Goal: Task Accomplishment & Management: Manage account settings

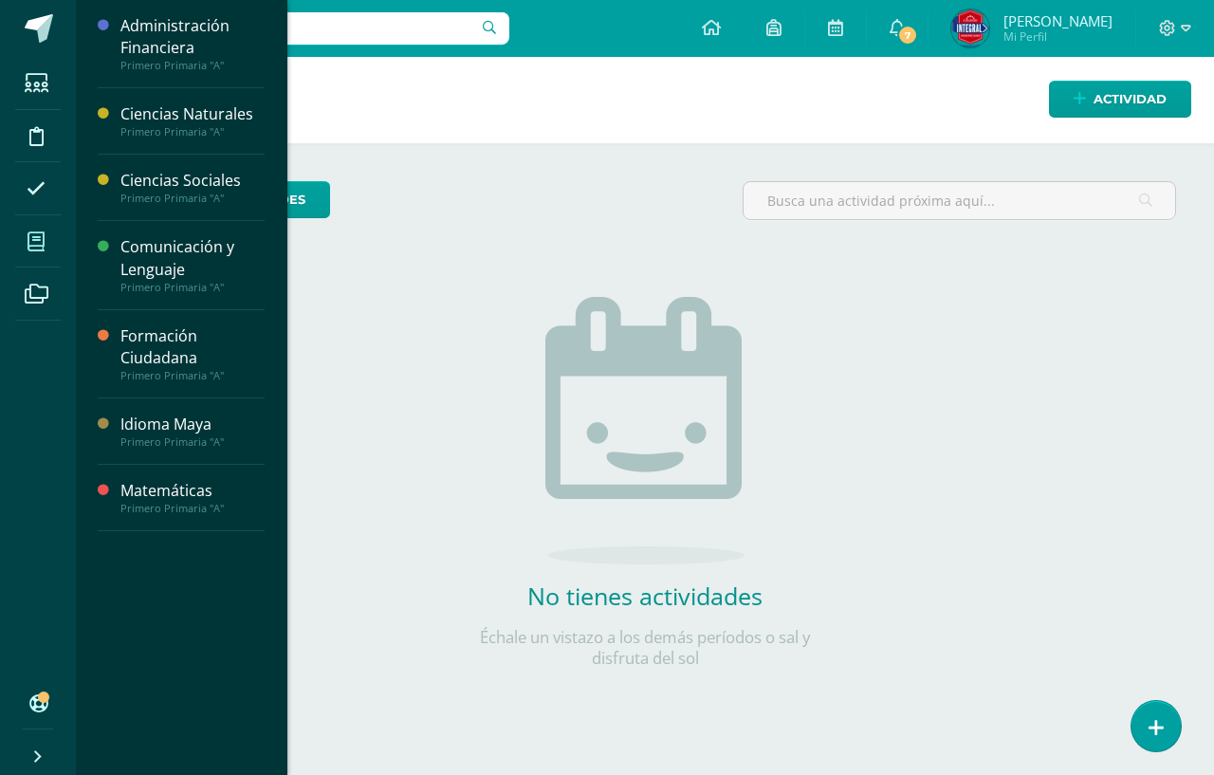
click at [22, 231] on span at bounding box center [36, 241] width 43 height 43
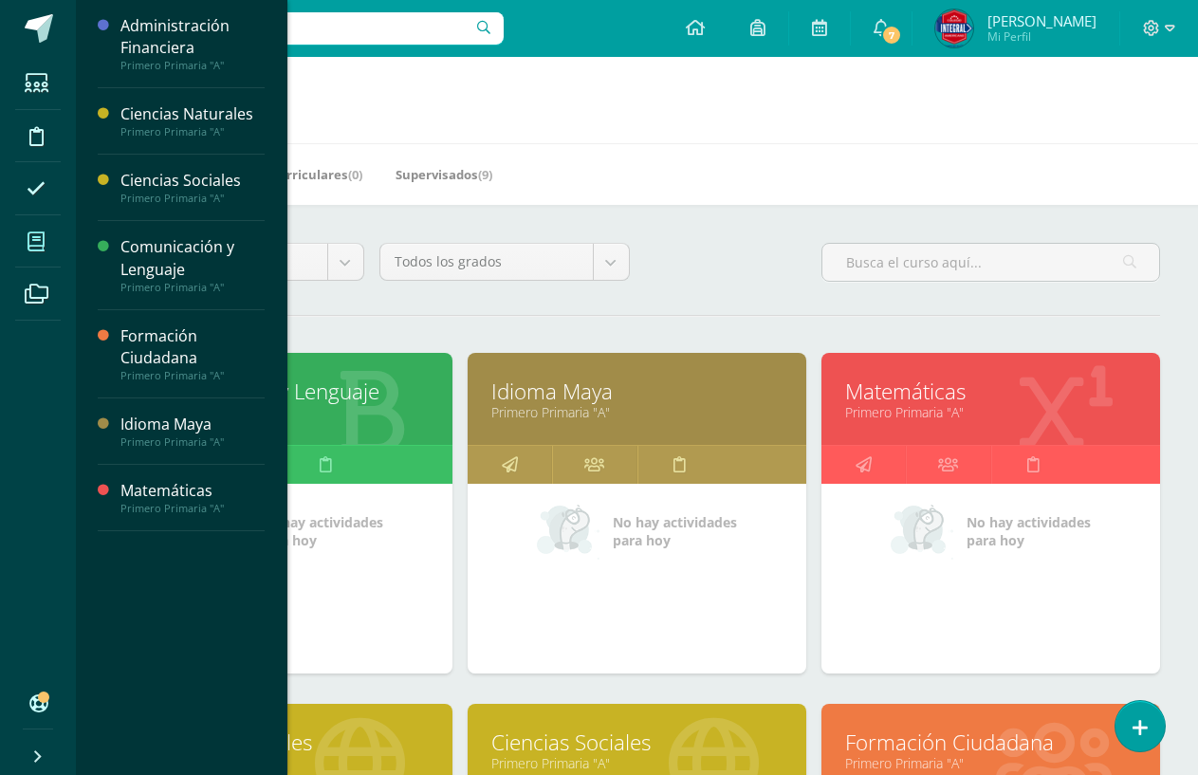
click at [395, 376] on icon at bounding box center [370, 411] width 70 height 93
click at [395, 383] on link "Comunicación y Lenguaje" at bounding box center [283, 391] width 291 height 29
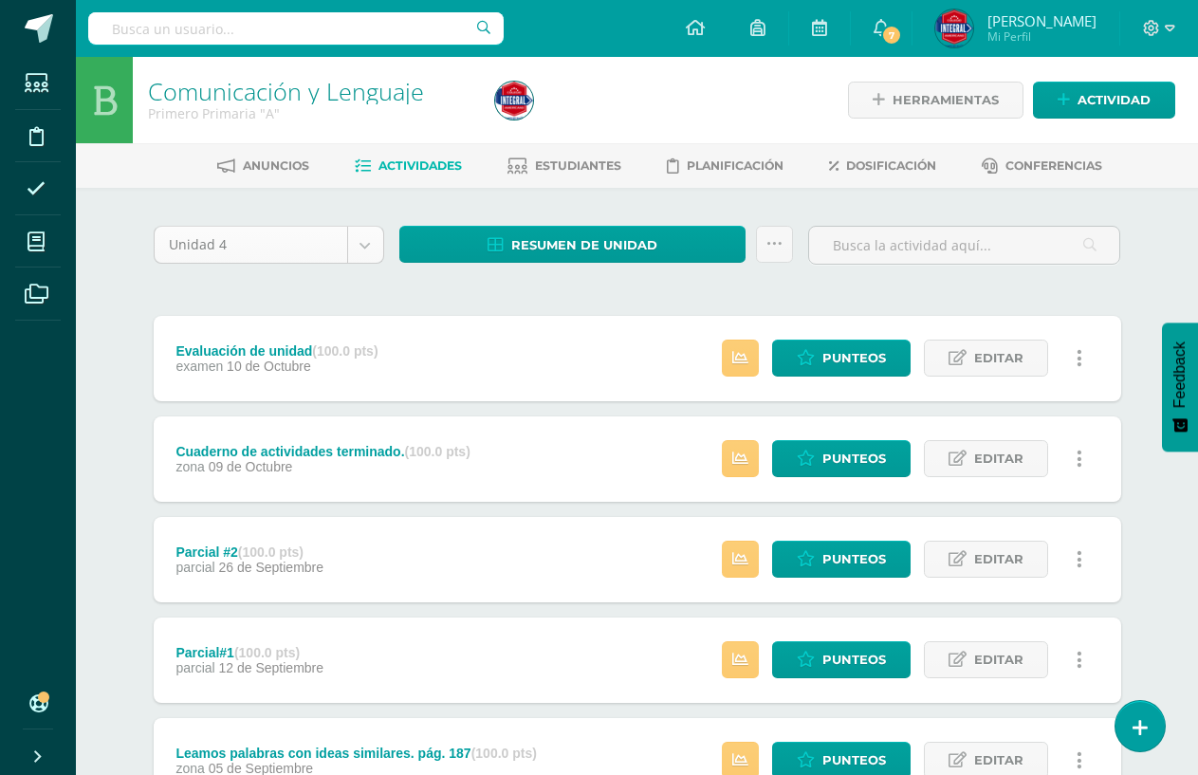
click at [363, 250] on body "Estudiantes Disciplina Asistencia Mis cursos Archivos Soporte Ayuda Reportar un…" at bounding box center [599, 666] width 1198 height 1332
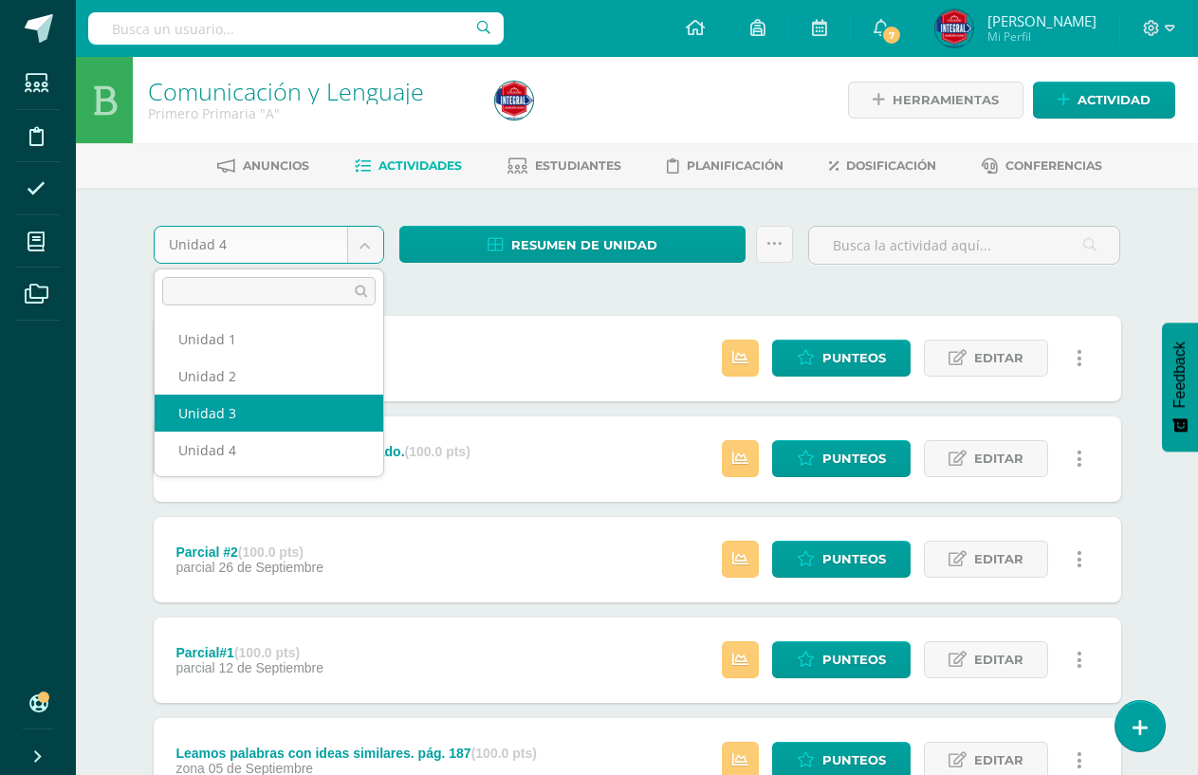
select select "Unidad 3"
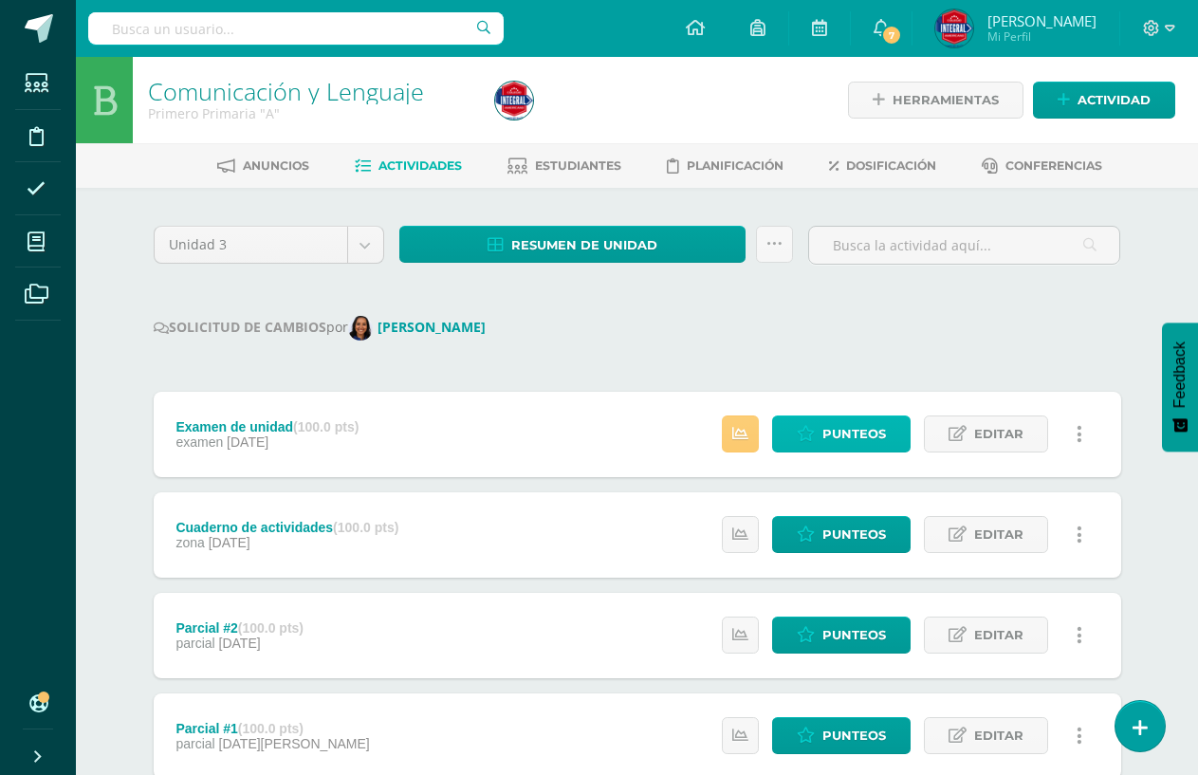
click at [861, 433] on span "Punteos" at bounding box center [855, 433] width 64 height 35
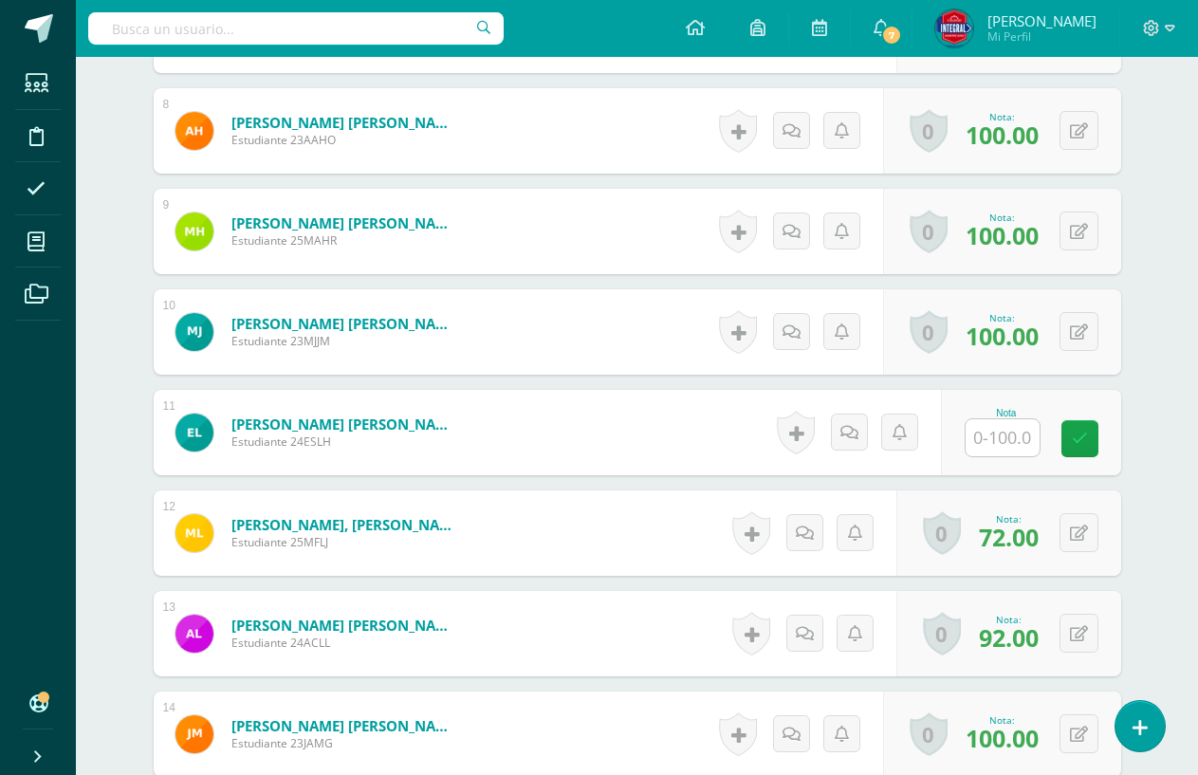
scroll to position [1294, 0]
click at [1007, 441] on input "text" at bounding box center [1003, 436] width 74 height 37
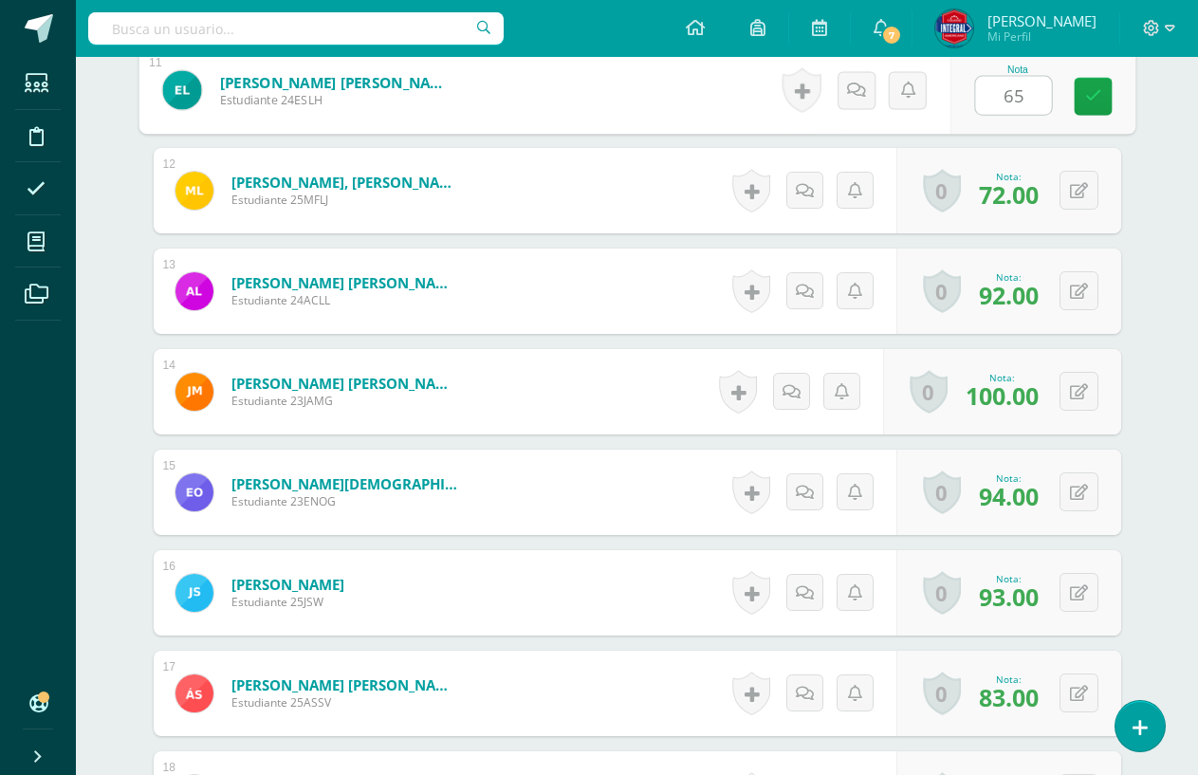
scroll to position [1674, 0]
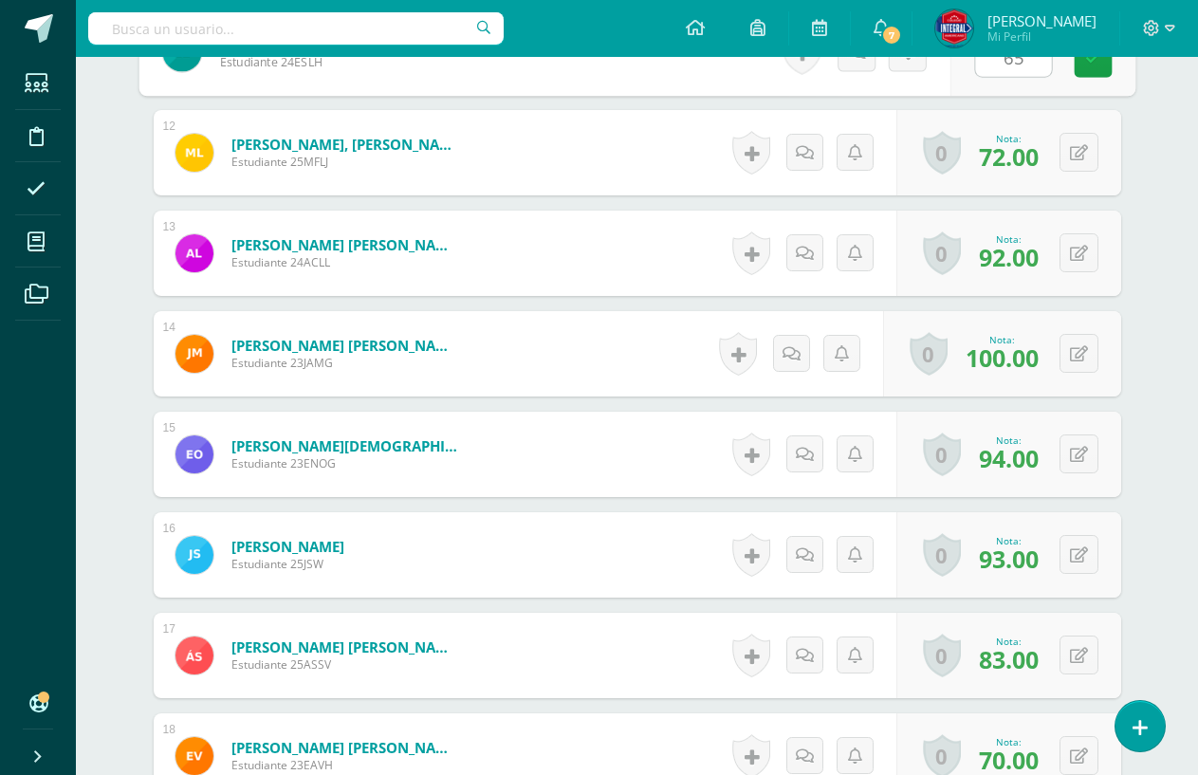
type input "65"
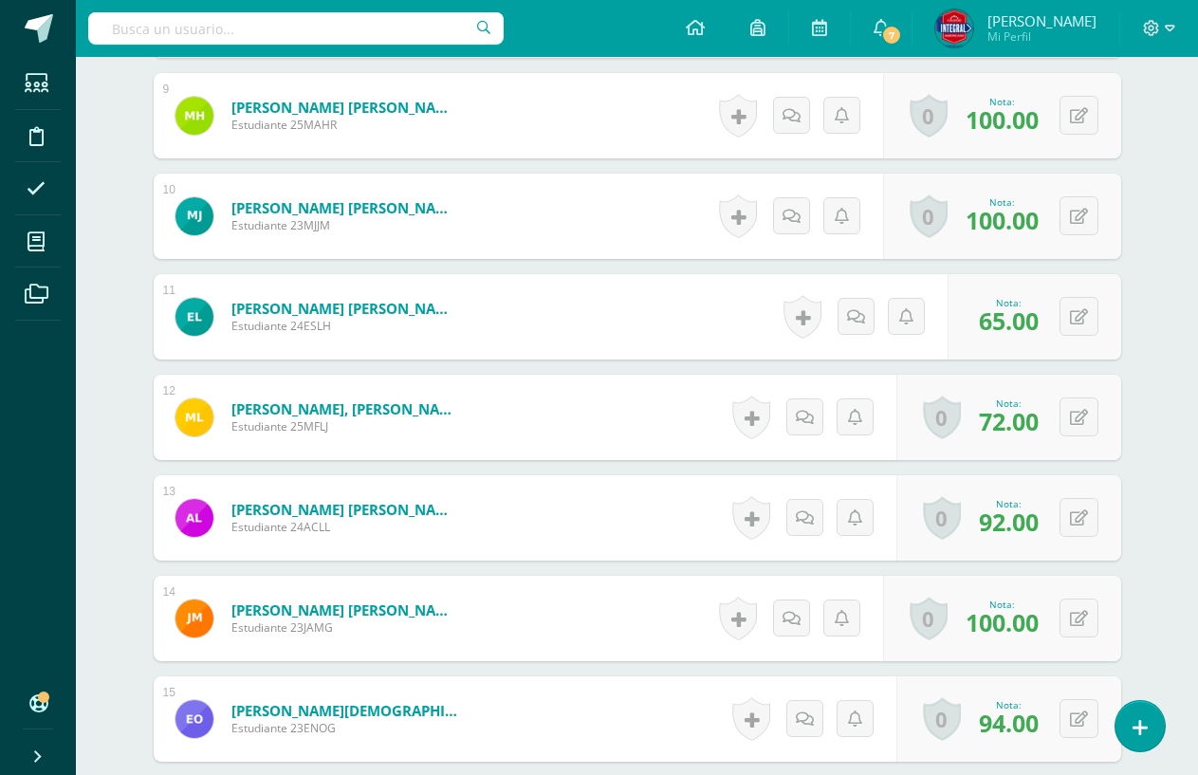
scroll to position [1389, 0]
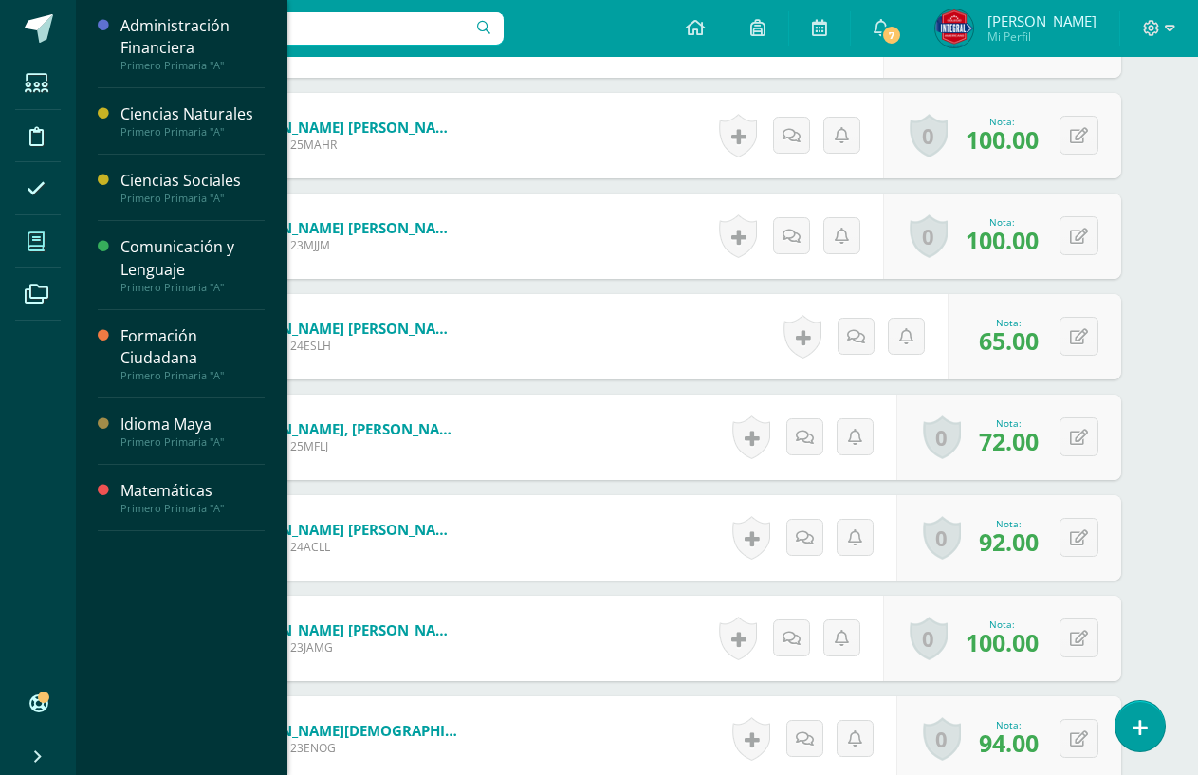
click at [32, 236] on icon at bounding box center [36, 241] width 17 height 19
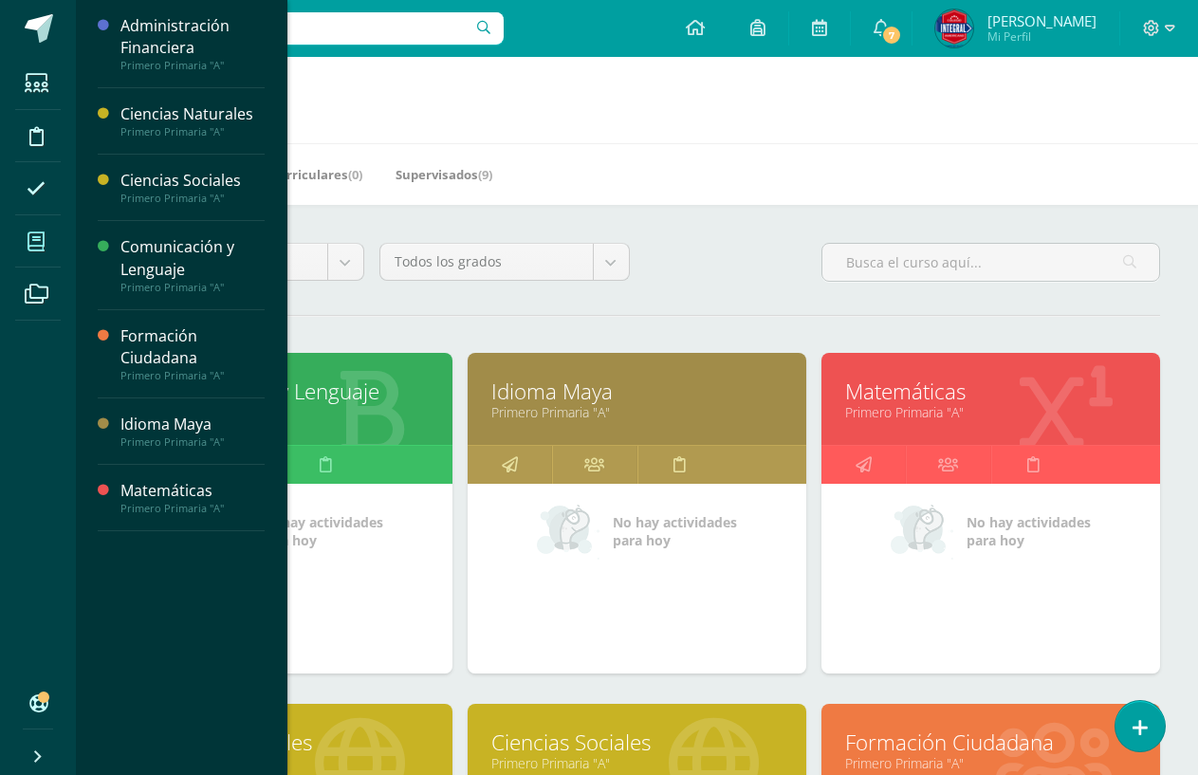
click at [570, 406] on link "Primero Primaria "A"" at bounding box center [636, 412] width 291 height 18
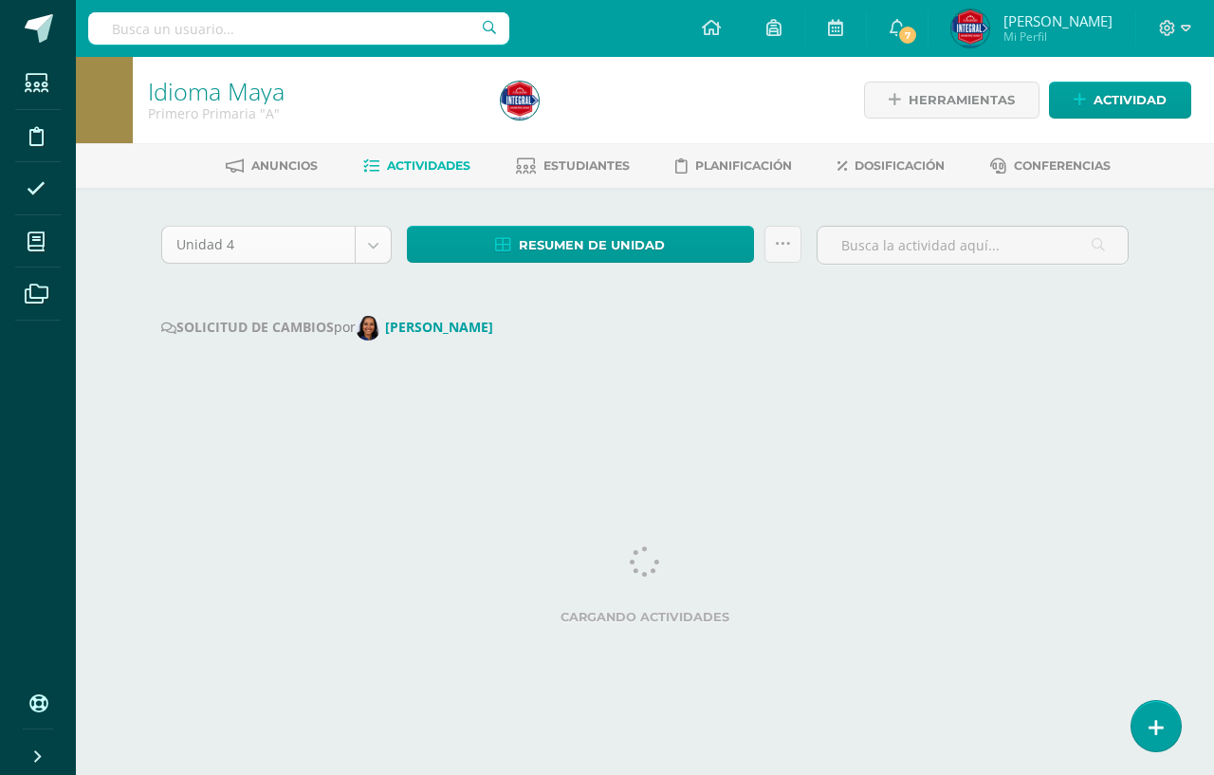
click at [373, 262] on body "Estudiantes Disciplina Asistencia Mis cursos Archivos Soporte Ayuda Reportar un…" at bounding box center [607, 215] width 1214 height 430
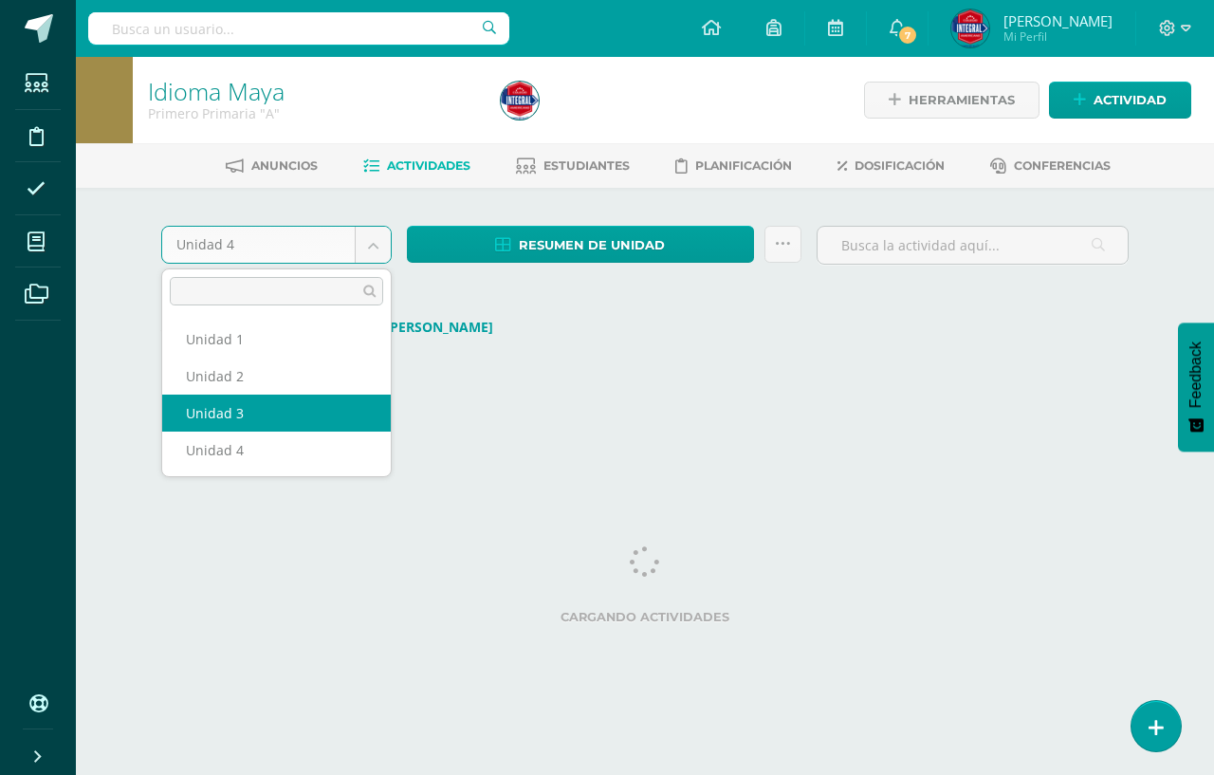
select select "Unidad 3"
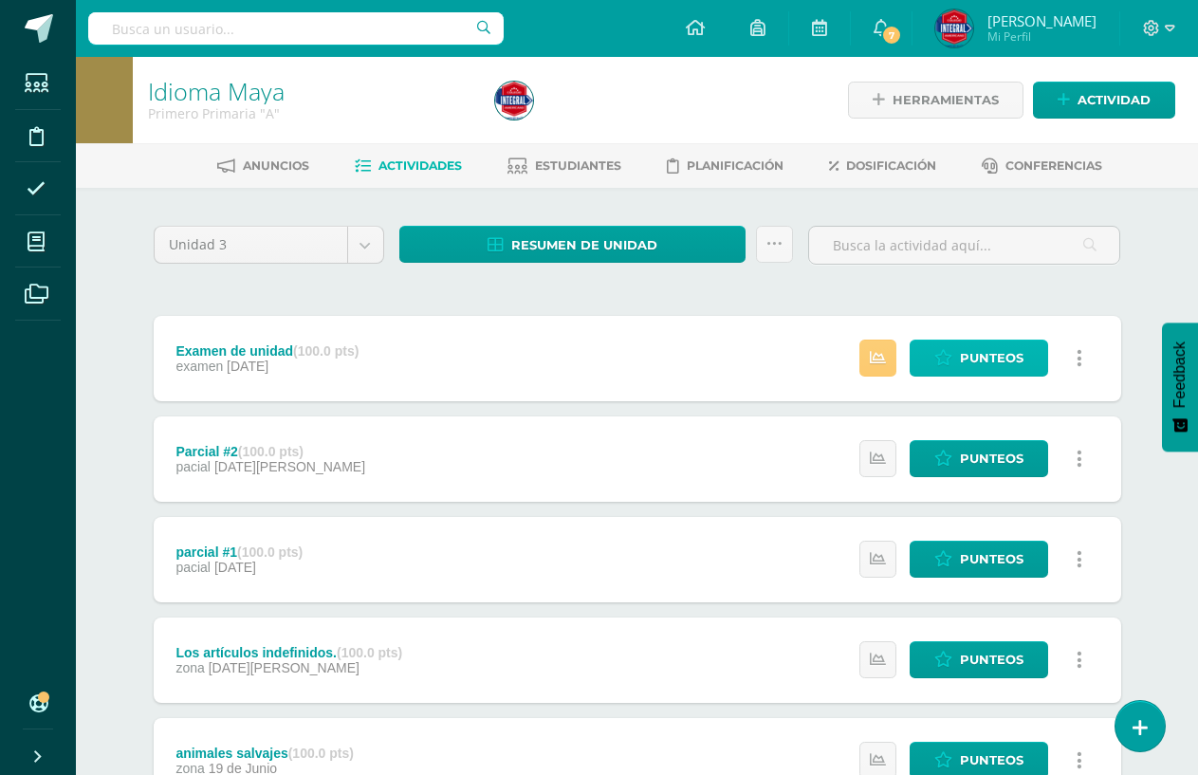
click at [1024, 361] on link "Punteos" at bounding box center [979, 358] width 139 height 37
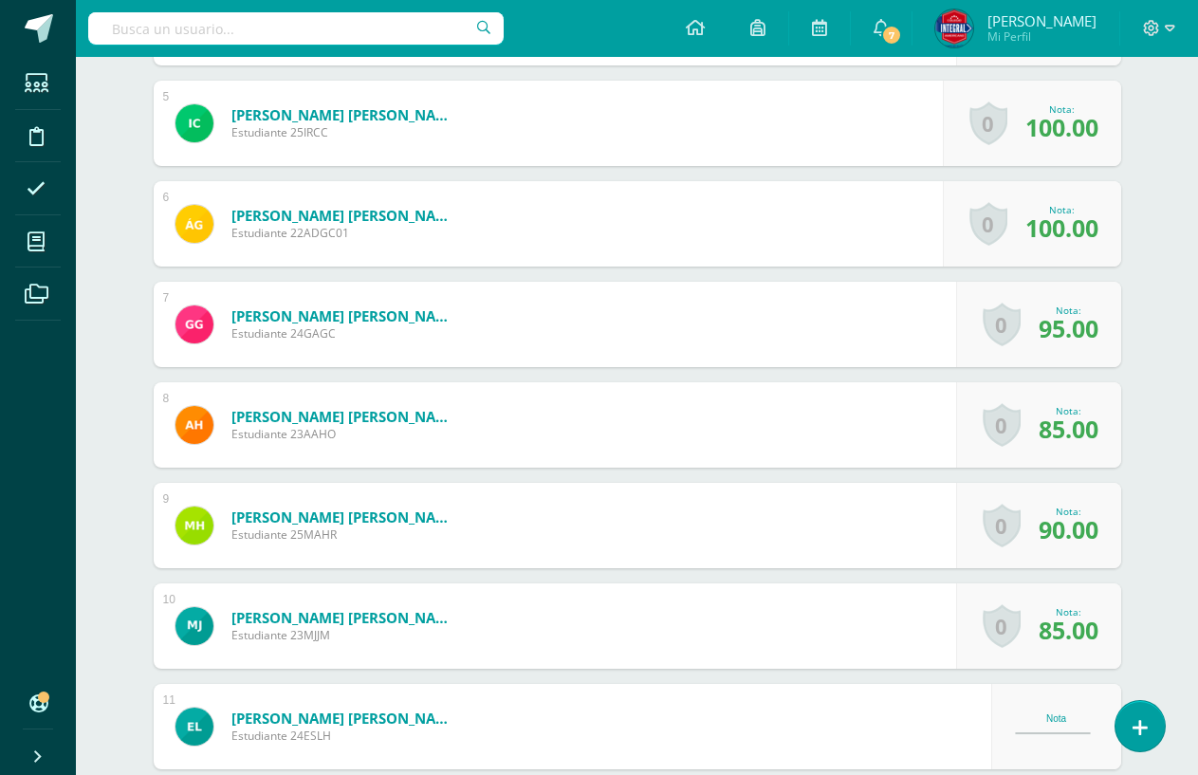
scroll to position [1170, 0]
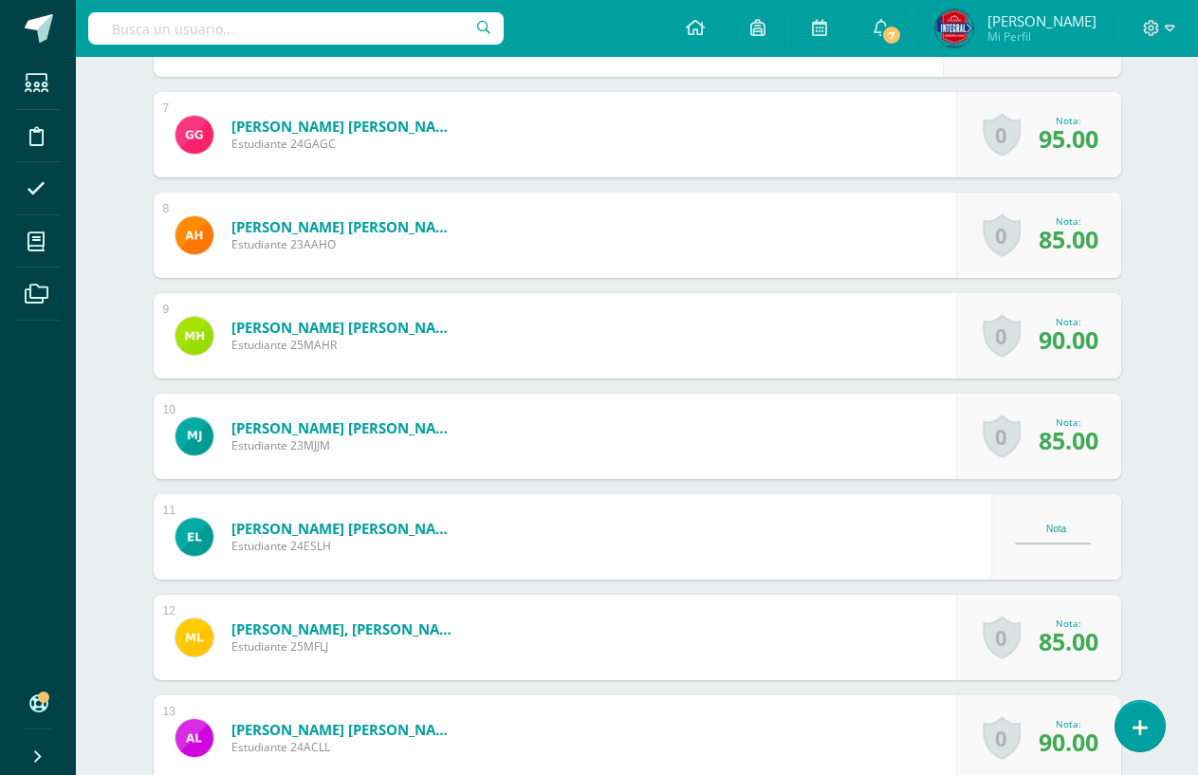
click at [1065, 549] on div "Nota" at bounding box center [1056, 537] width 83 height 26
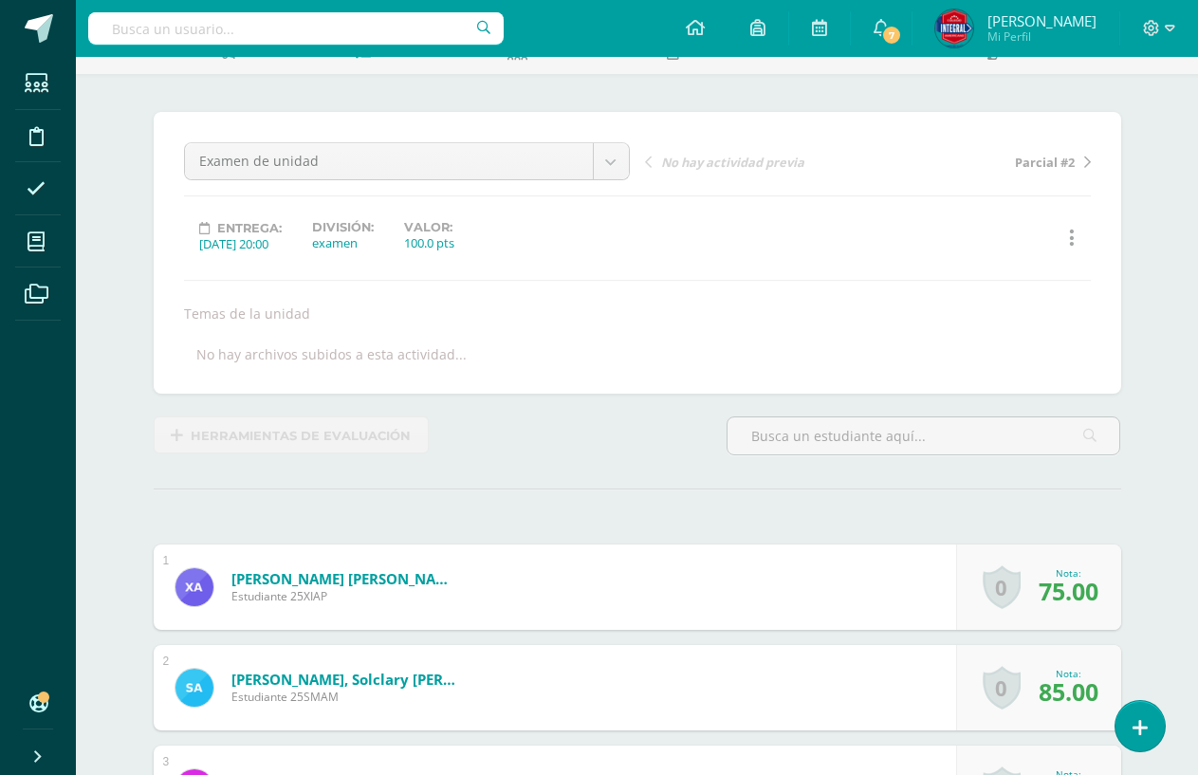
scroll to position [0, 0]
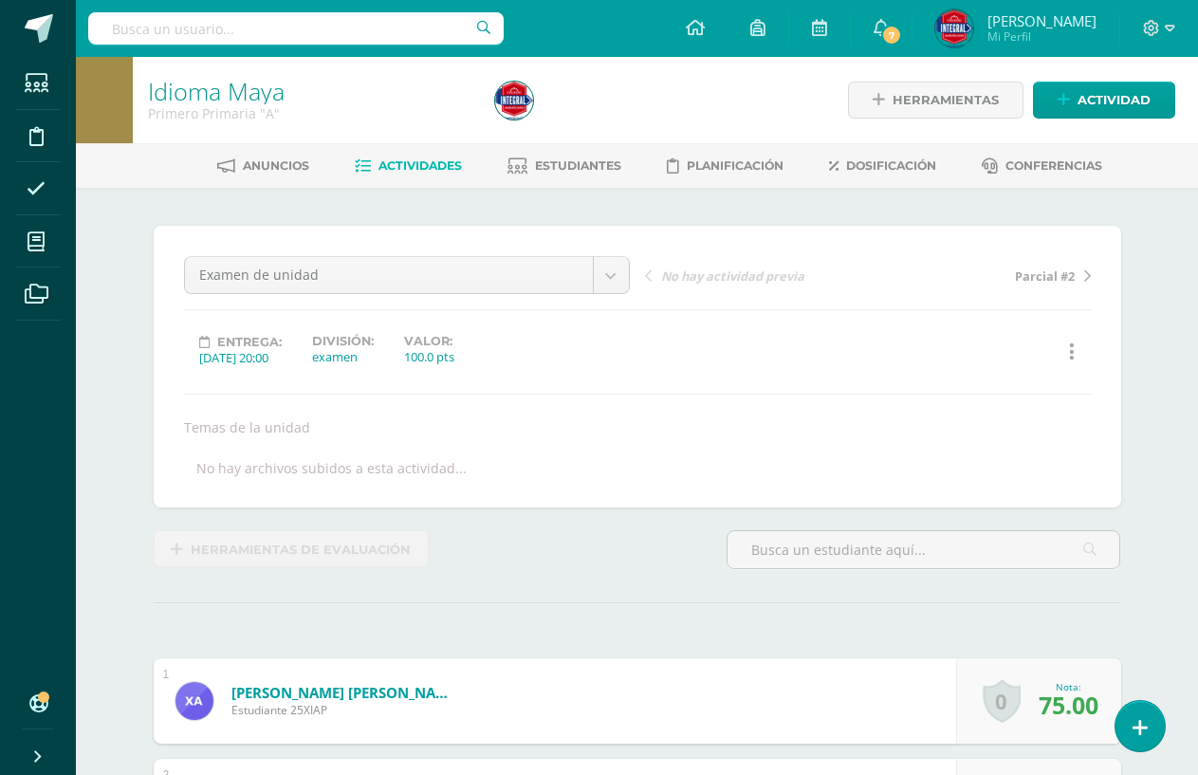
click at [448, 172] on span "Actividades" at bounding box center [420, 165] width 83 height 14
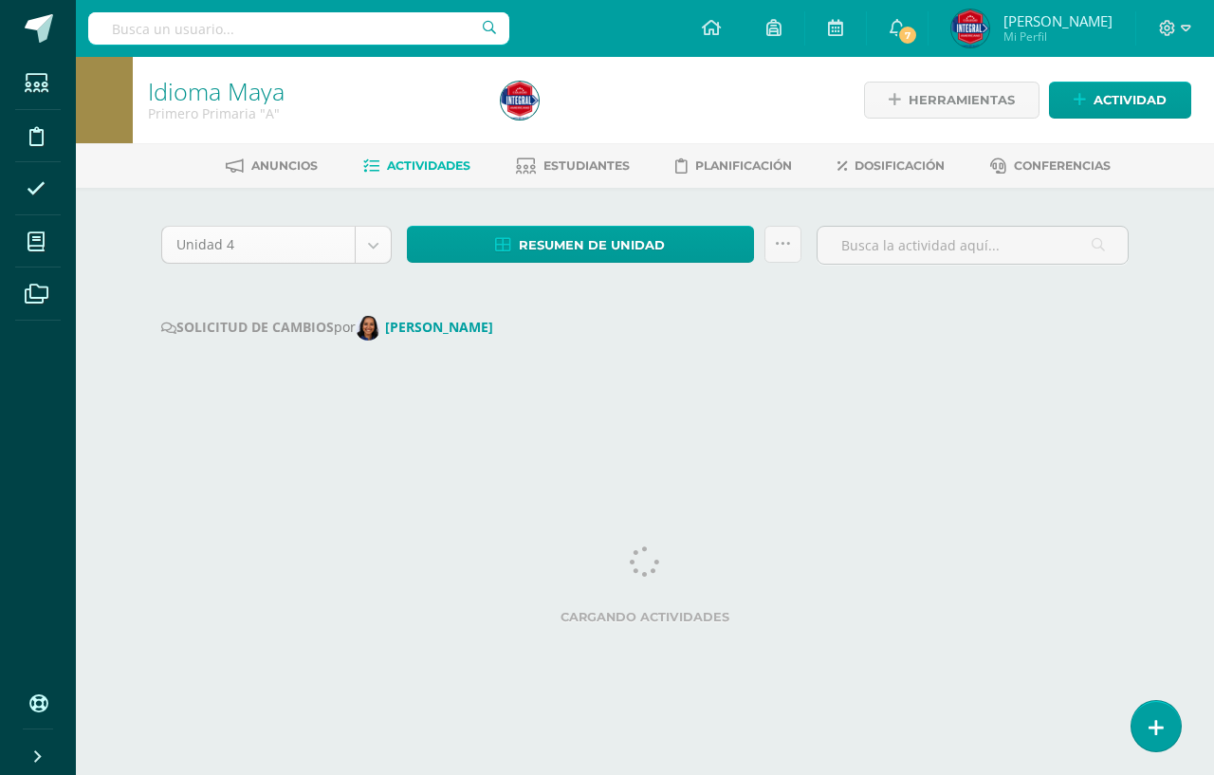
click at [373, 235] on body "Estudiantes Disciplina Asistencia Mis cursos Archivos Soporte Ayuda Reportar un…" at bounding box center [607, 215] width 1214 height 430
select select "Unidad 3"
click at [781, 249] on icon at bounding box center [783, 244] width 16 height 16
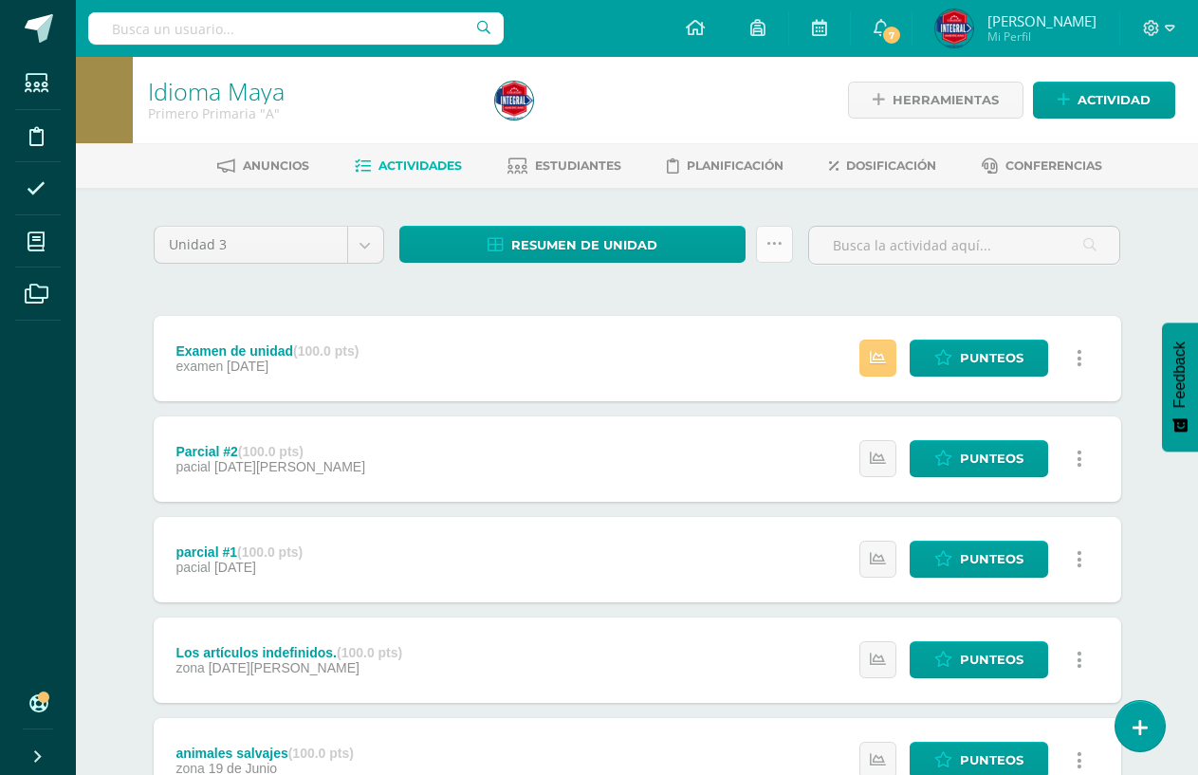
click at [771, 246] on icon at bounding box center [775, 244] width 16 height 16
click at [711, 309] on link "Enviar punteos a revision" at bounding box center [727, 305] width 209 height 46
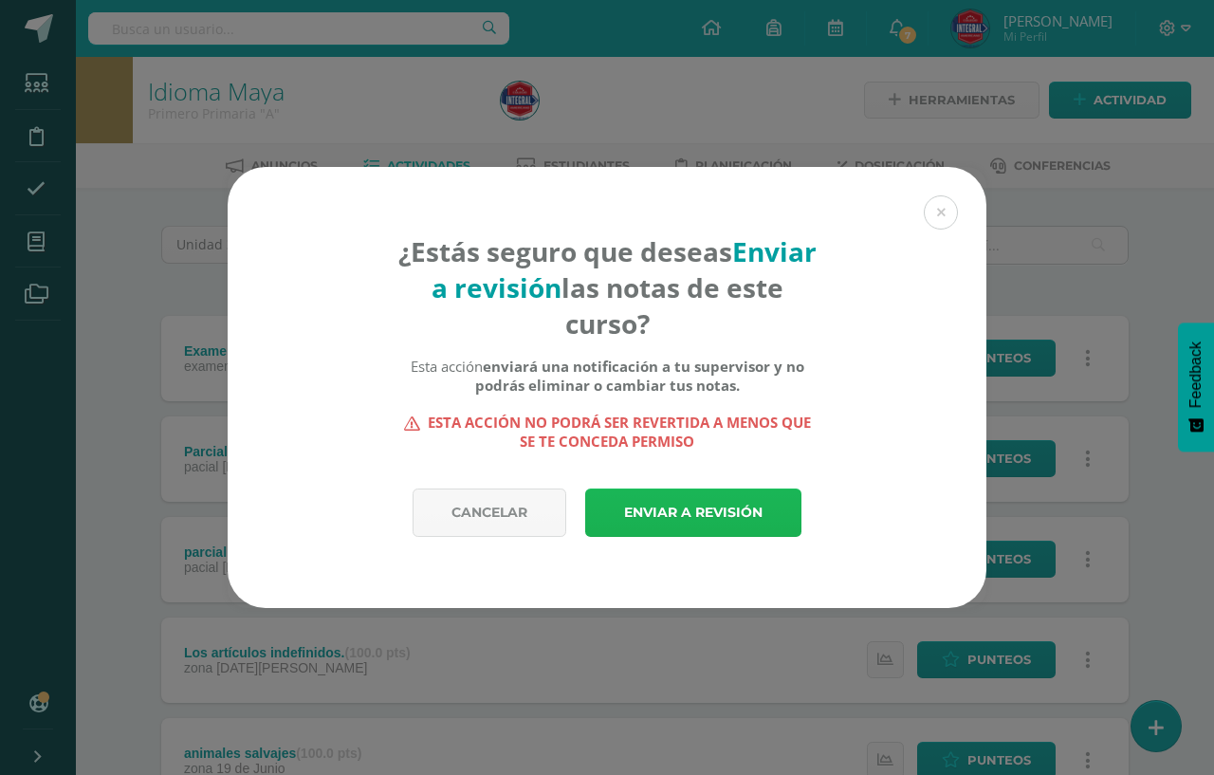
click at [685, 516] on link "Enviar a revisión" at bounding box center [693, 513] width 216 height 48
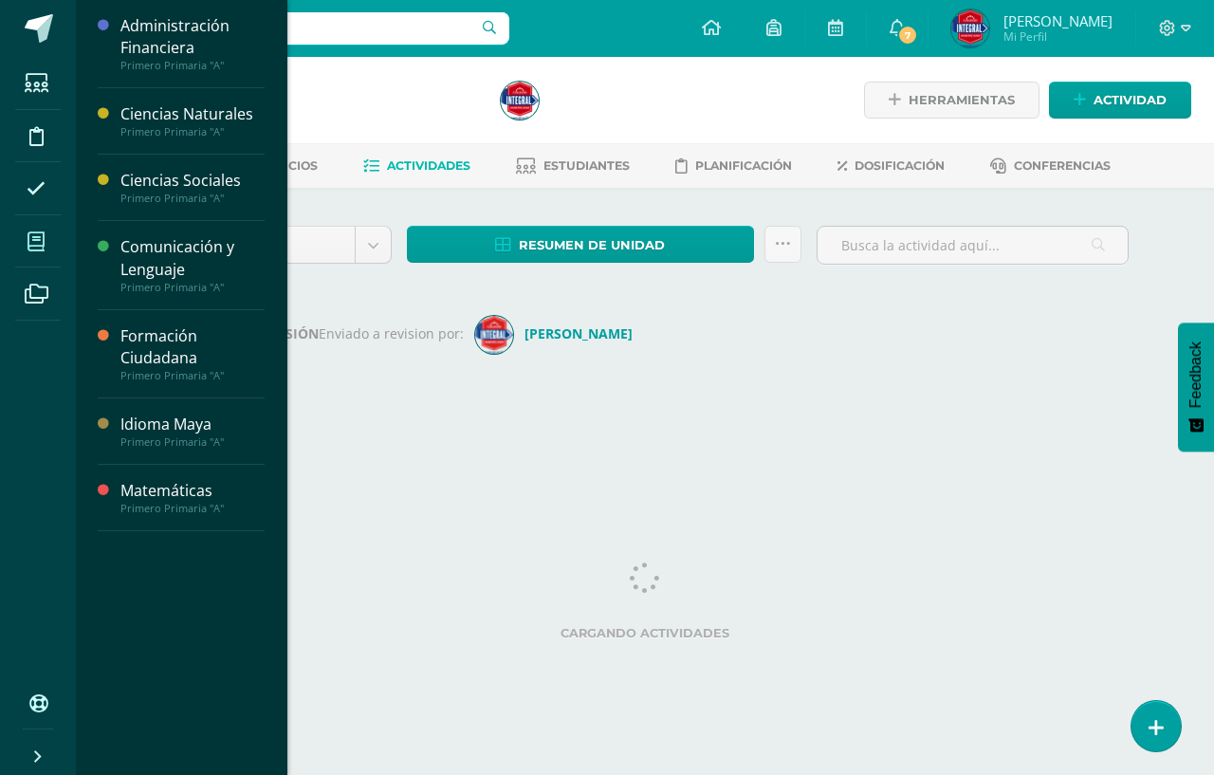
click at [39, 240] on icon at bounding box center [36, 241] width 17 height 19
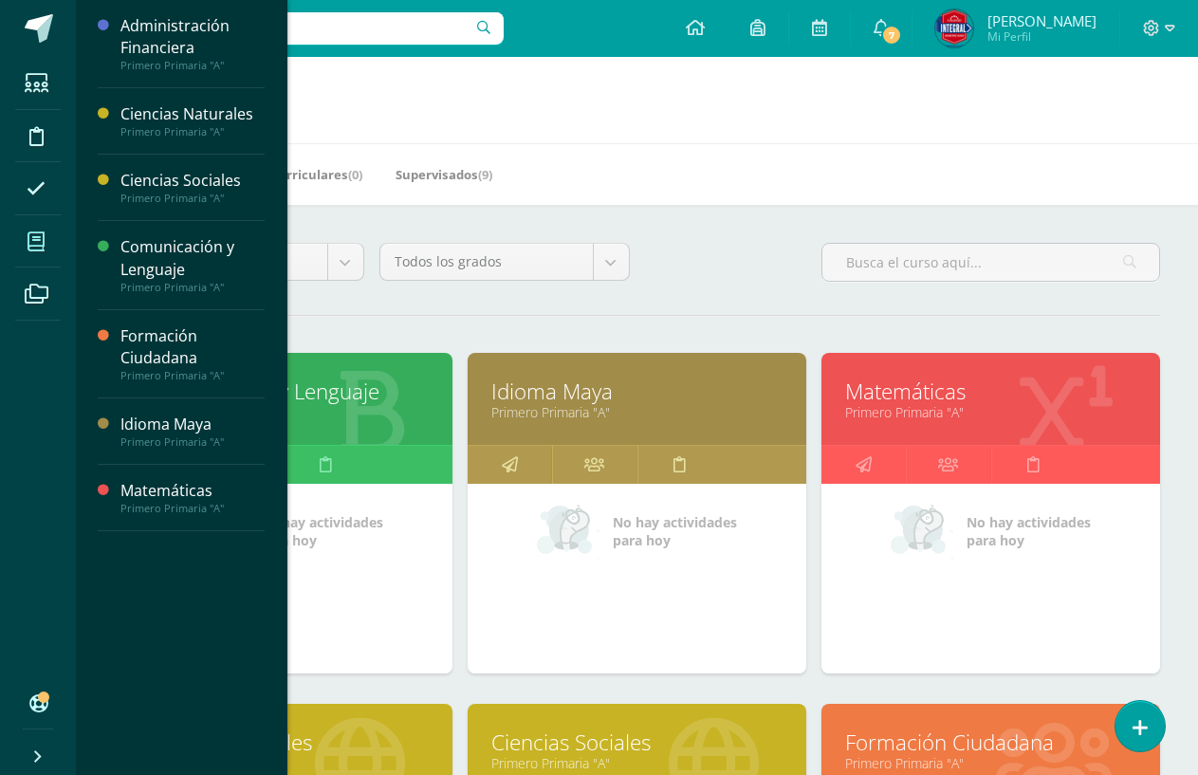
click at [941, 398] on link "Matemáticas" at bounding box center [990, 391] width 291 height 29
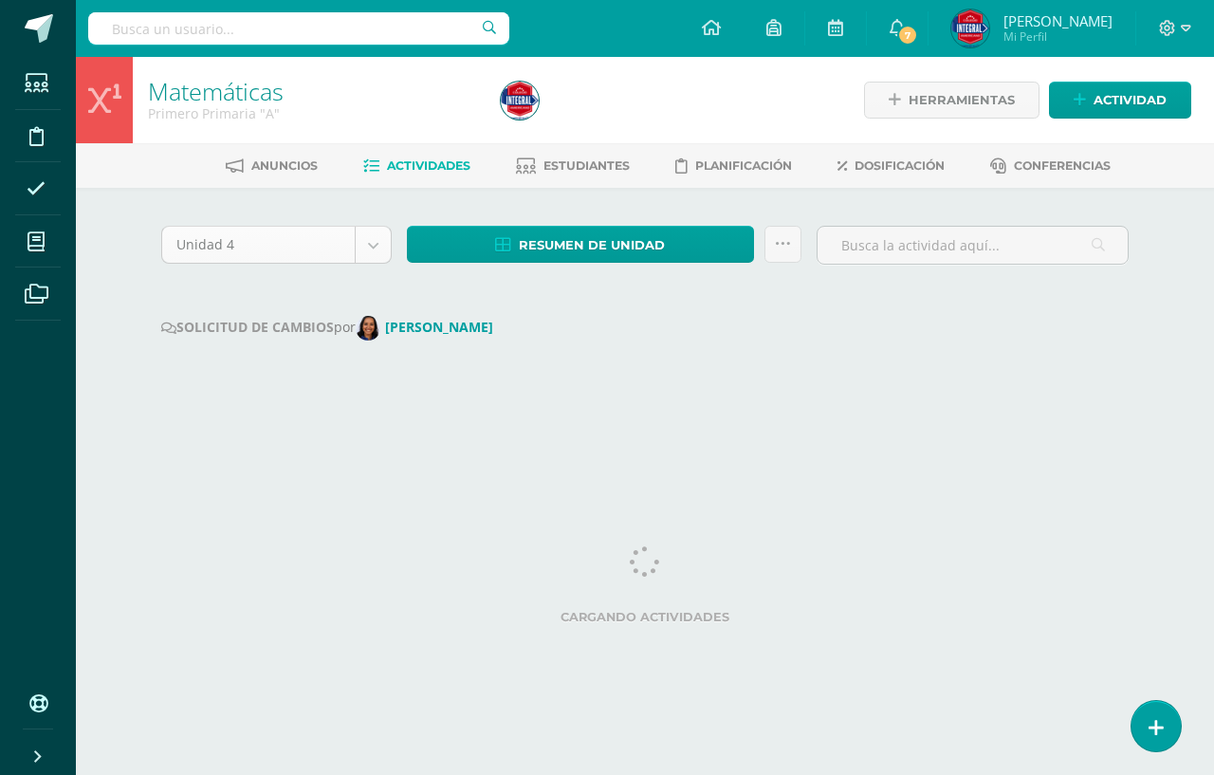
click at [373, 248] on body "Estudiantes Disciplina Asistencia Mis cursos Archivos Soporte Ayuda Reportar un…" at bounding box center [607, 215] width 1214 height 430
select select "Unidad 3"
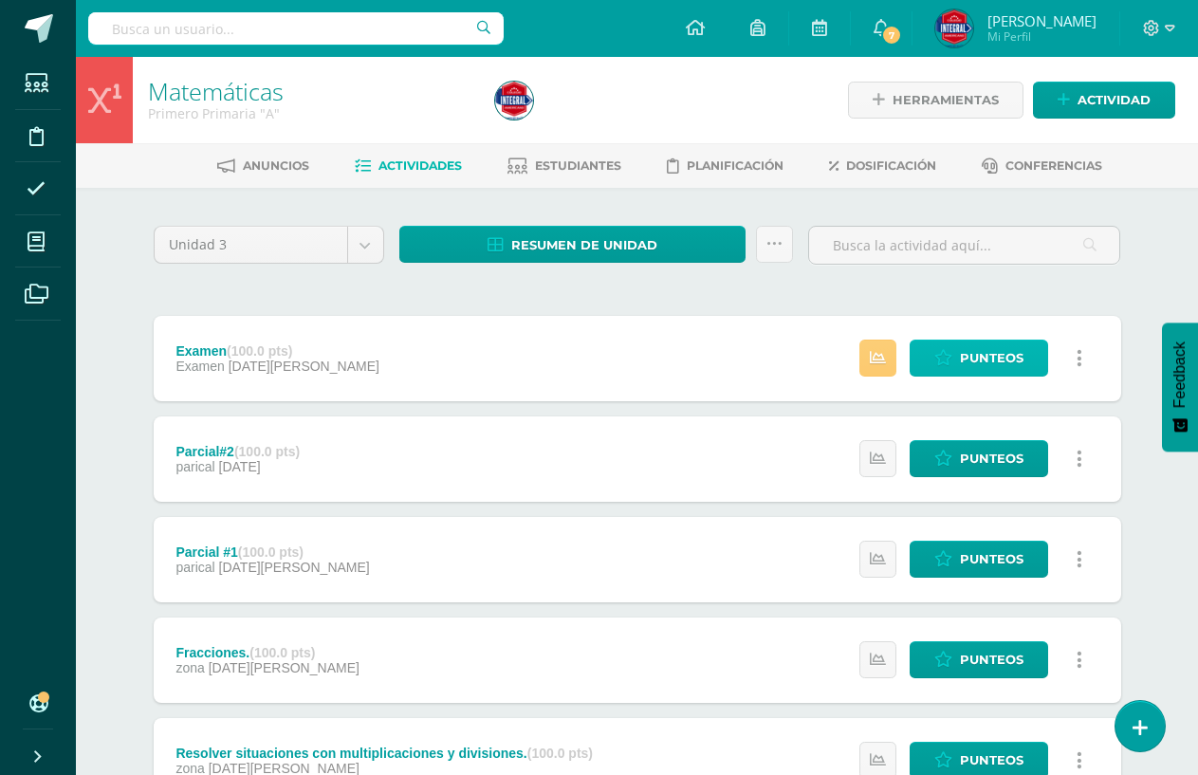
click at [968, 371] on span "Punteos" at bounding box center [992, 358] width 64 height 35
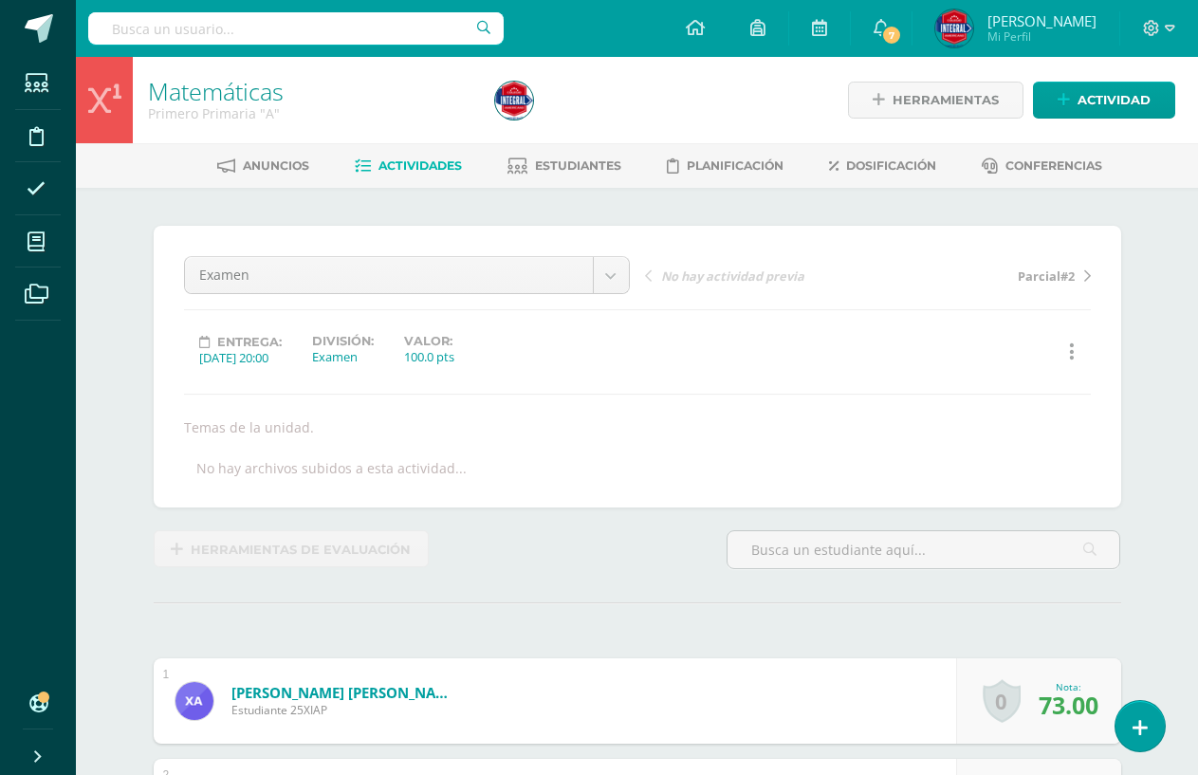
click at [414, 168] on span "Actividades" at bounding box center [420, 165] width 83 height 14
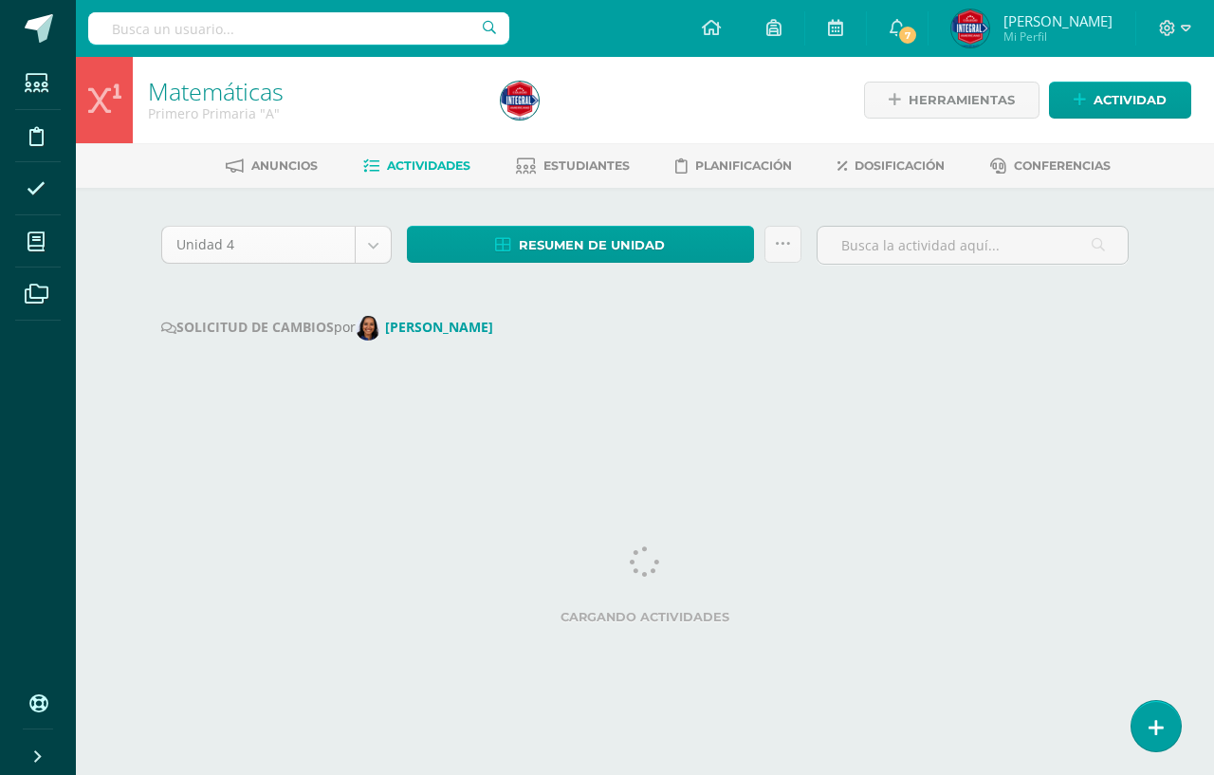
click at [382, 249] on body "Estudiantes Disciplina Asistencia Mis cursos Archivos Soporte Ayuda Reportar un…" at bounding box center [607, 215] width 1214 height 430
select select "Unidad 3"
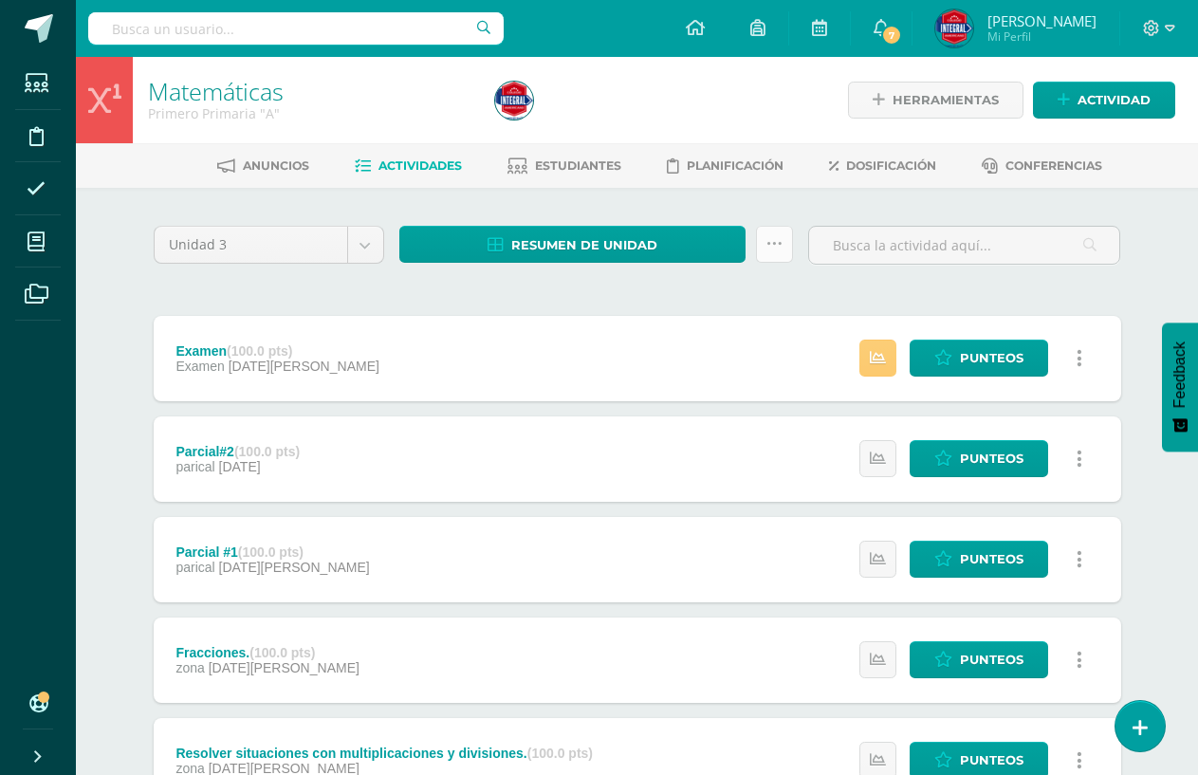
click at [778, 245] on icon at bounding box center [775, 244] width 16 height 16
click at [706, 293] on link "Enviar punteos a revision" at bounding box center [727, 305] width 209 height 46
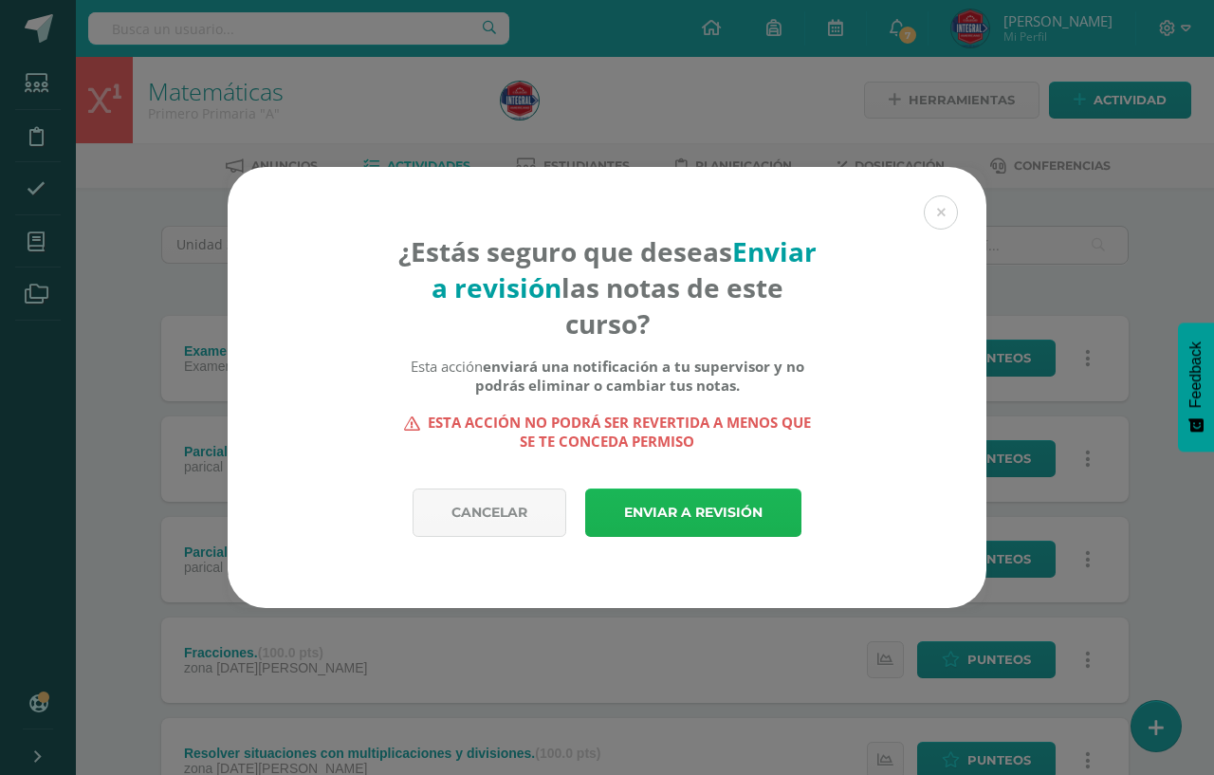
click at [712, 508] on link "Enviar a revisión" at bounding box center [693, 513] width 216 height 48
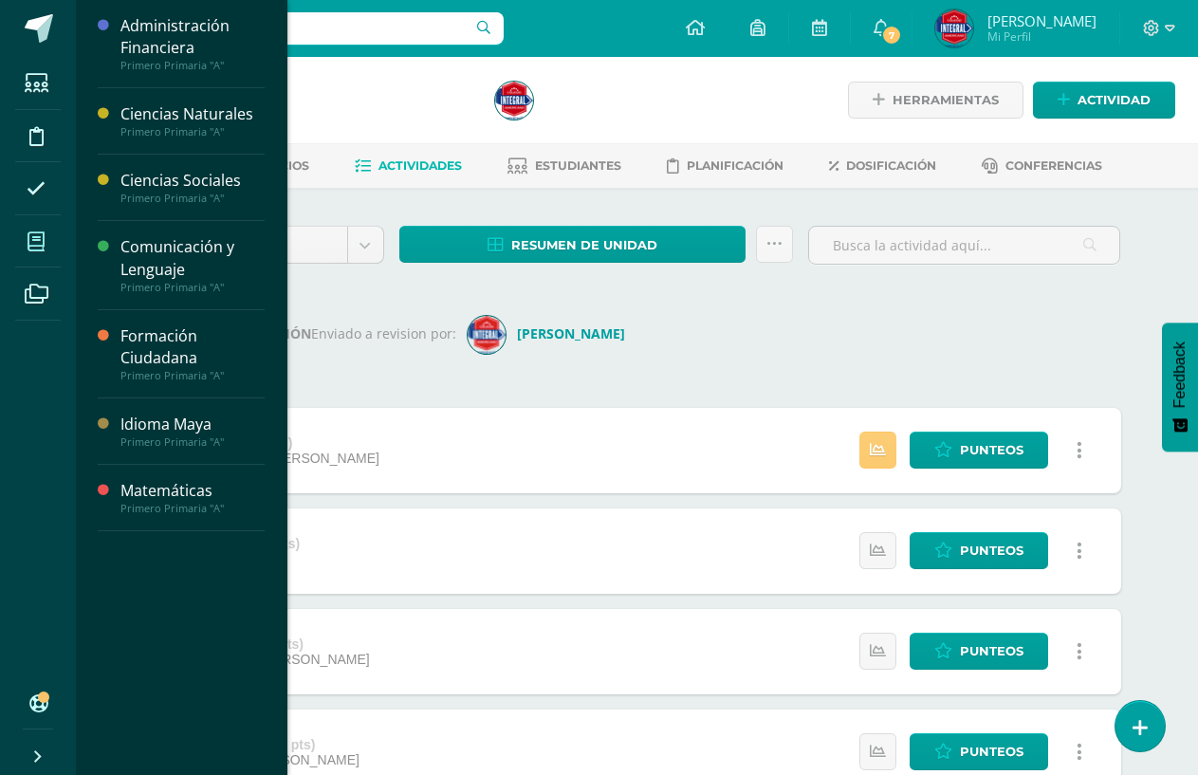
click at [35, 242] on icon at bounding box center [36, 241] width 17 height 19
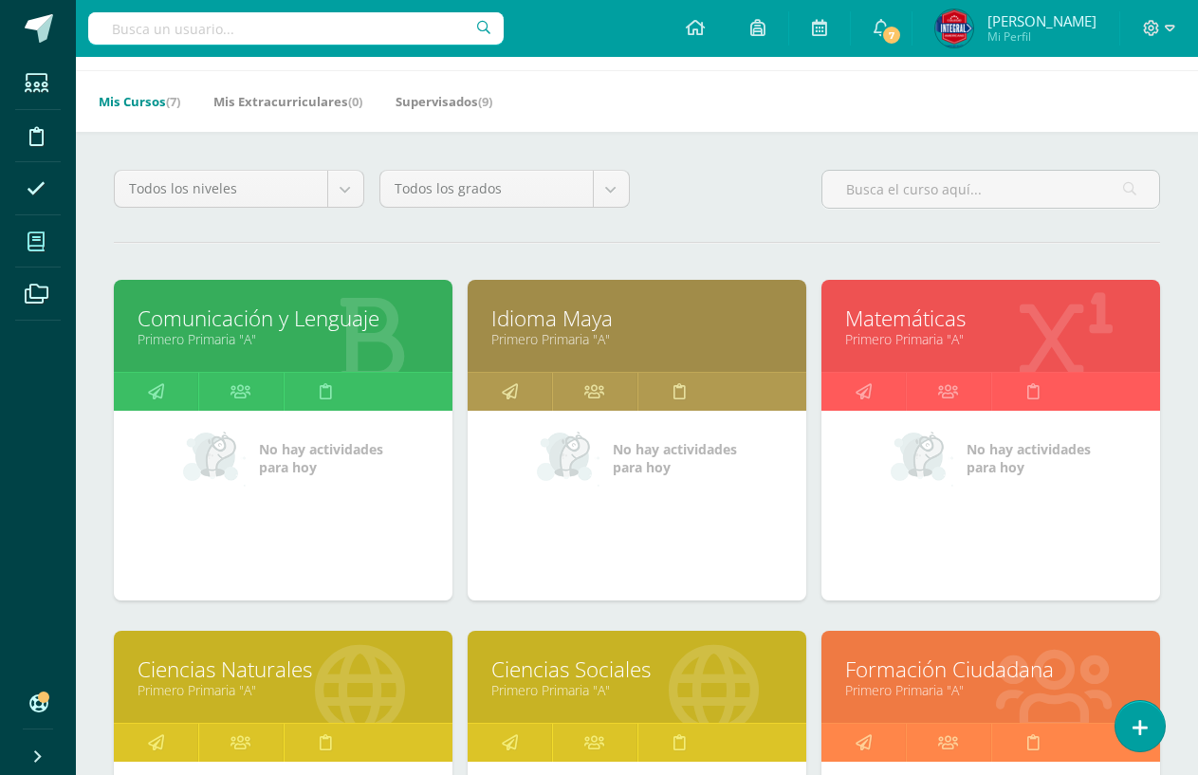
scroll to position [95, 0]
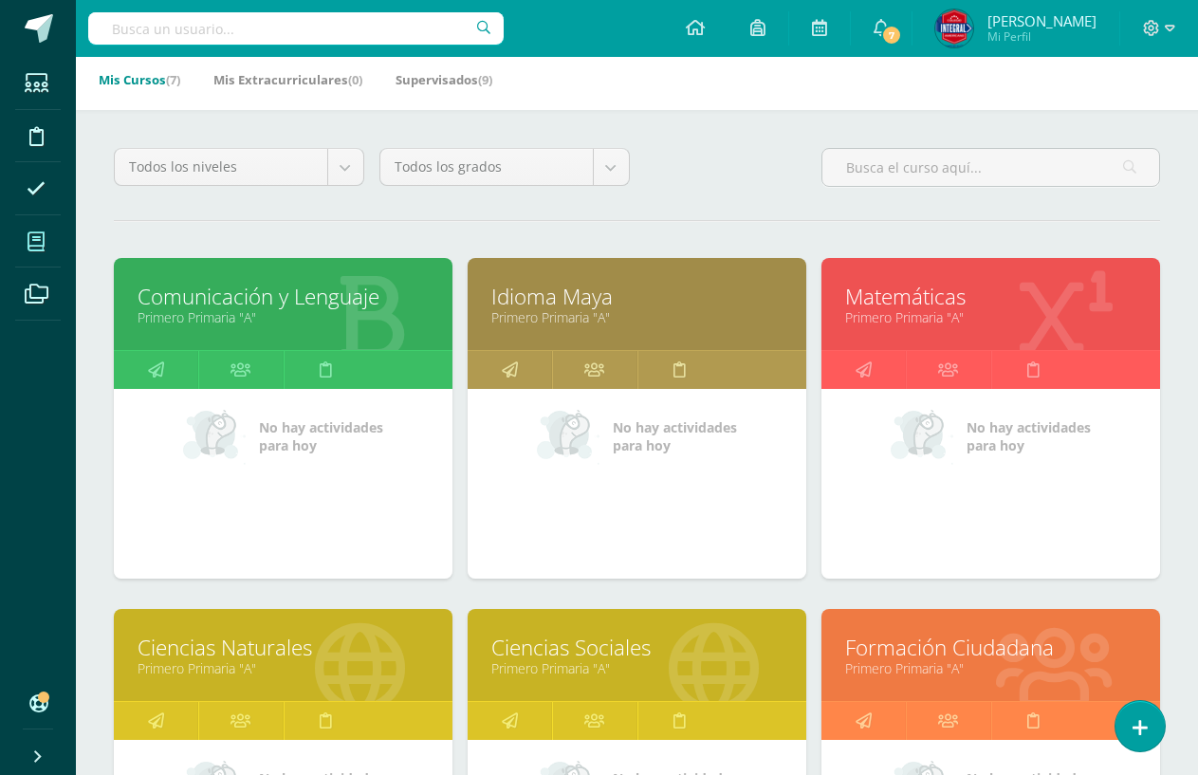
click at [270, 659] on link "Ciencias Naturales" at bounding box center [283, 647] width 291 height 29
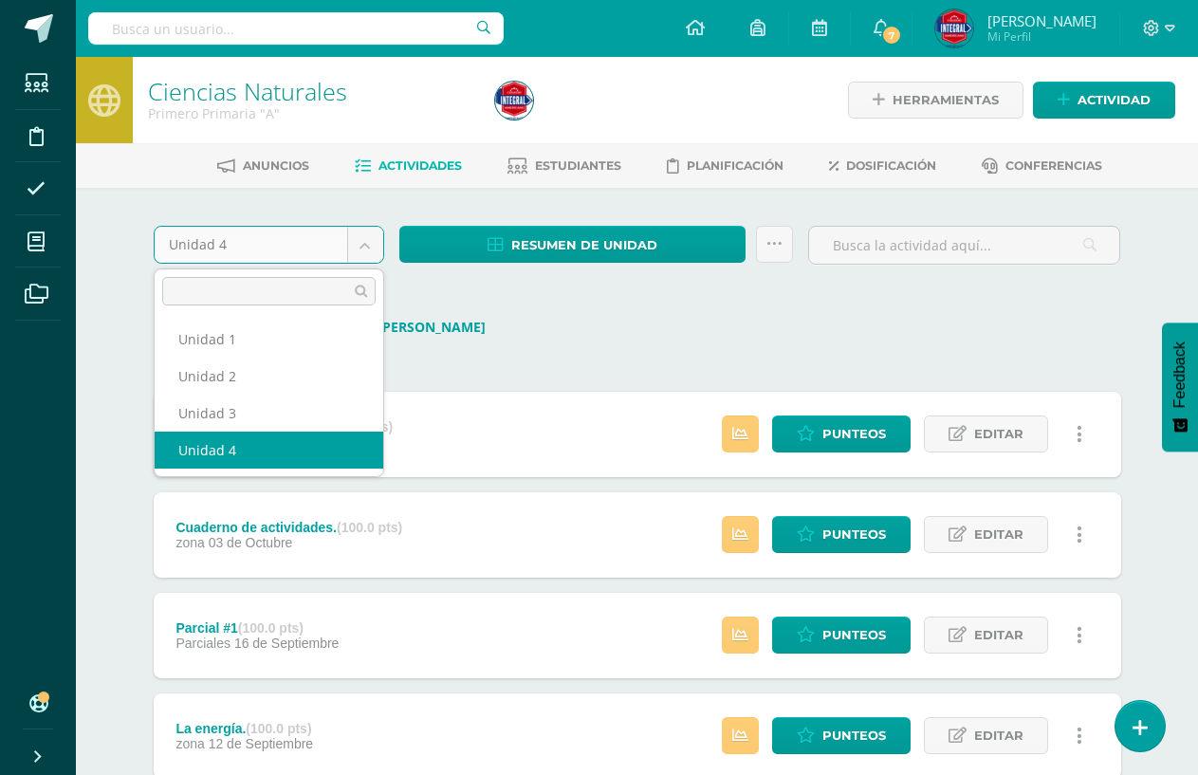
click at [377, 247] on body "Estudiantes Disciplina Asistencia Mis cursos Archivos Soporte Ayuda Reportar un…" at bounding box center [599, 704] width 1198 height 1408
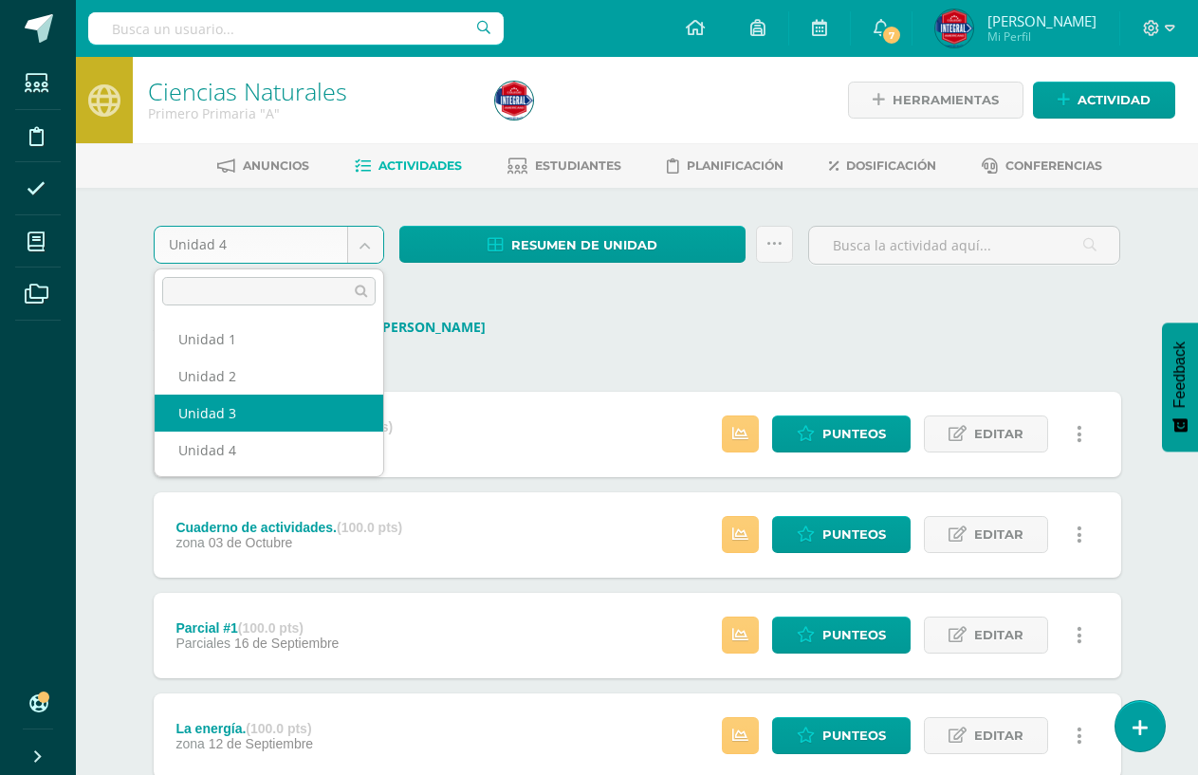
select select "Unidad 3"
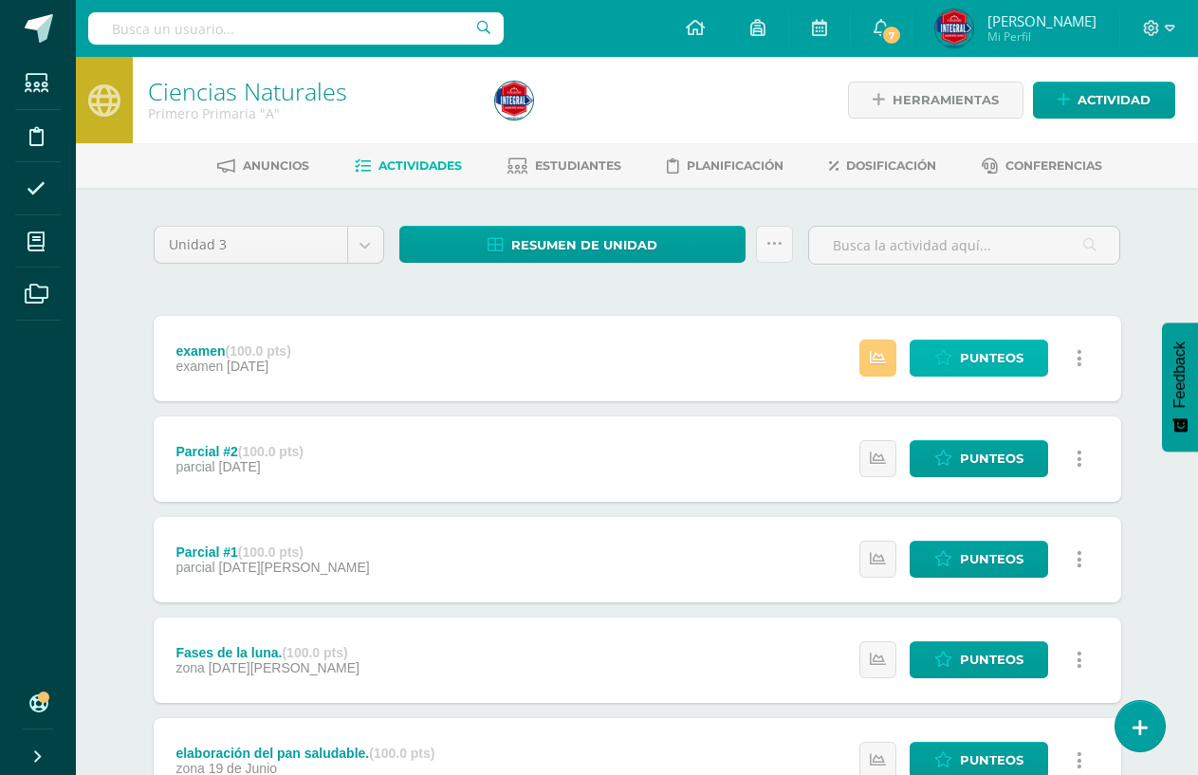
click at [964, 348] on span "Punteos" at bounding box center [992, 358] width 64 height 35
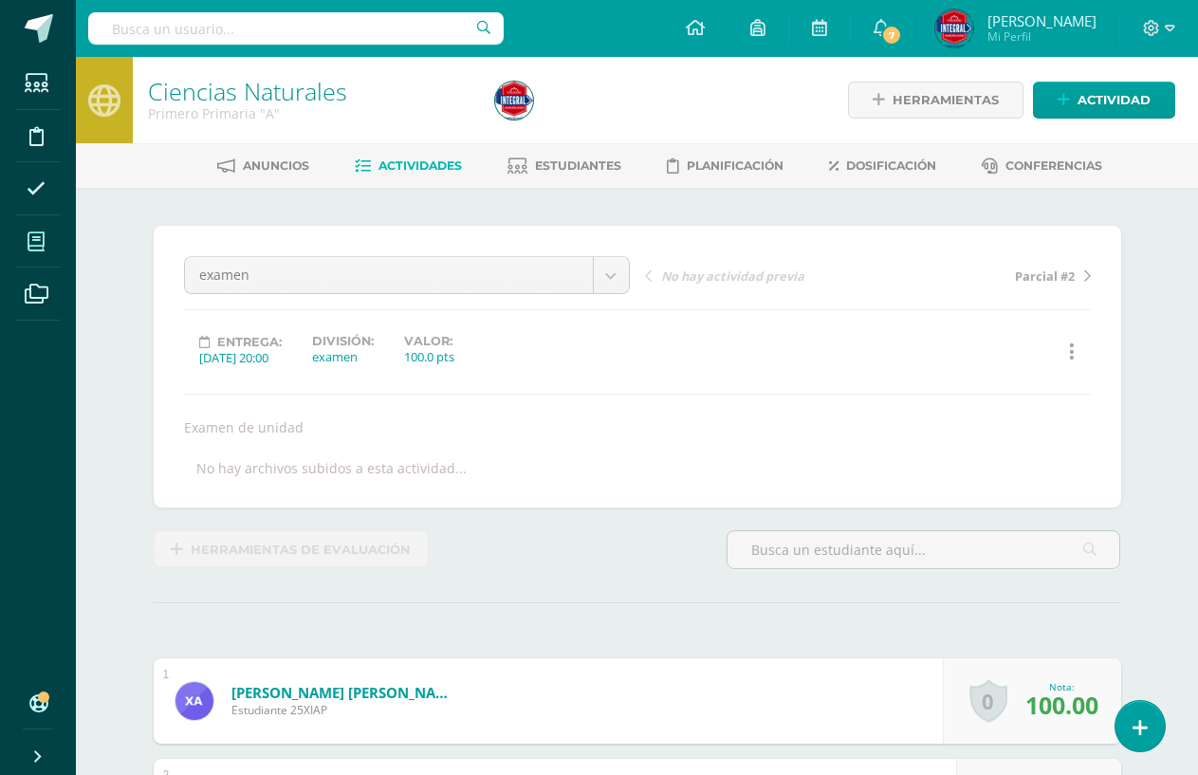
scroll to position [1, 0]
click at [417, 166] on span "Actividades" at bounding box center [420, 164] width 83 height 14
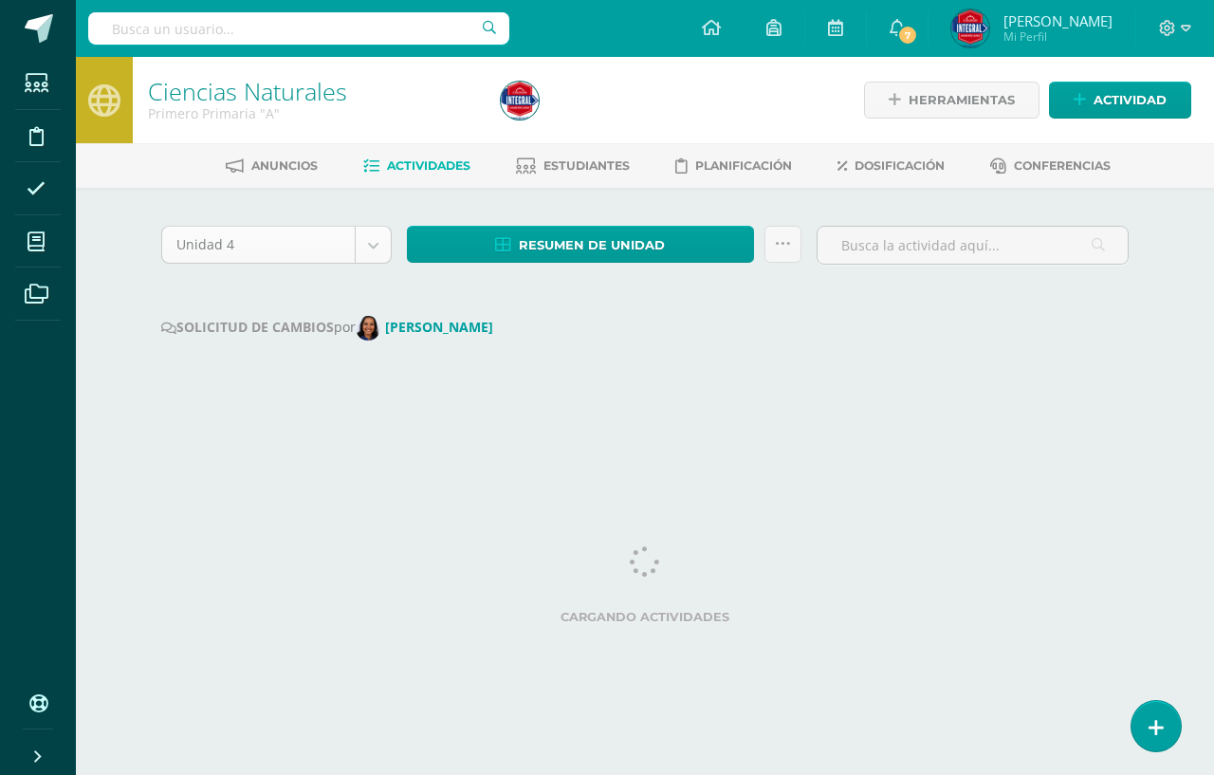
click at [376, 250] on body "Estudiantes Disciplina Asistencia Mis cursos Archivos Soporte Ayuda Reportar un…" at bounding box center [607, 215] width 1214 height 430
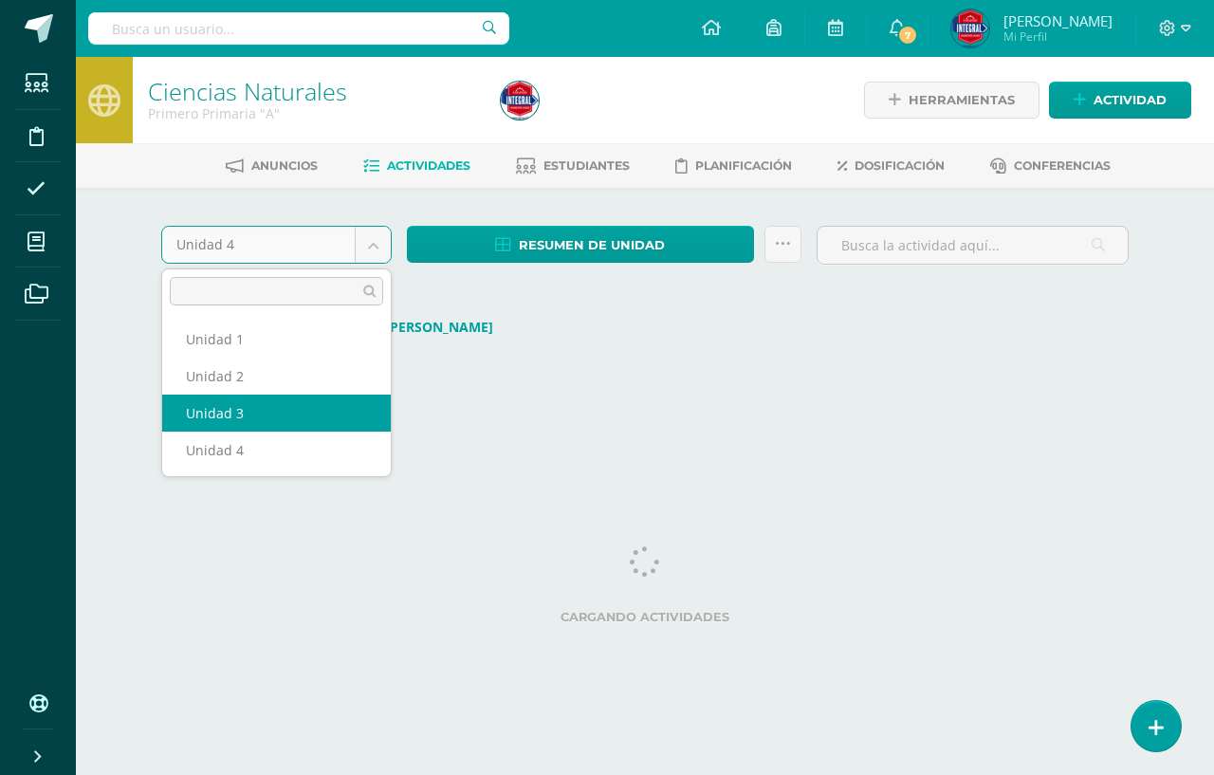
select select "Unidad 3"
click at [254, 402] on div "Unidad 4 Unidad 1 Unidad 2 Unidad 3 Unidad 4 Resumen de unidad Descargar como H…" at bounding box center [645, 309] width 1044 height 242
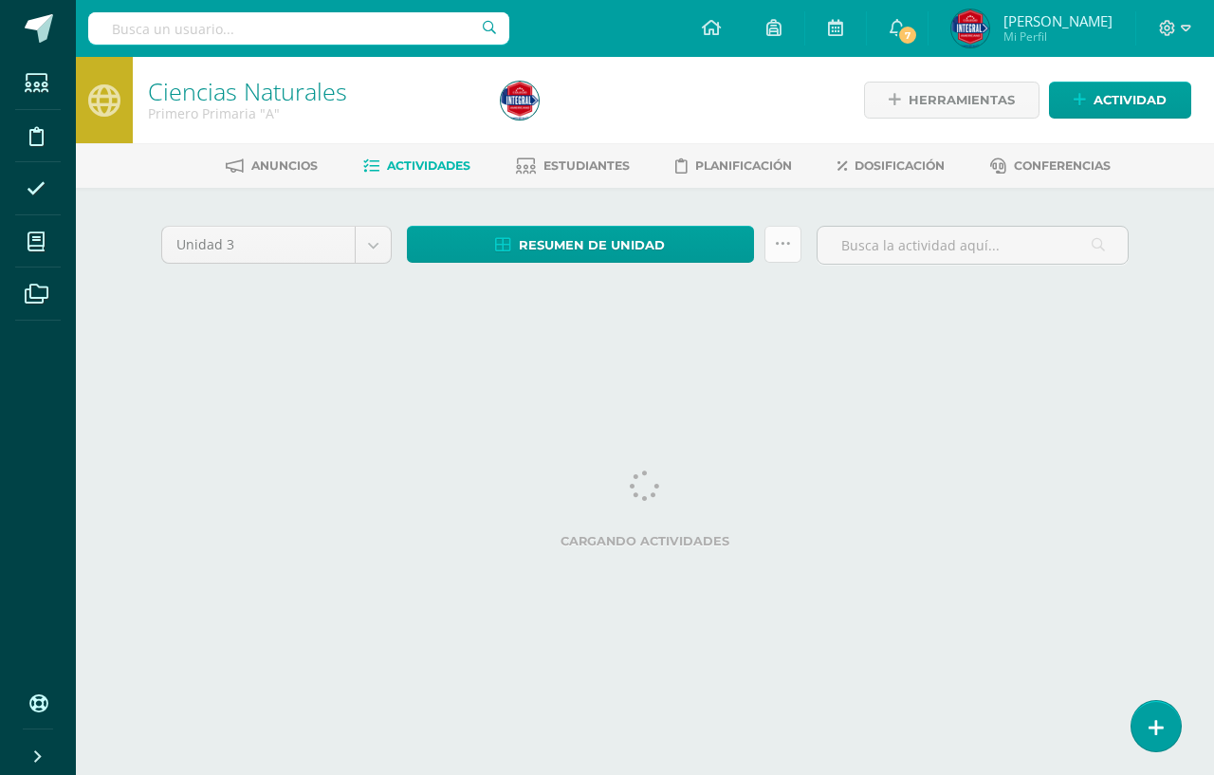
click at [776, 251] on icon at bounding box center [783, 244] width 16 height 16
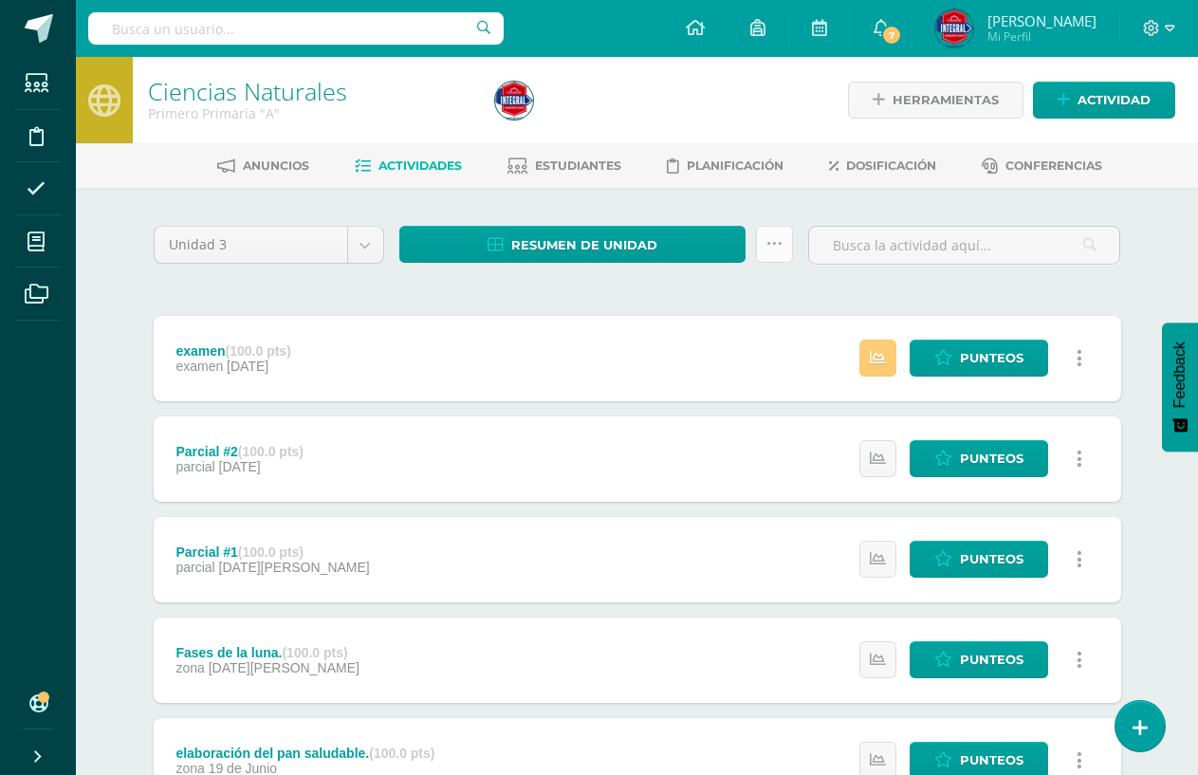
click at [764, 249] on link at bounding box center [774, 244] width 37 height 37
click at [742, 292] on link "Enviar punteos a revision" at bounding box center [727, 305] width 209 height 46
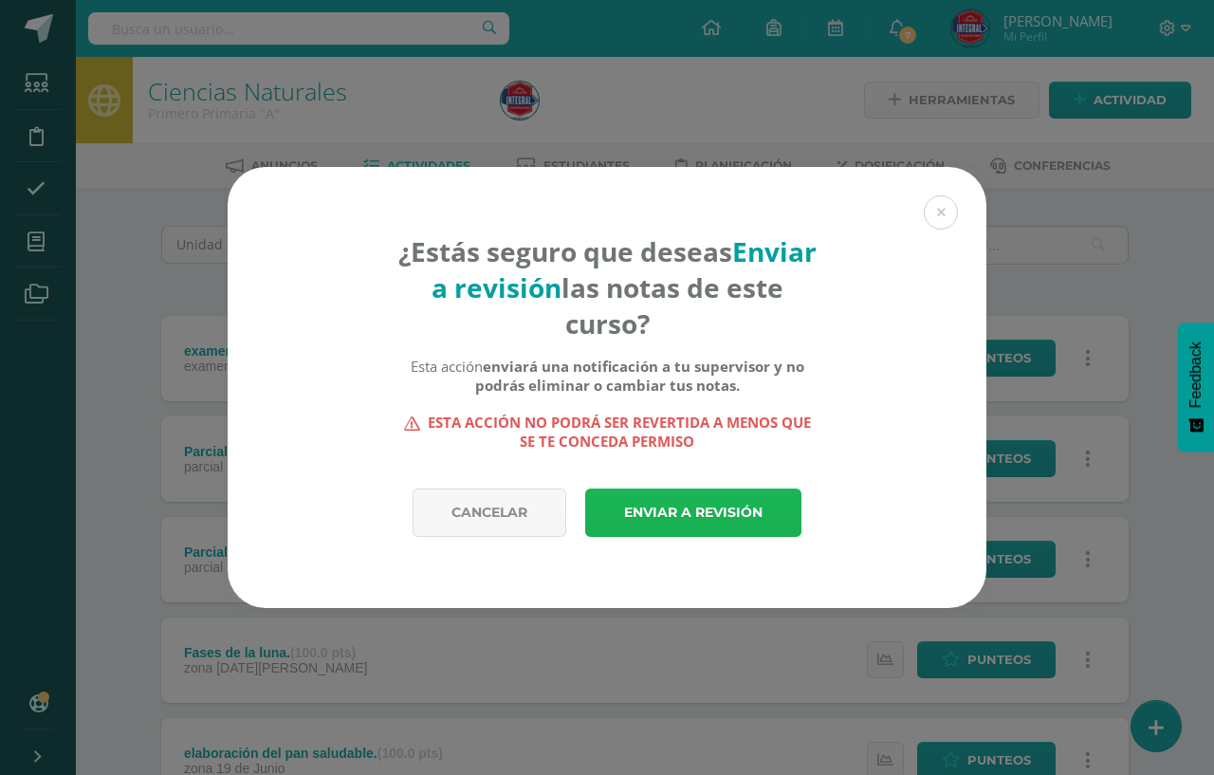
click at [708, 523] on link "Enviar a revisión" at bounding box center [693, 513] width 216 height 48
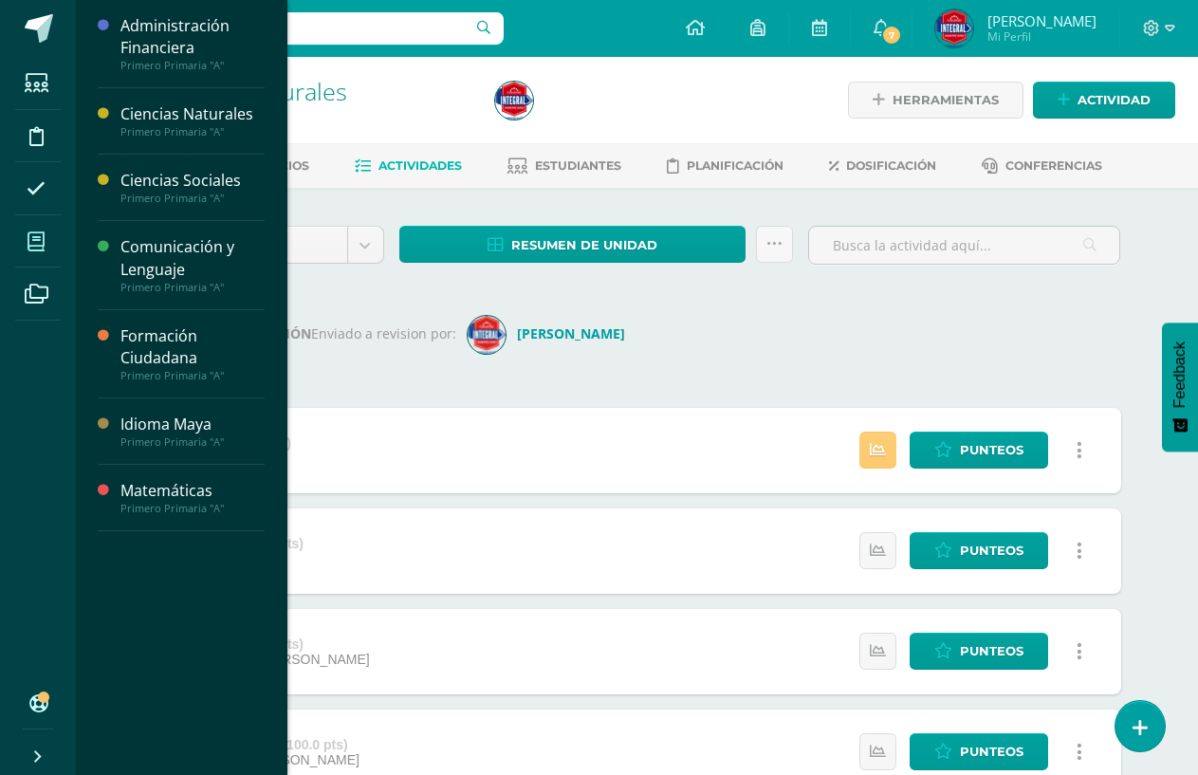
click at [30, 236] on icon at bounding box center [36, 241] width 17 height 19
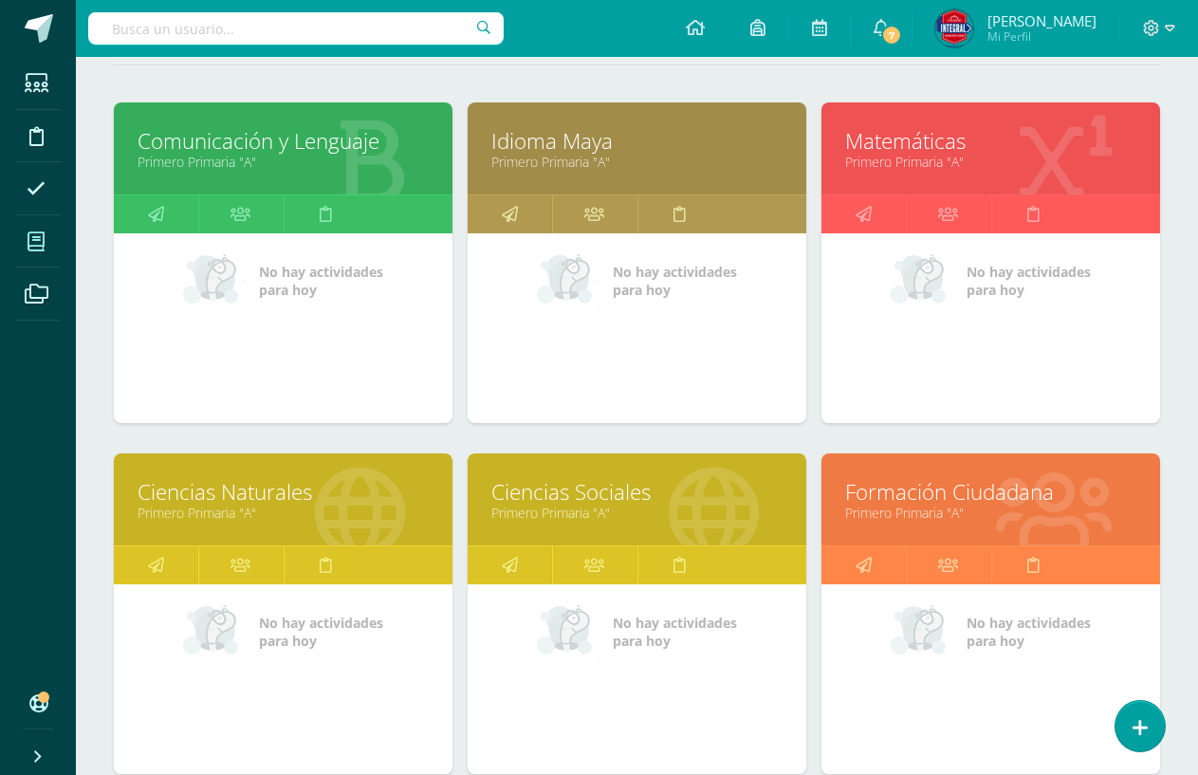
scroll to position [285, 0]
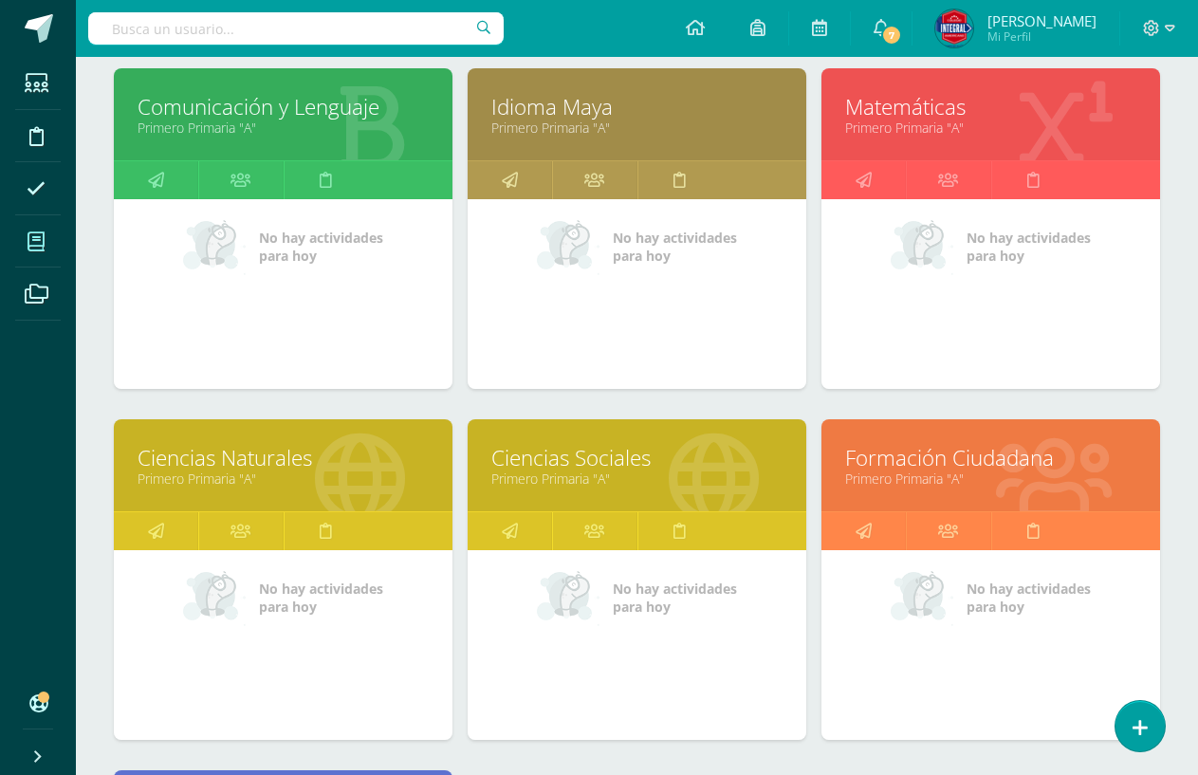
click at [590, 451] on link "Ciencias Sociales" at bounding box center [636, 457] width 291 height 29
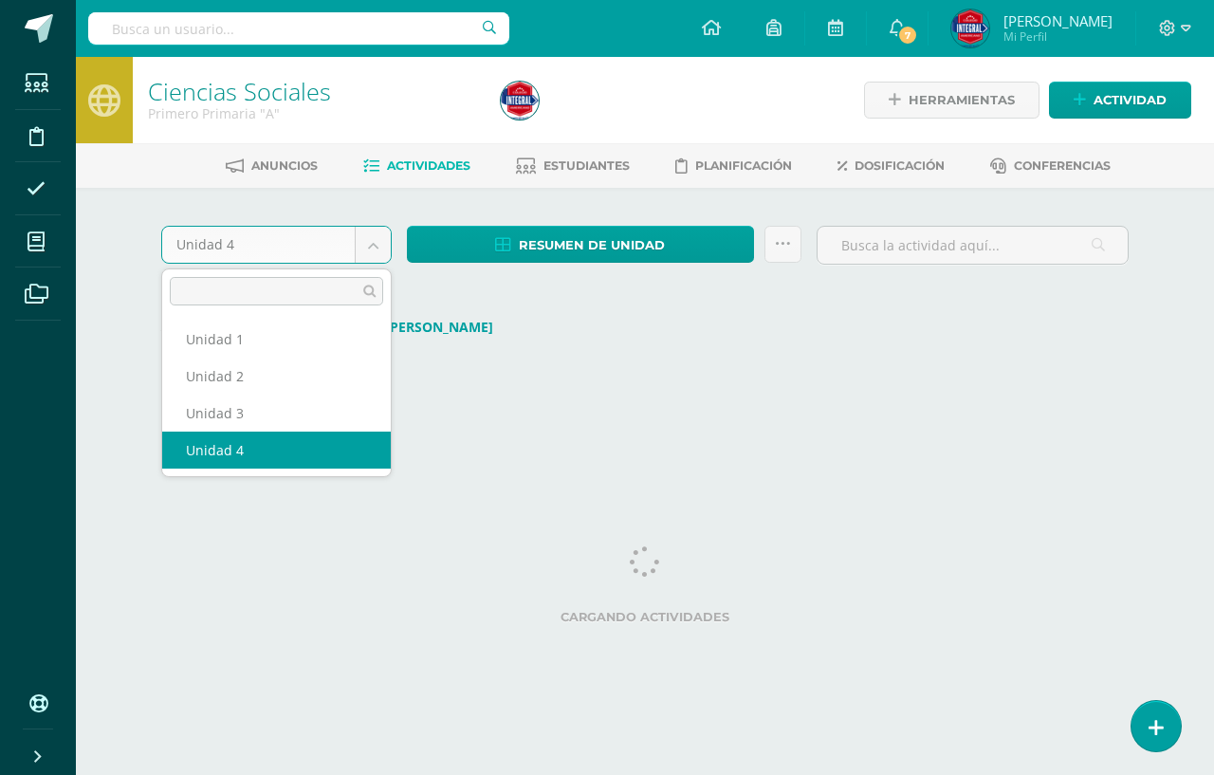
click at [372, 257] on body "Estudiantes Disciplina Asistencia Mis cursos Archivos Soporte Ayuda Reportar un…" at bounding box center [607, 215] width 1214 height 430
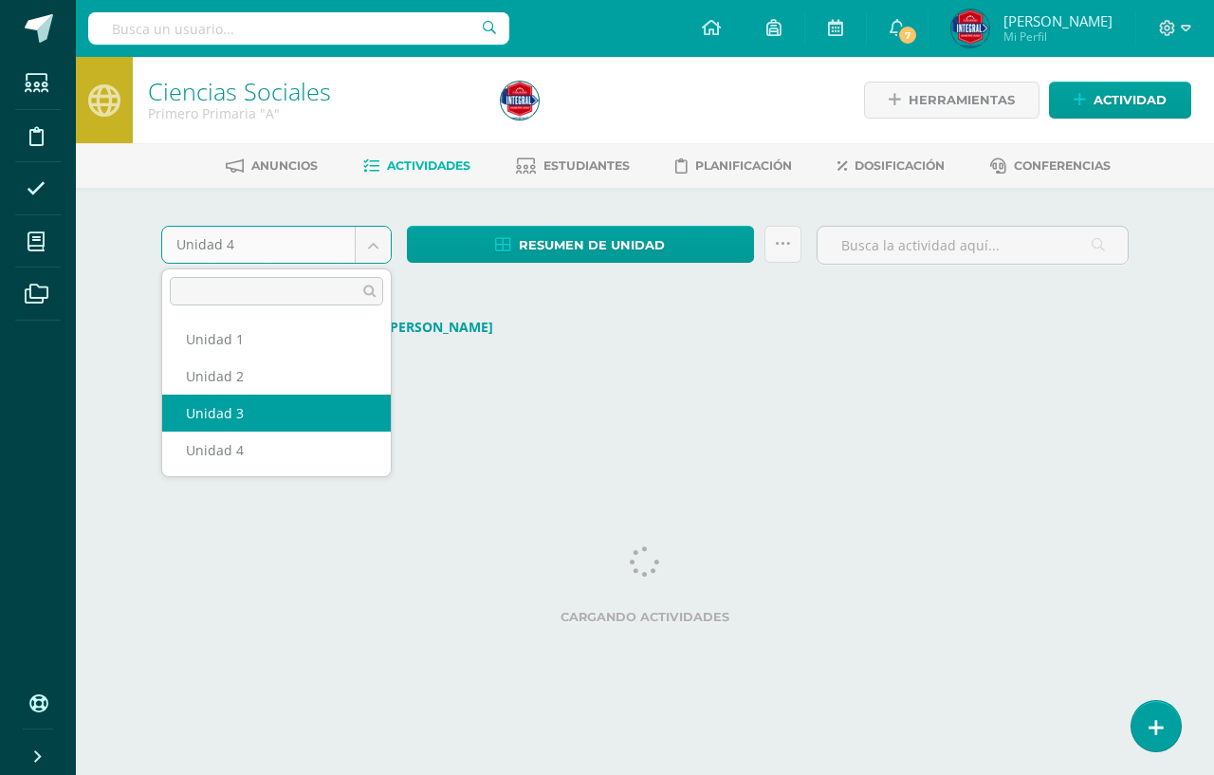
click at [315, 416] on div "Unidad 4 Unidad 1 Unidad 2 Unidad 3 Unidad 4 Resumen de unidad Descargar como H…" at bounding box center [645, 309] width 1044 height 242
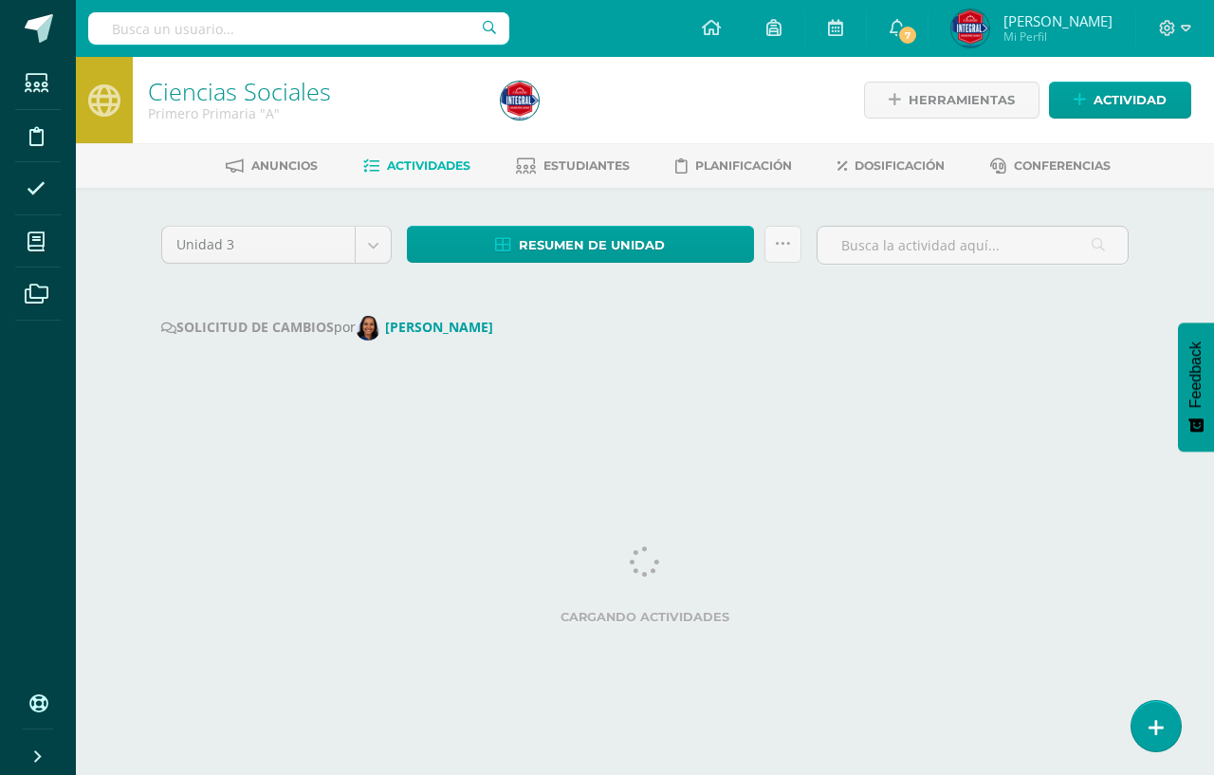
select select "Unidad 3"
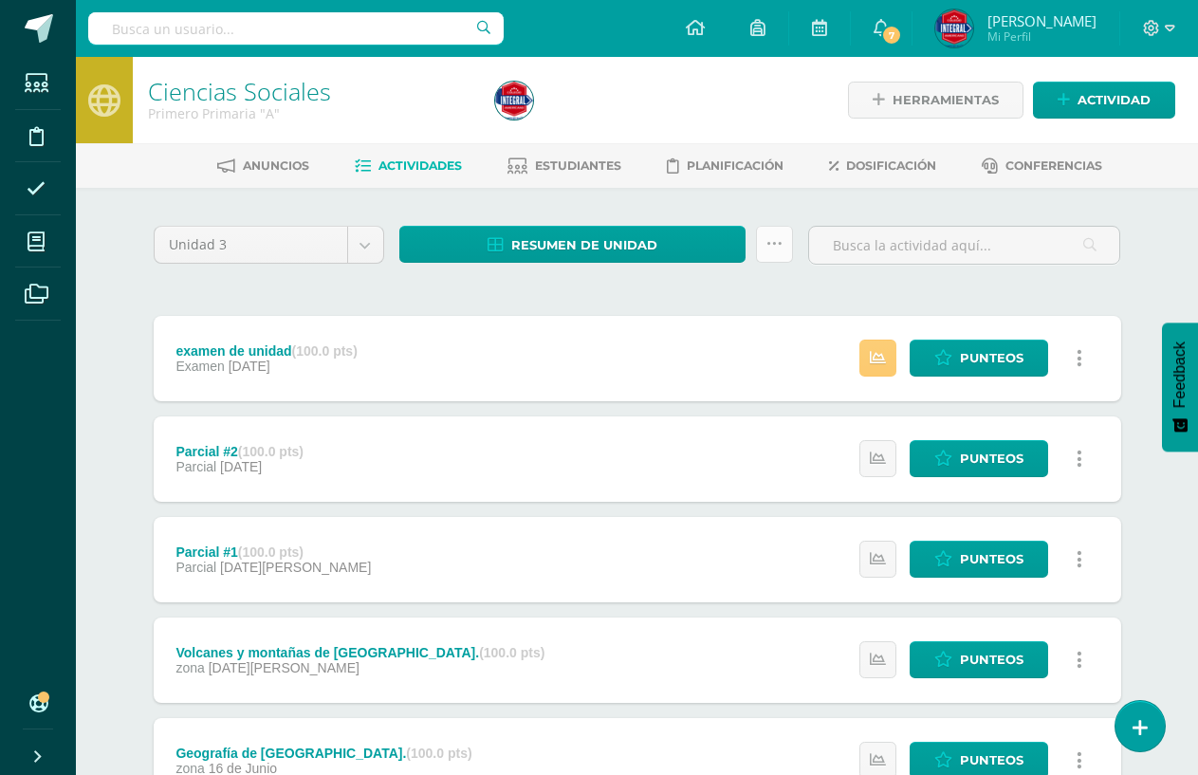
click at [775, 242] on icon at bounding box center [775, 244] width 16 height 16
click at [688, 310] on link "Enviar punteos a revision" at bounding box center [727, 305] width 209 height 46
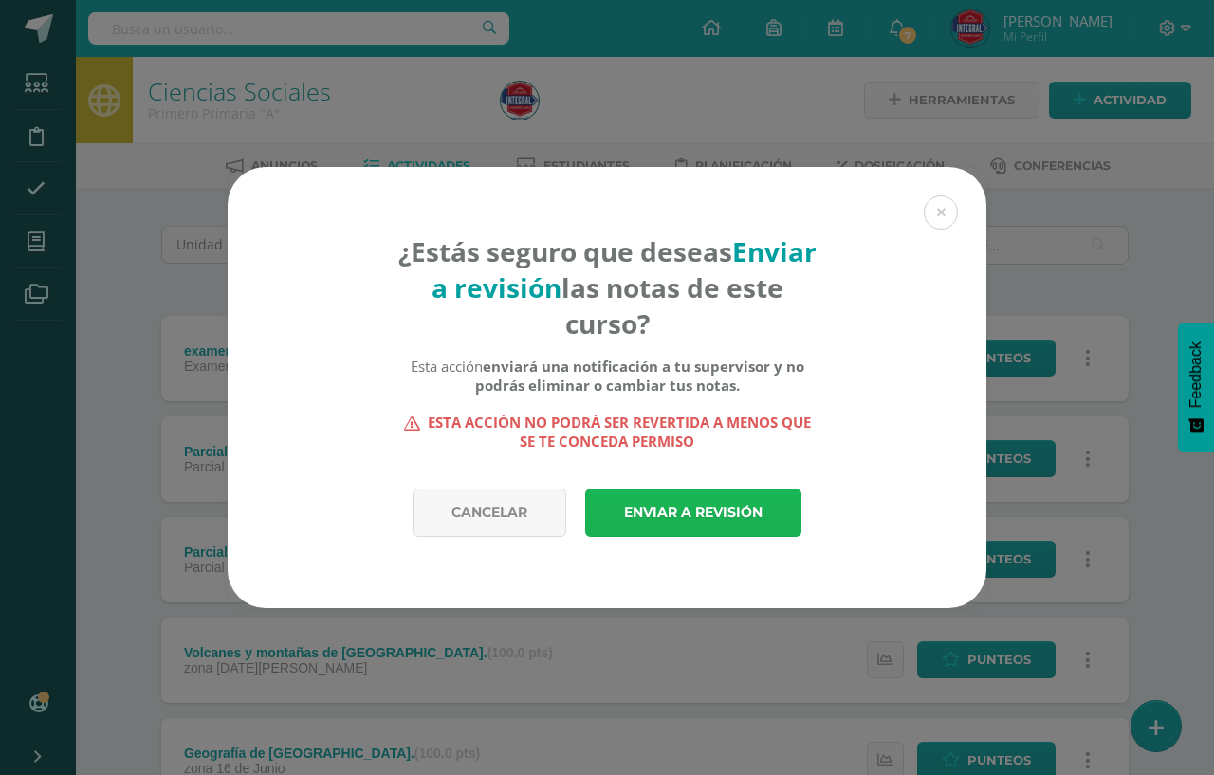
click at [691, 502] on link "Enviar a revisión" at bounding box center [693, 513] width 216 height 48
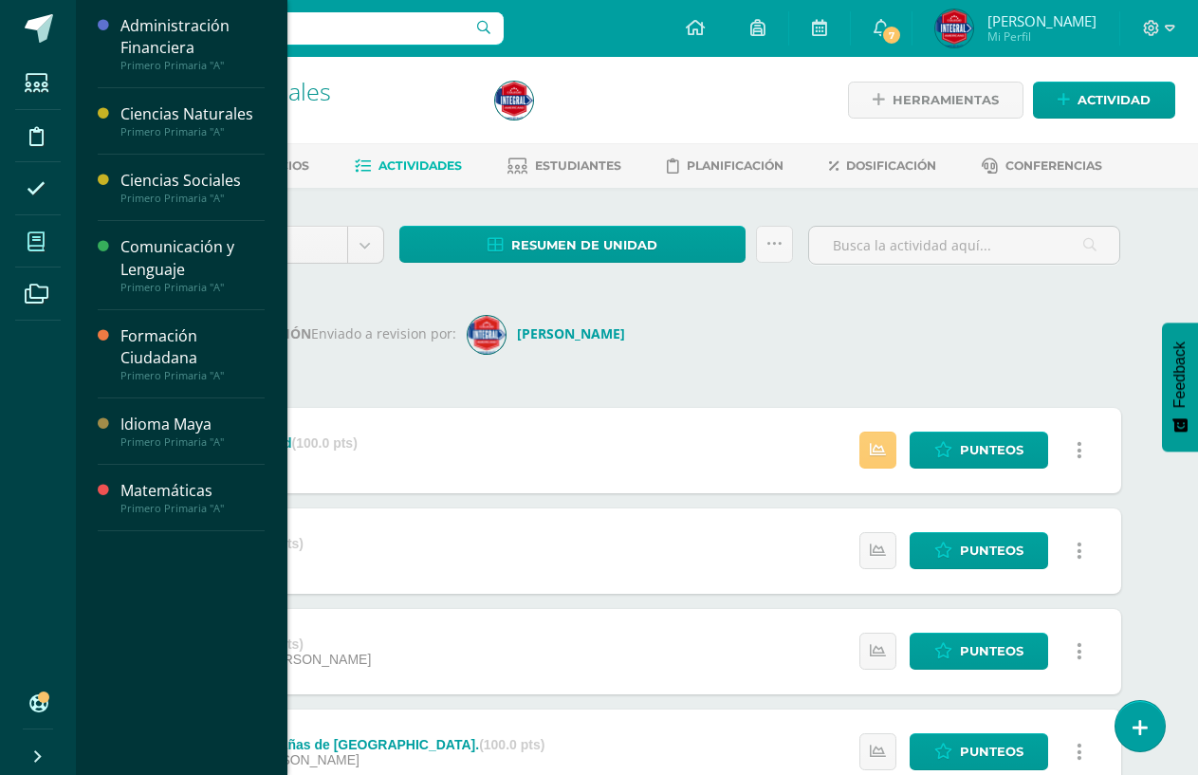
click at [34, 238] on icon at bounding box center [36, 241] width 17 height 19
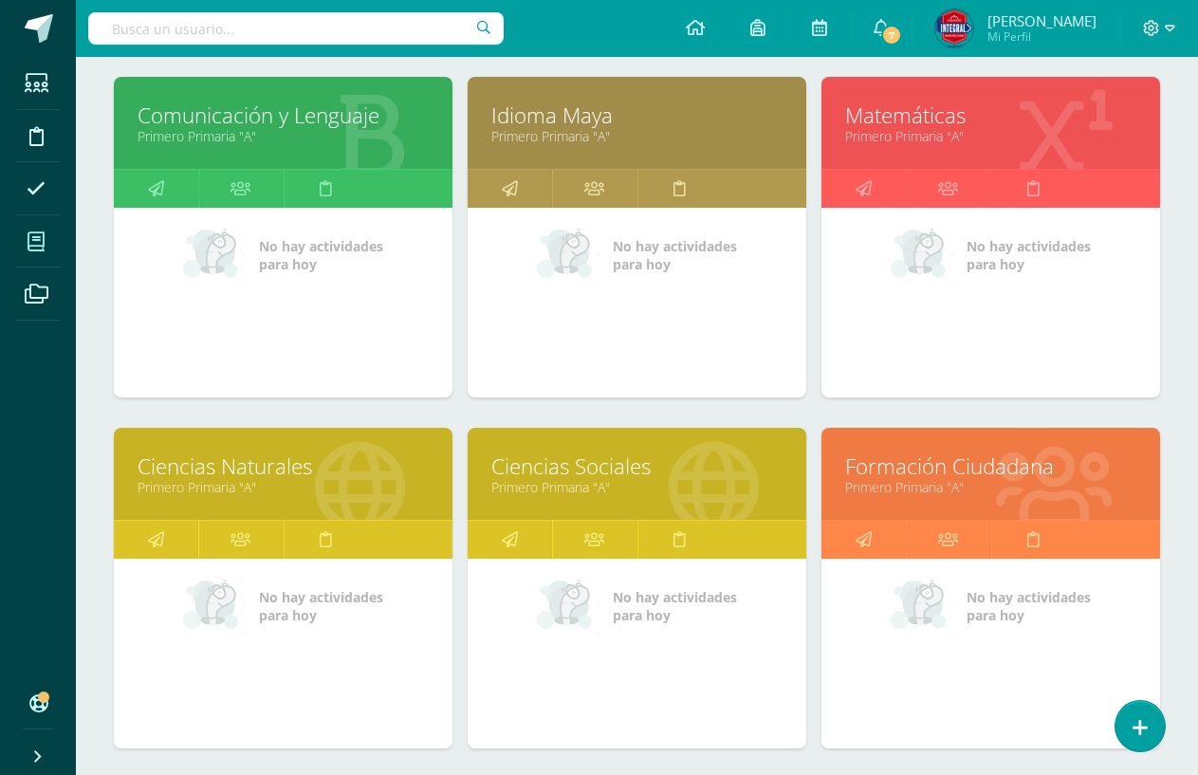
scroll to position [285, 0]
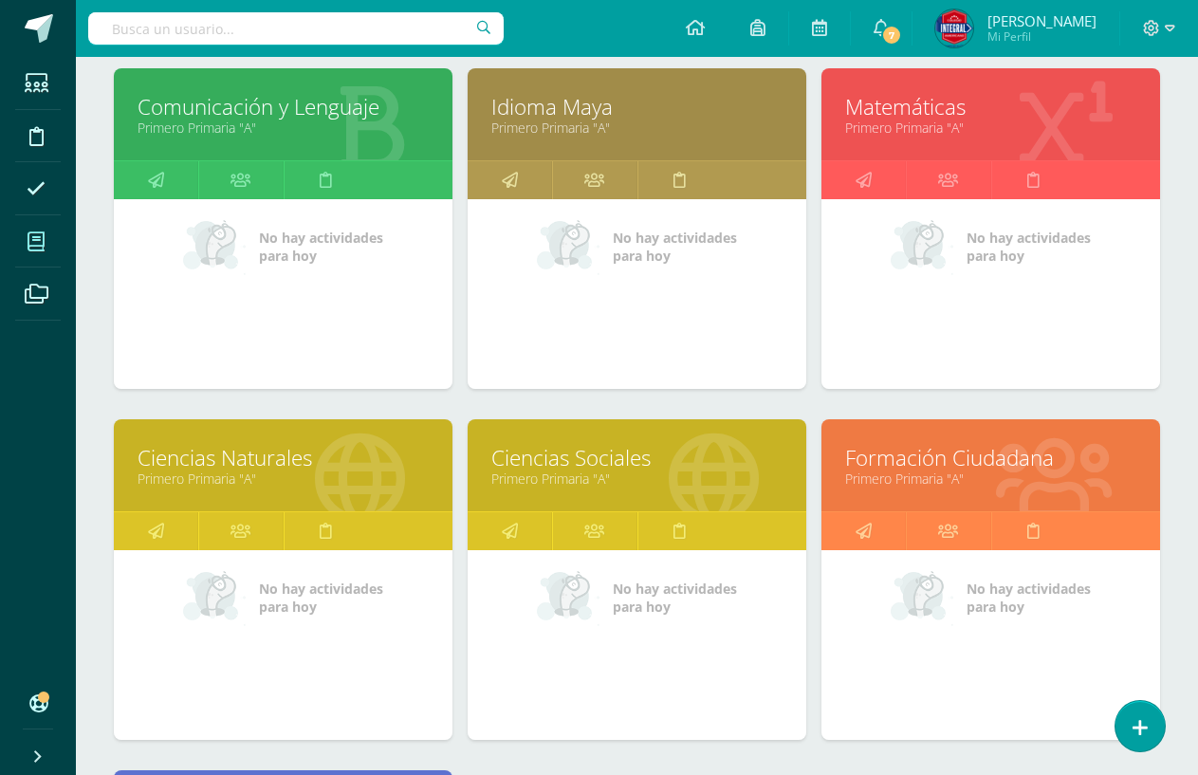
click at [994, 466] on link "Formación Ciudadana" at bounding box center [990, 457] width 291 height 29
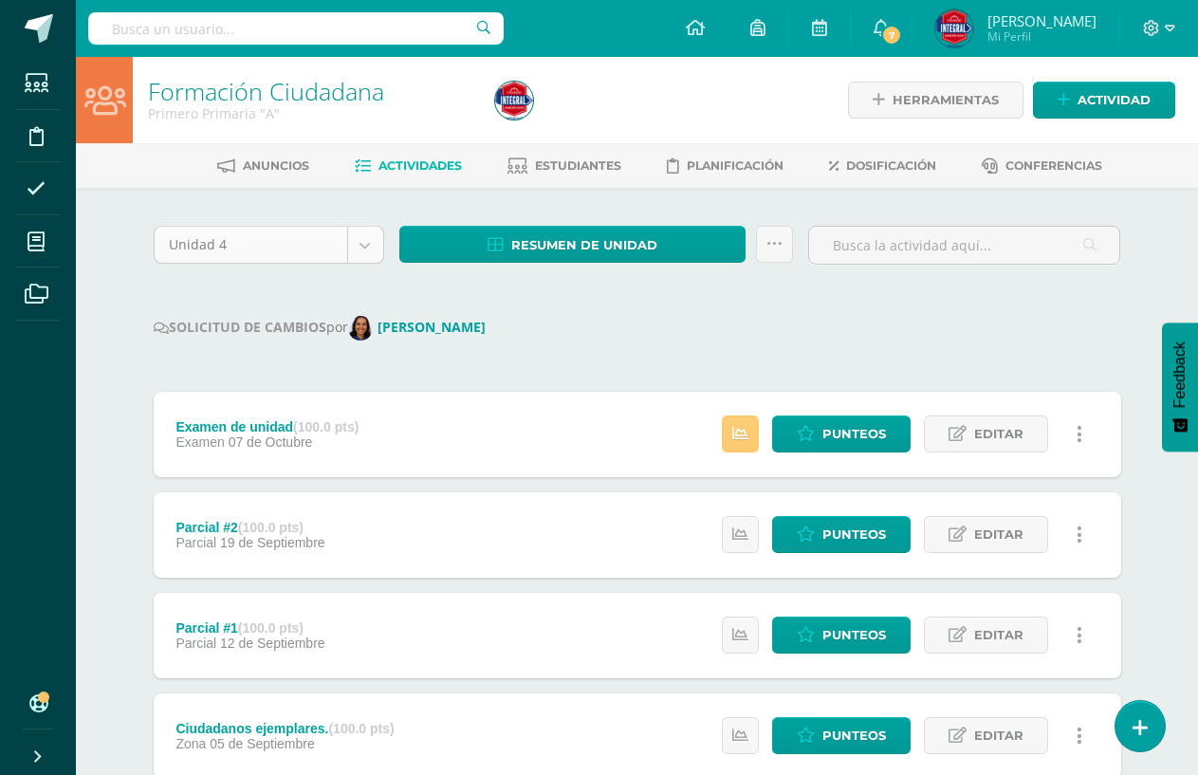
click at [368, 249] on body "Estudiantes Disciplina Asistencia Mis cursos Archivos Soporte Ayuda Reportar un…" at bounding box center [599, 653] width 1198 height 1307
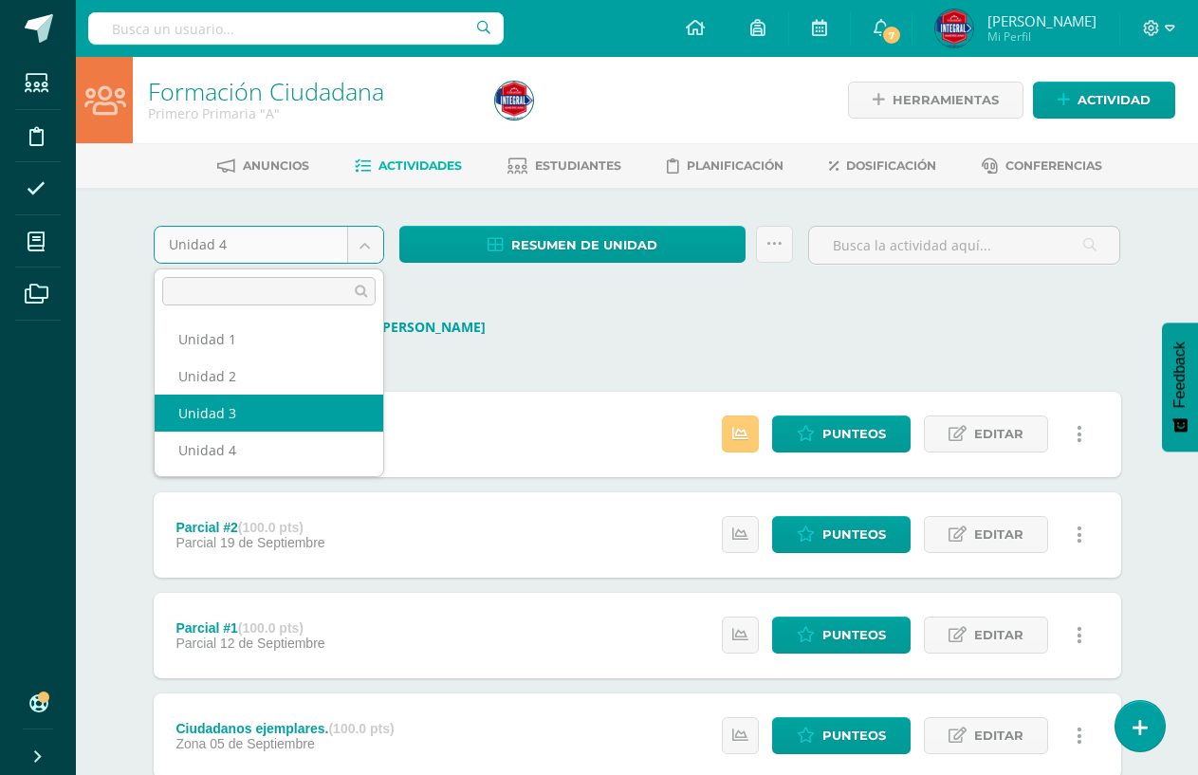
select select "Unidad 3"
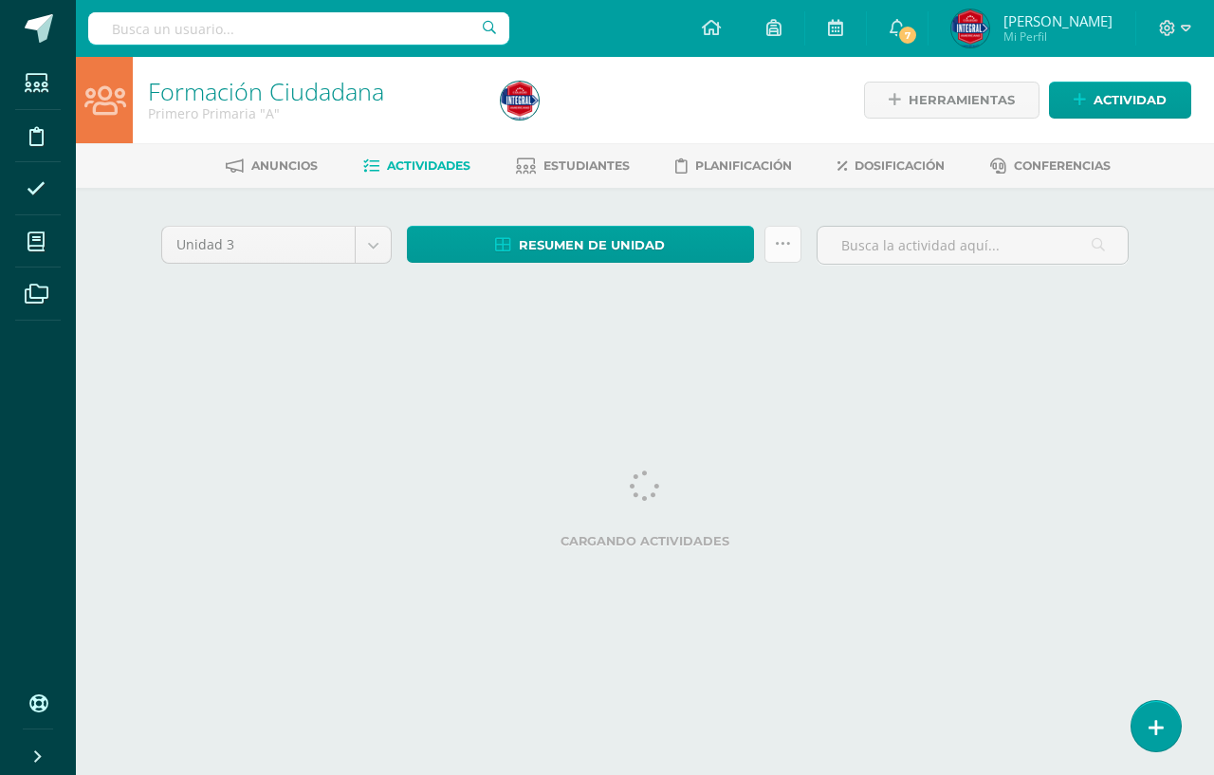
click at [784, 239] on icon at bounding box center [783, 244] width 16 height 16
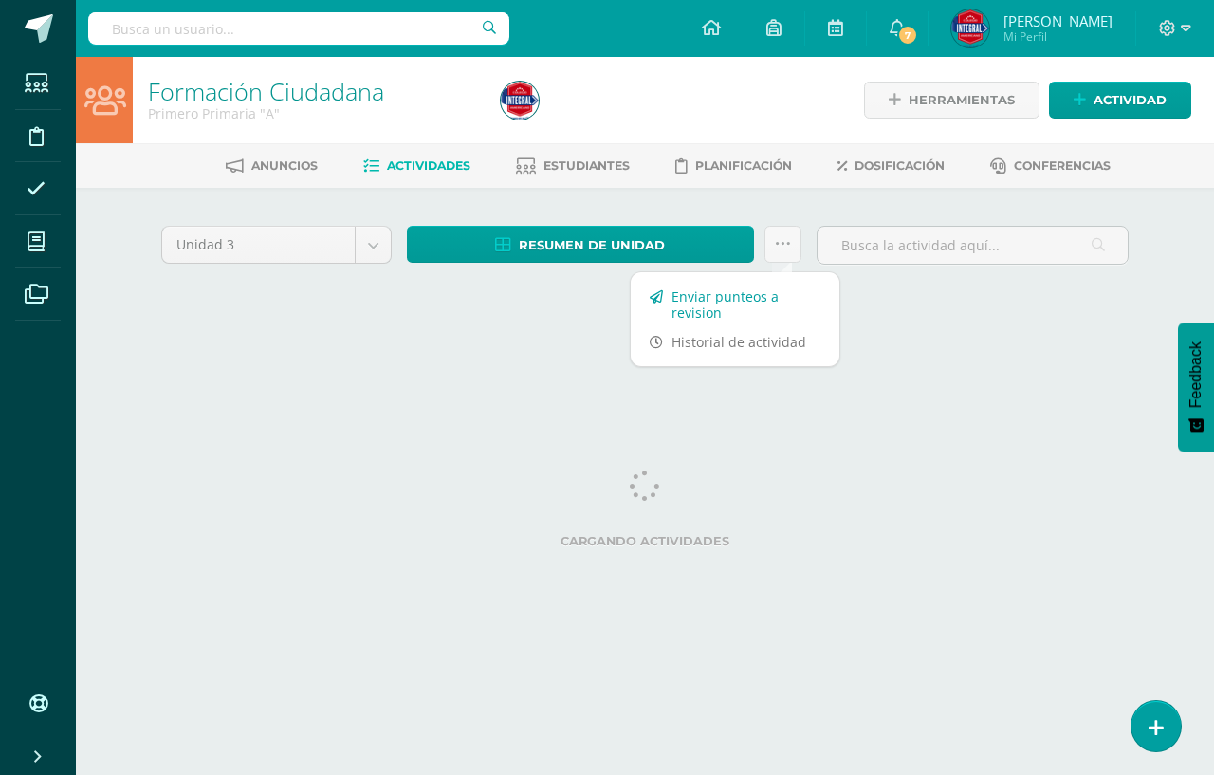
click at [711, 300] on link "Enviar punteos a revision" at bounding box center [735, 305] width 209 height 46
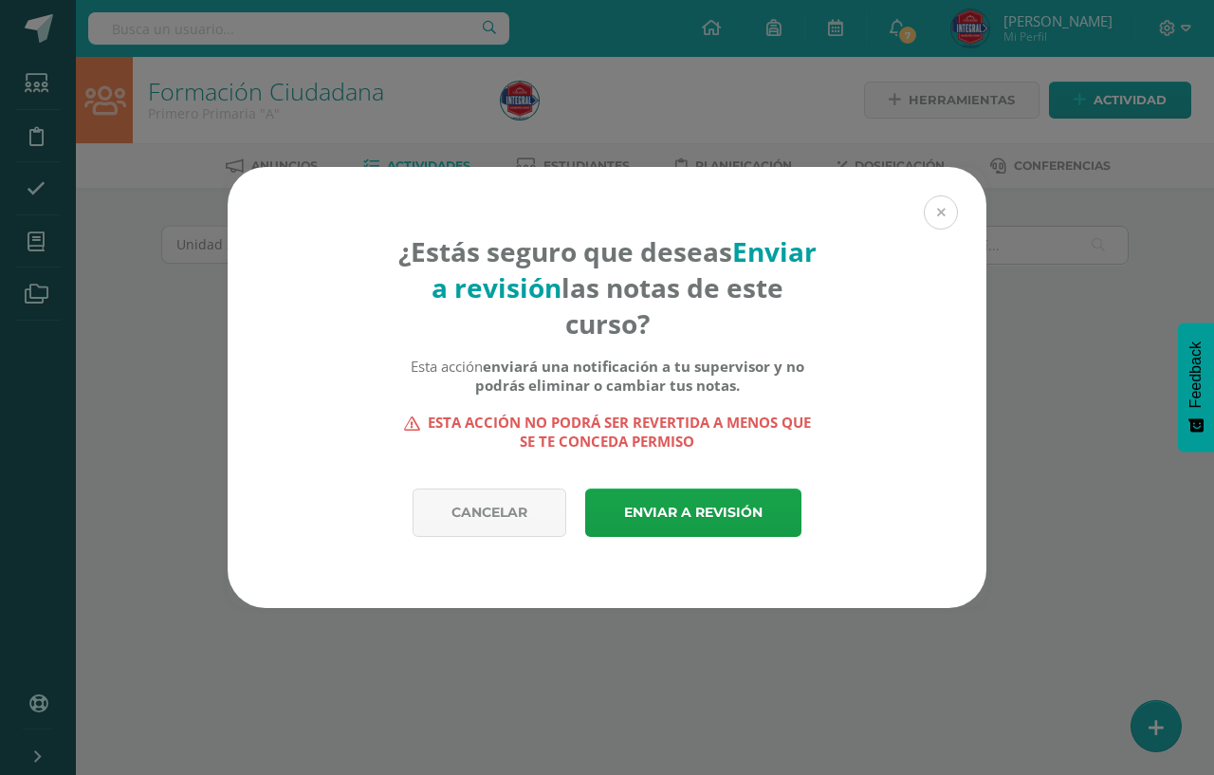
click at [941, 213] on button at bounding box center [941, 212] width 34 height 34
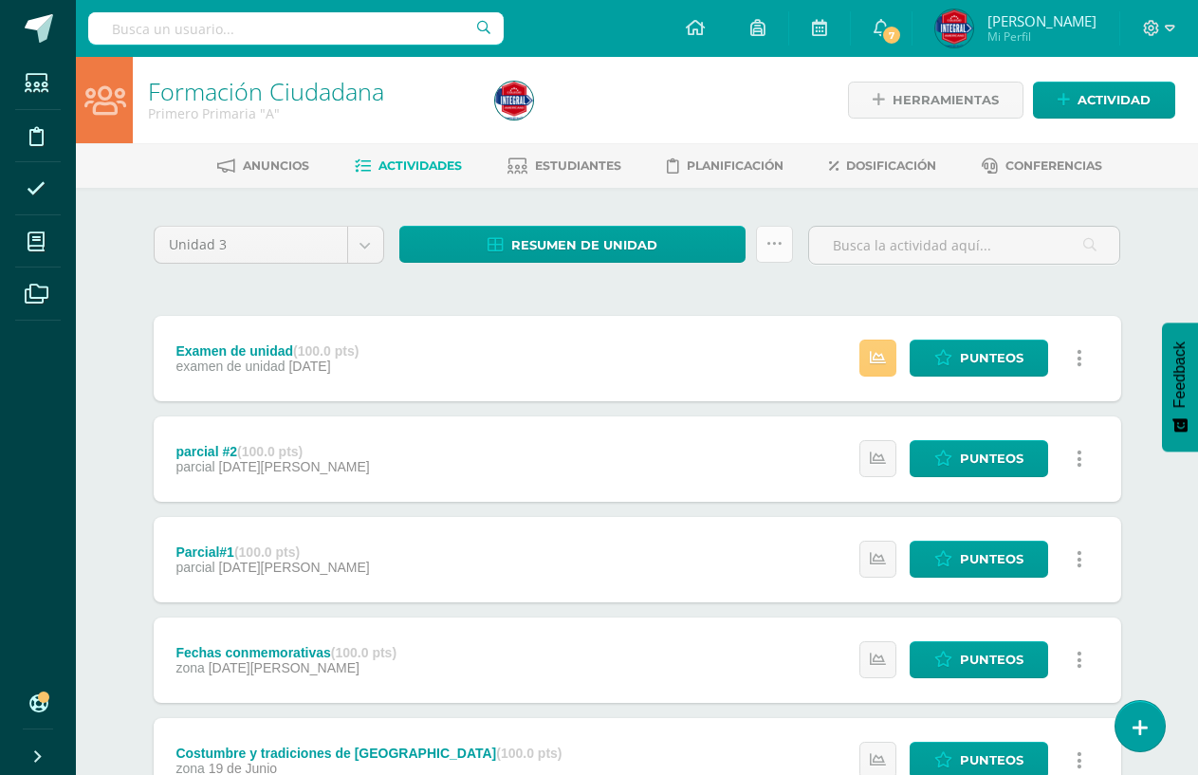
click at [779, 254] on link at bounding box center [774, 244] width 37 height 37
click at [740, 308] on link "Enviar punteos a revision" at bounding box center [727, 305] width 209 height 46
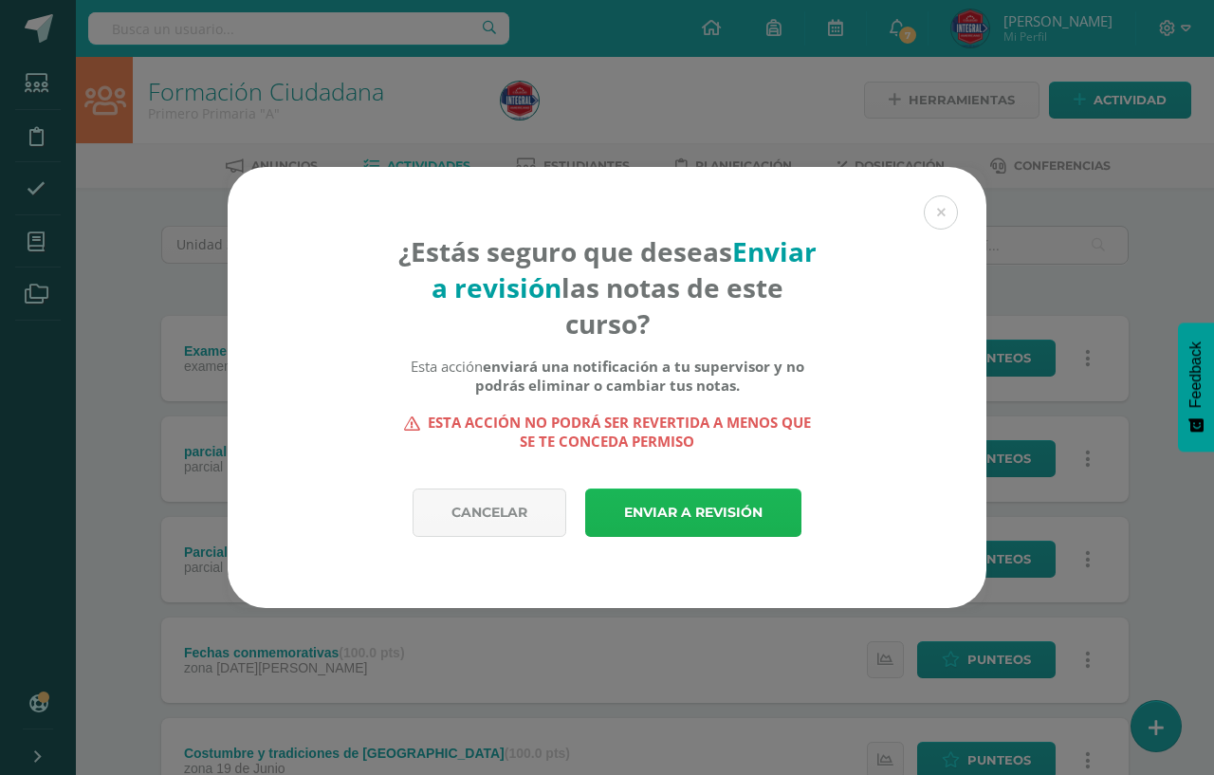
click at [697, 504] on link "Enviar a revisión" at bounding box center [693, 513] width 216 height 48
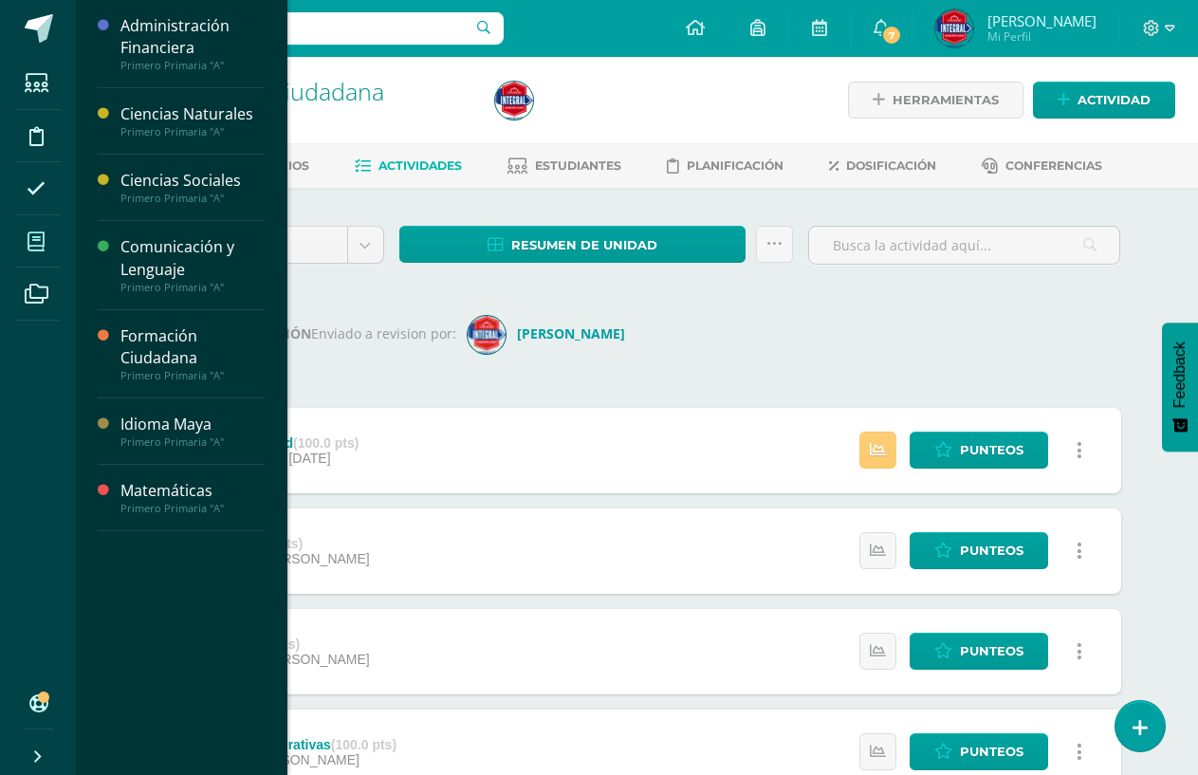
click at [39, 235] on icon at bounding box center [36, 241] width 17 height 19
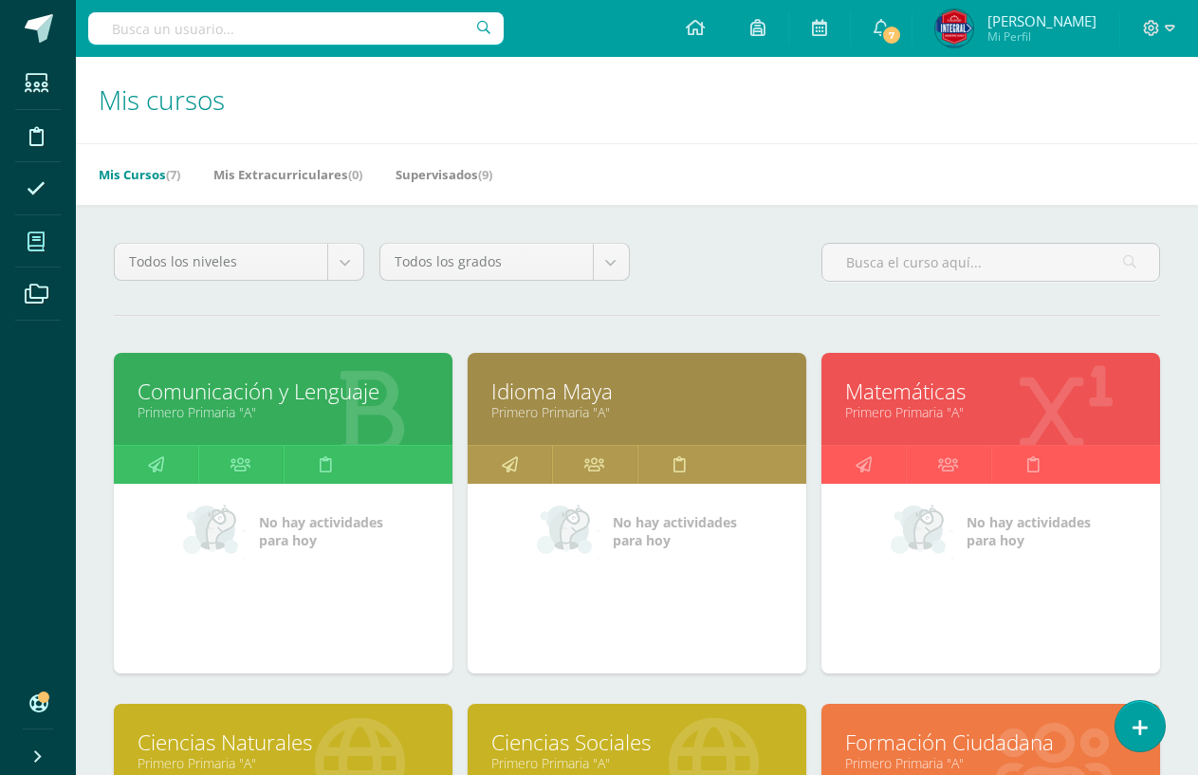
click at [488, 421] on div "Idioma Maya Primero Primaria "A"" at bounding box center [637, 399] width 339 height 92
click at [638, 403] on link "Primero Primaria "A"" at bounding box center [636, 412] width 291 height 18
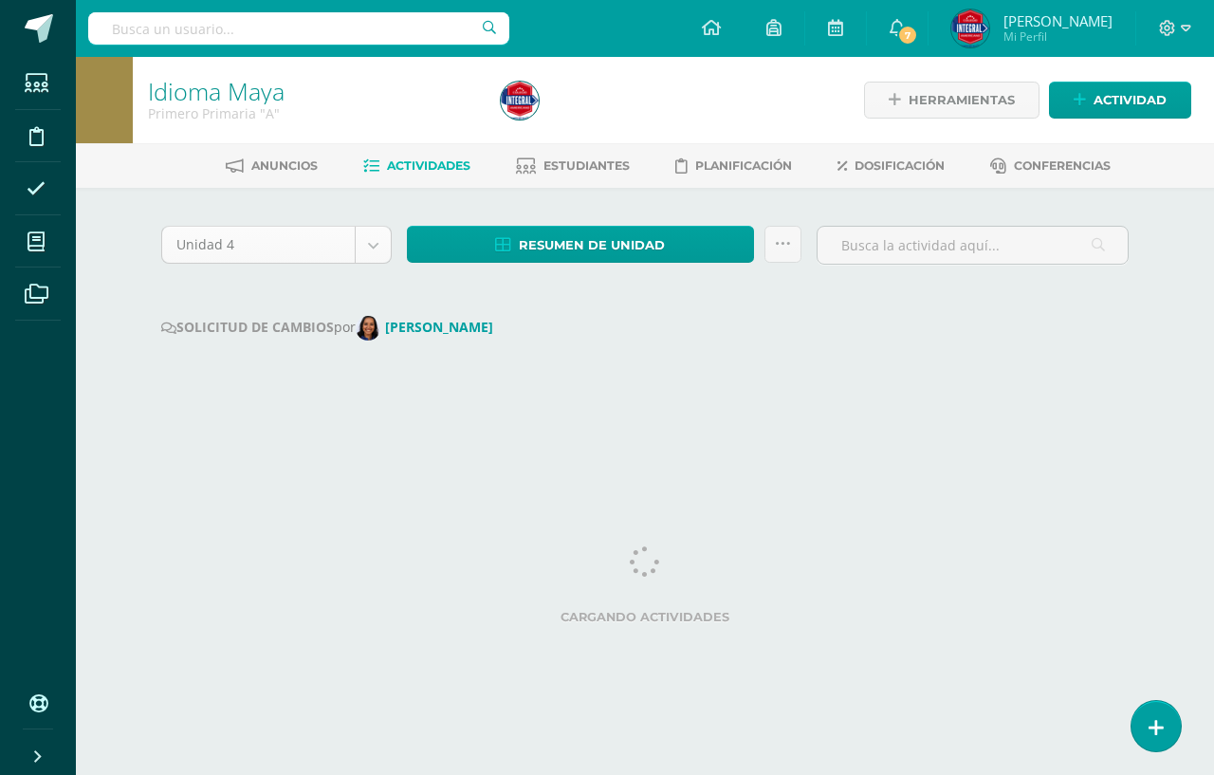
click at [372, 248] on body "Estudiantes Disciplina Asistencia Mis cursos Archivos Soporte Ayuda Reportar un…" at bounding box center [607, 215] width 1214 height 430
select select "Unidad 3"
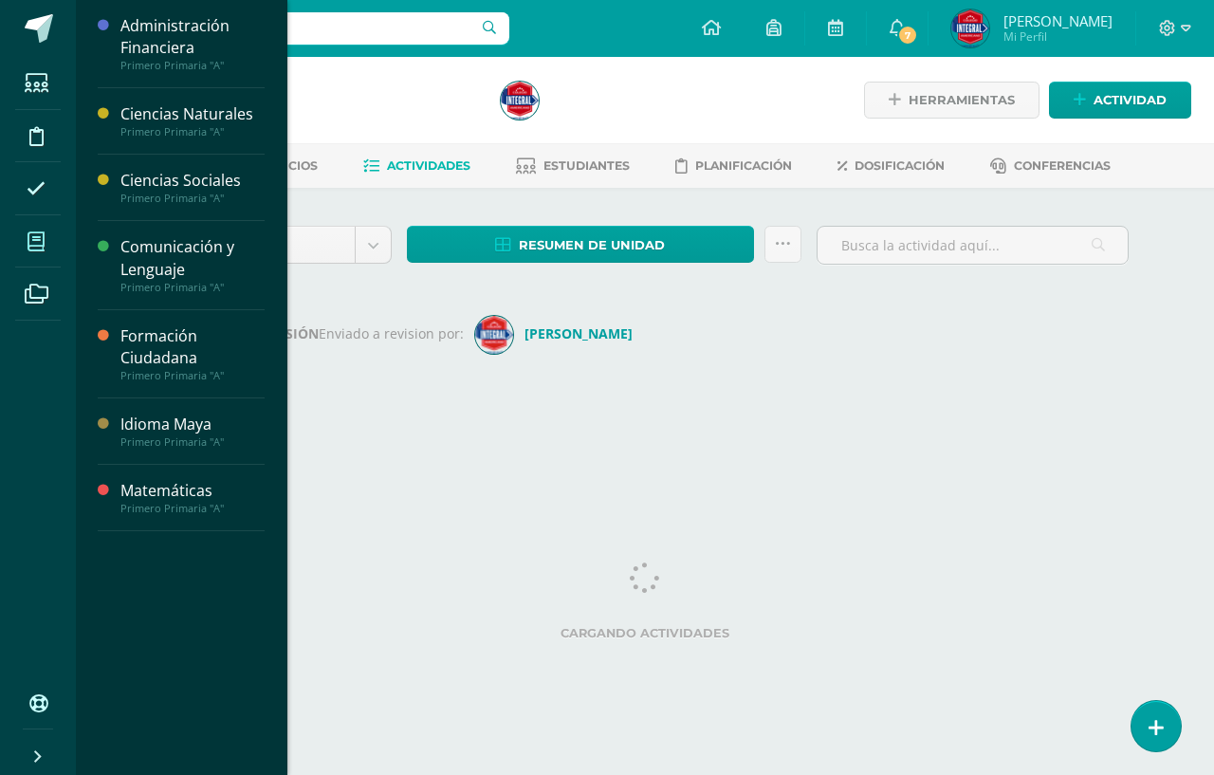
click at [32, 232] on icon at bounding box center [36, 241] width 17 height 19
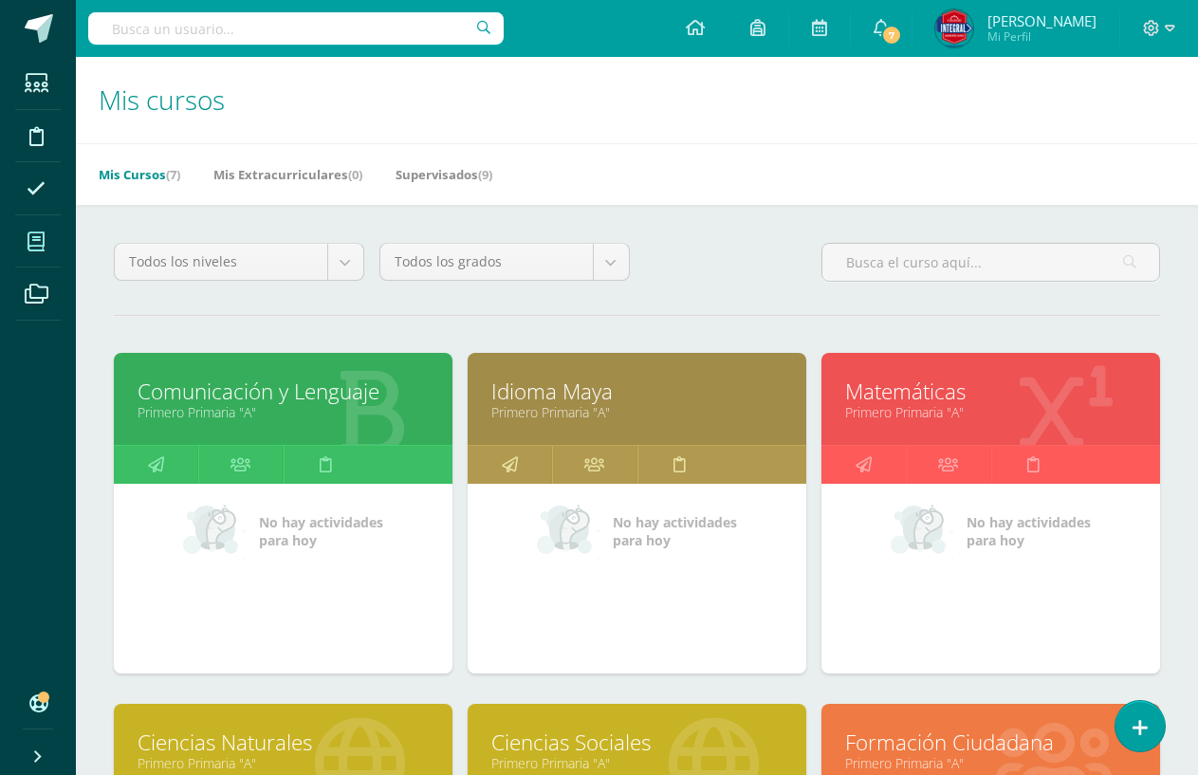
click at [282, 419] on link "Primero Primaria "A"" at bounding box center [283, 412] width 291 height 18
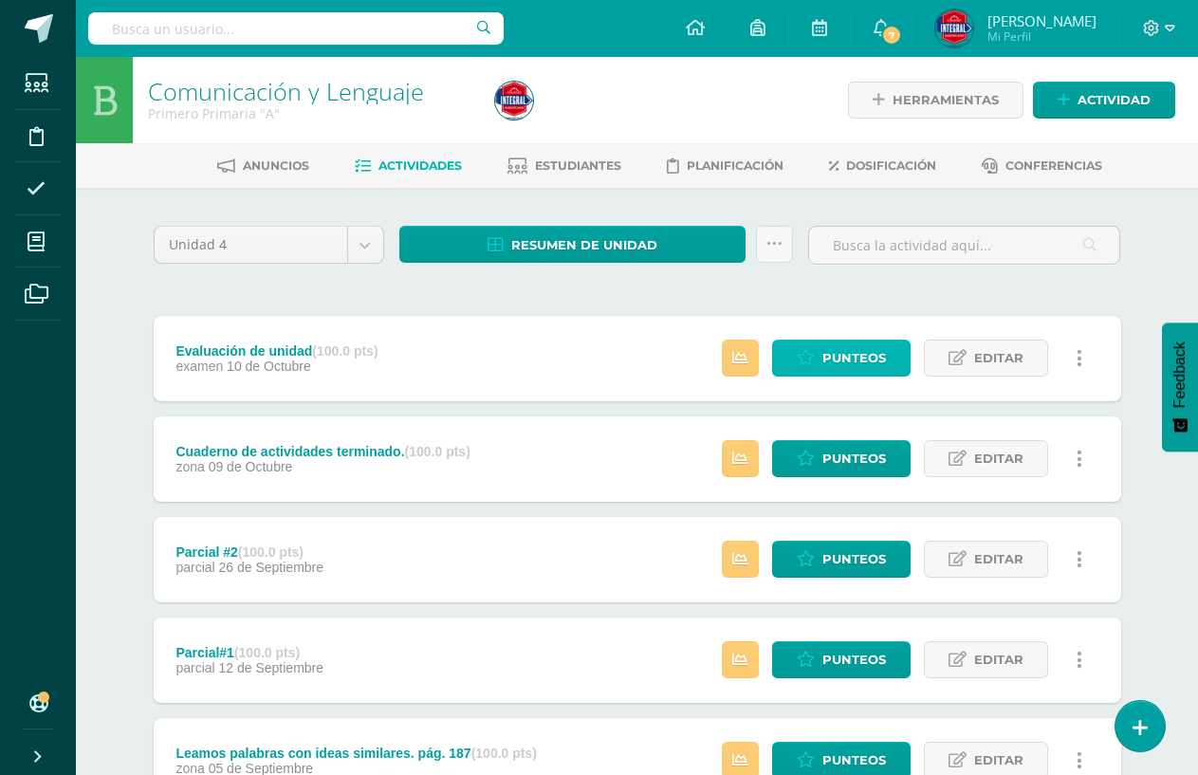
click at [862, 367] on span "Punteos" at bounding box center [855, 358] width 64 height 35
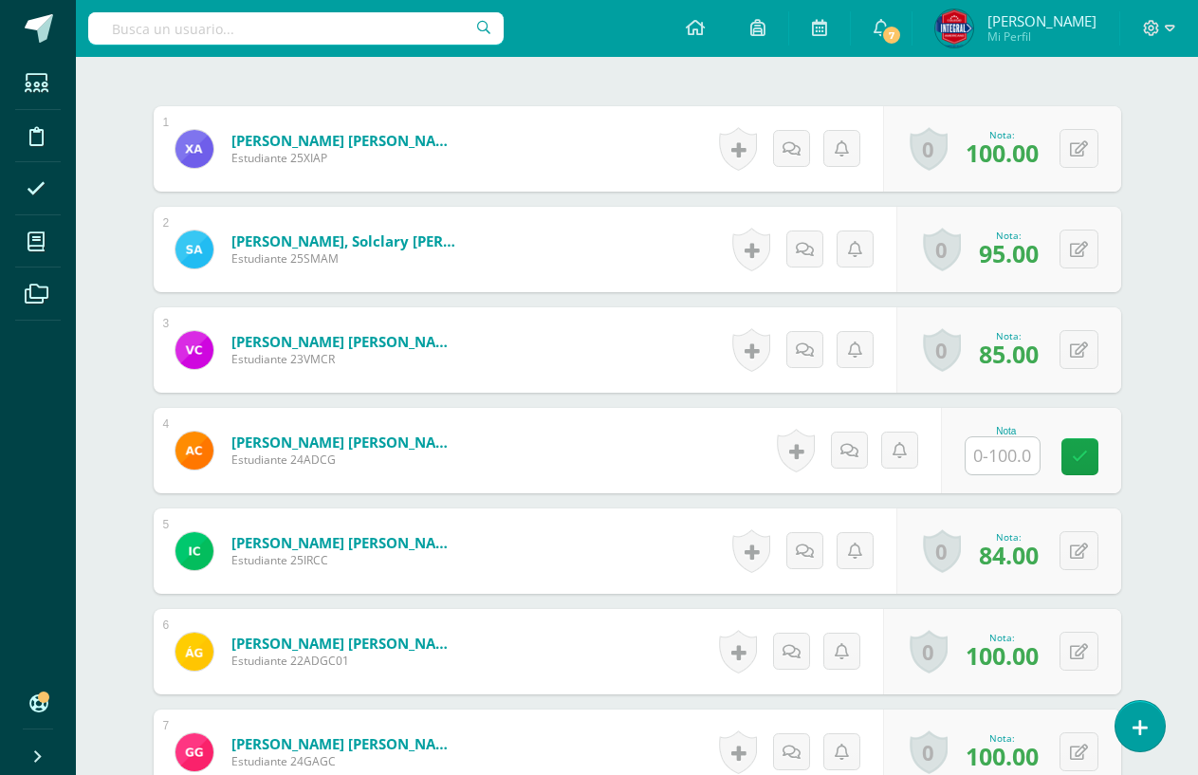
scroll to position [572, 0]
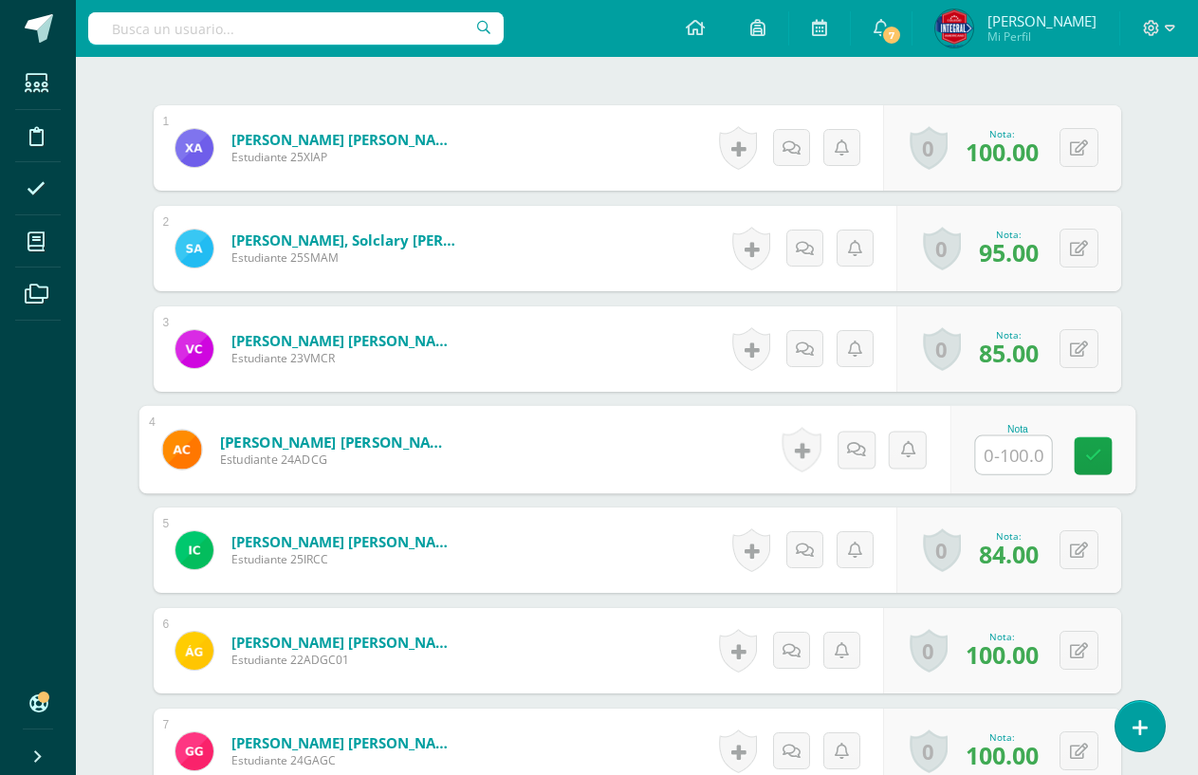
click at [993, 454] on input "text" at bounding box center [1013, 455] width 76 height 38
type input "90"
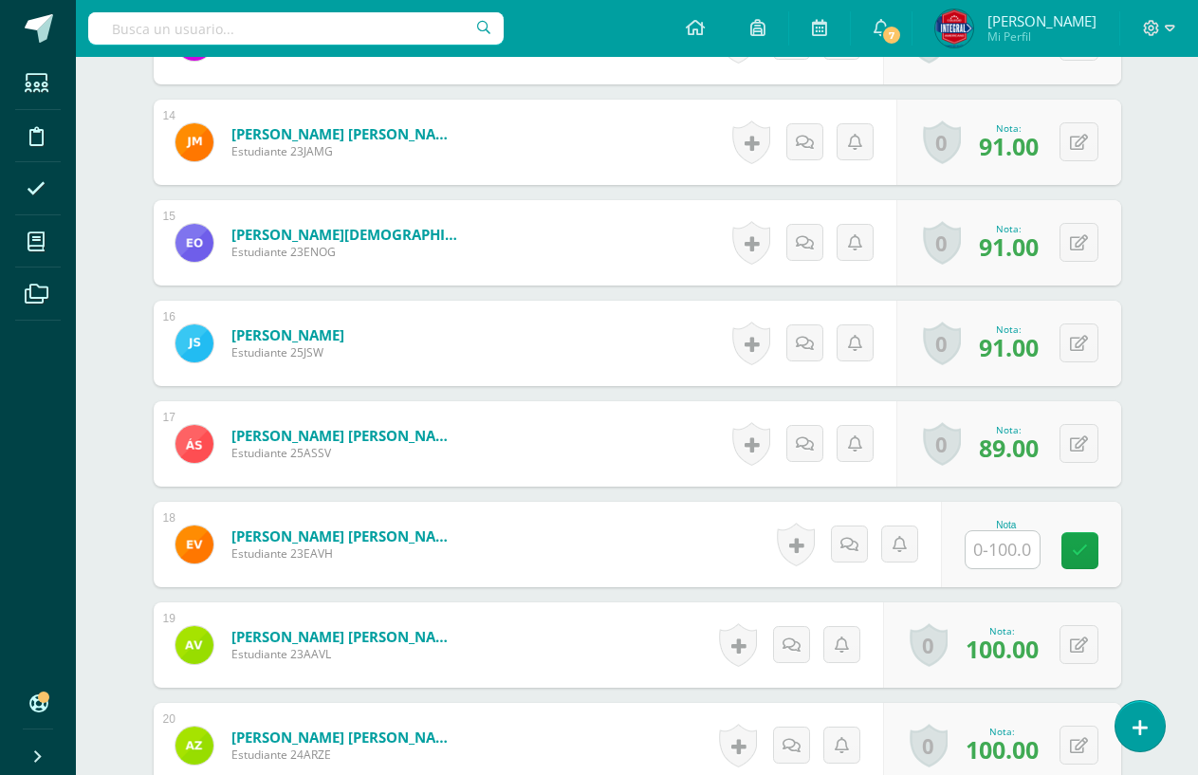
scroll to position [1900, 0]
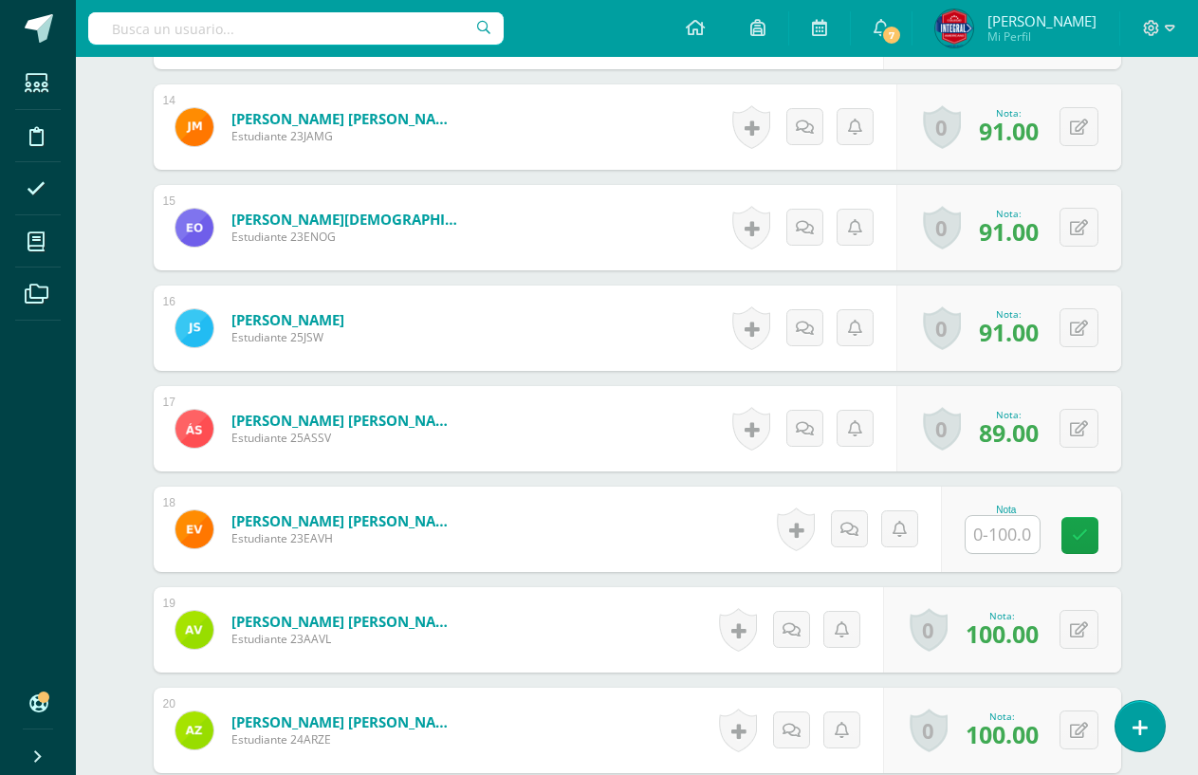
click at [1011, 542] on input "text" at bounding box center [1003, 534] width 74 height 37
type input "95"
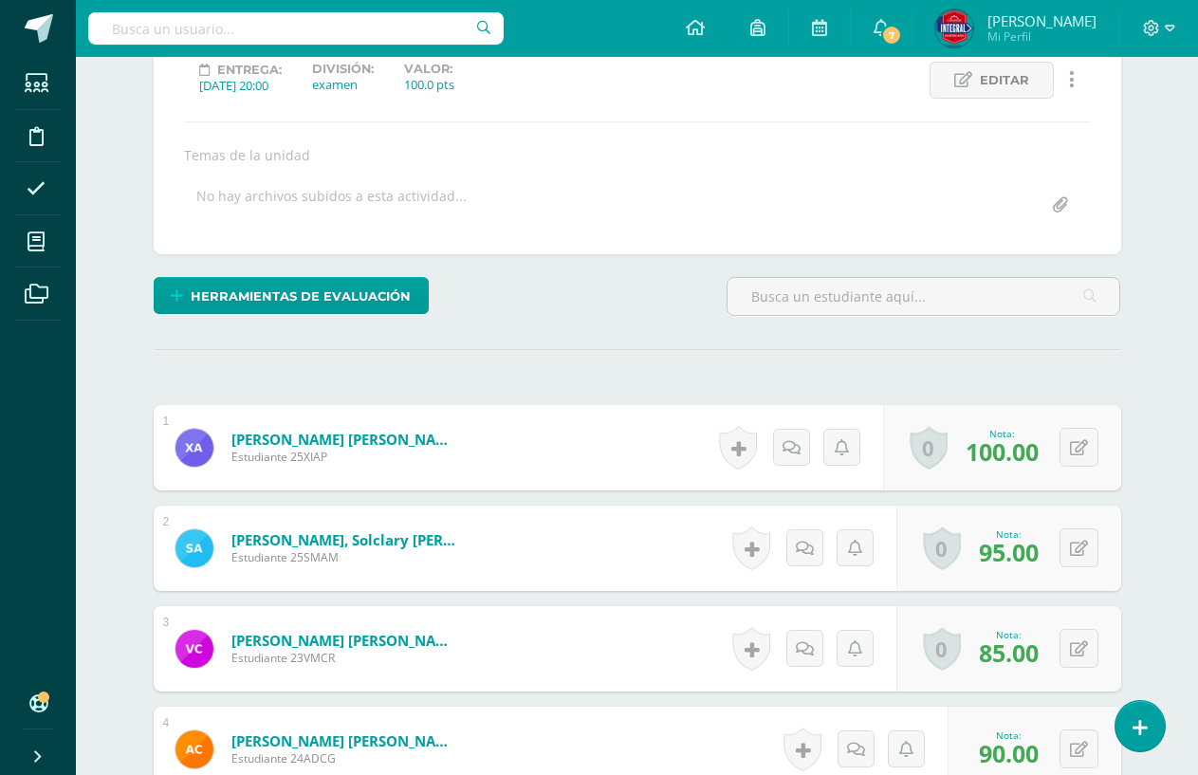
scroll to position [123, 0]
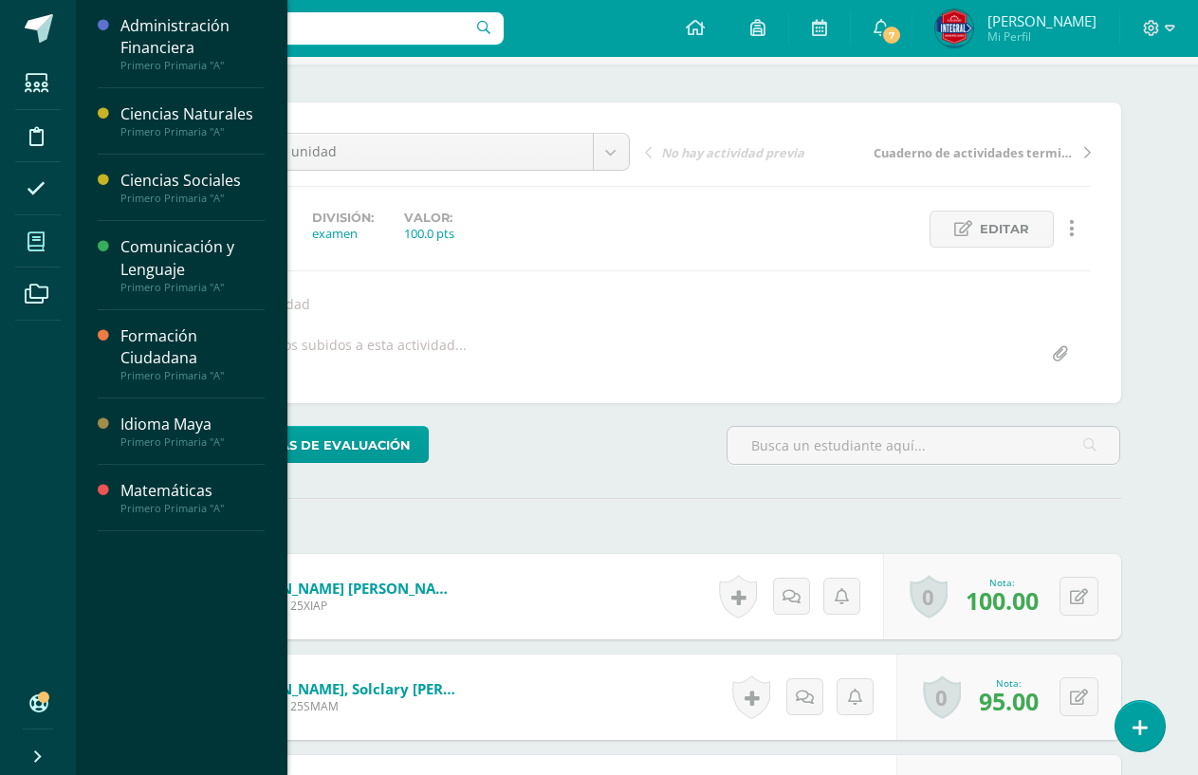
click at [17, 229] on span at bounding box center [36, 241] width 43 height 43
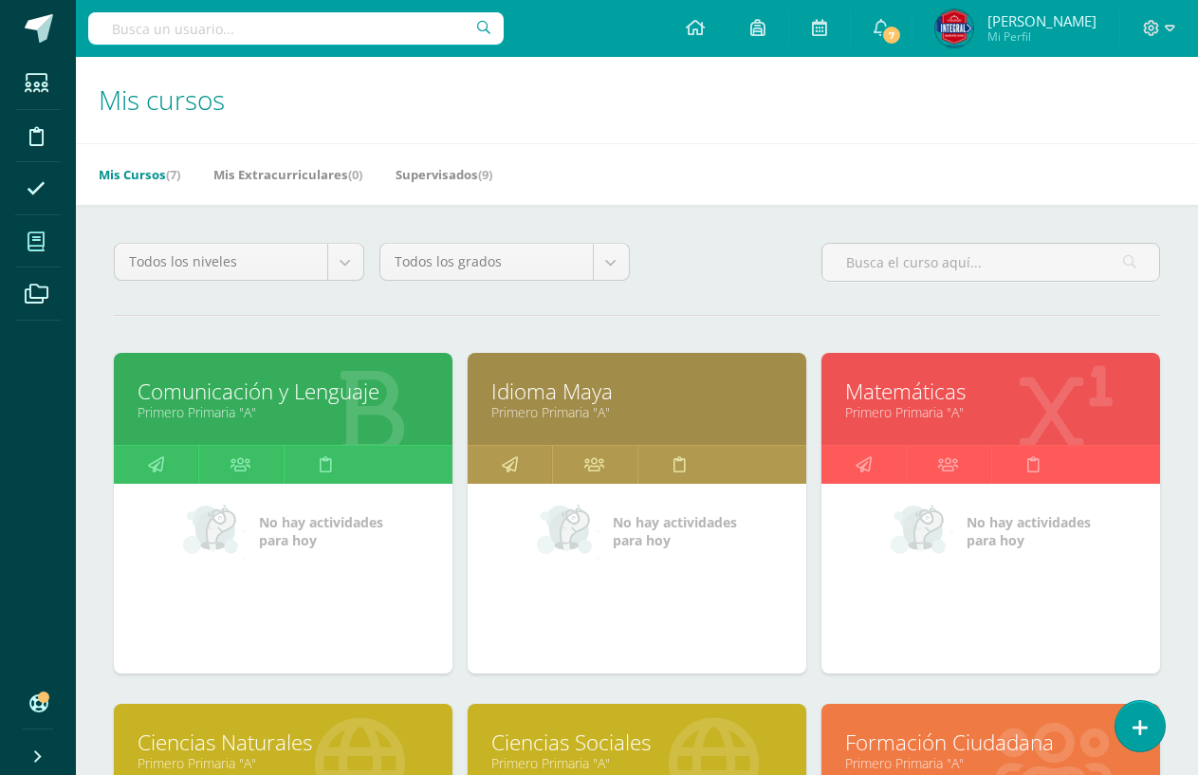
click at [654, 391] on link "Idioma Maya" at bounding box center [636, 391] width 291 height 29
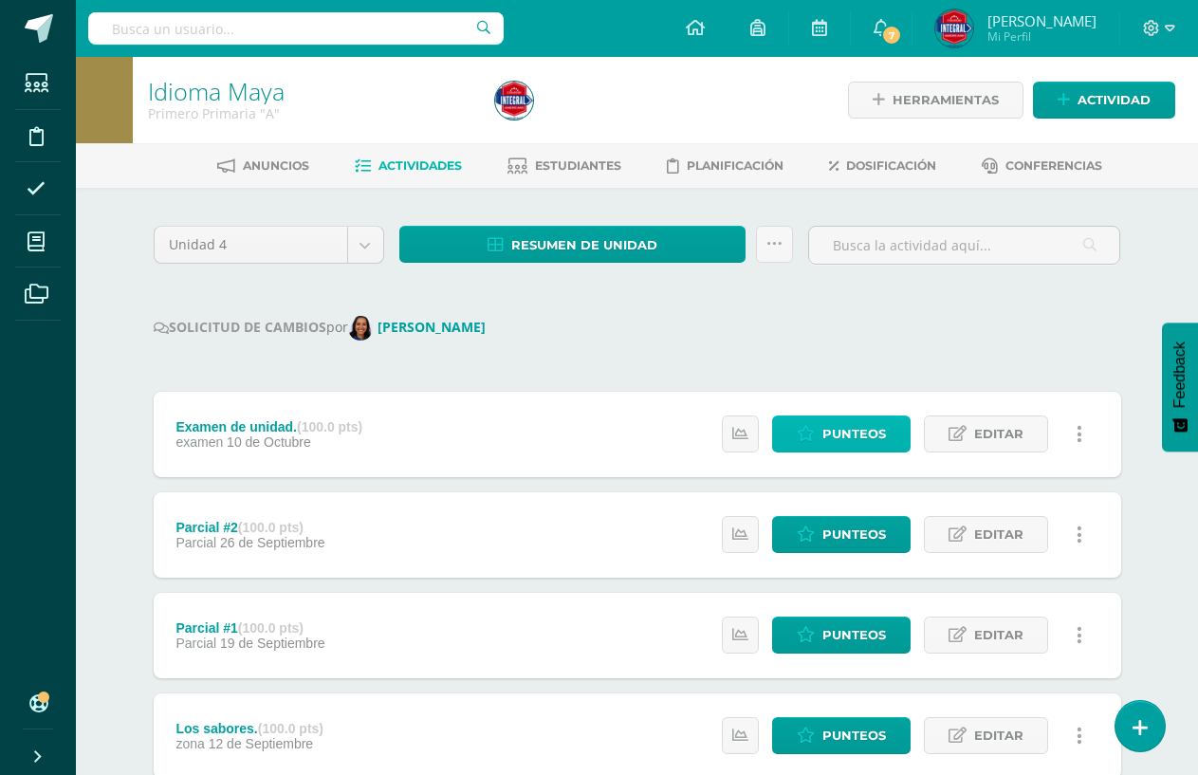
click at [855, 442] on span "Punteos" at bounding box center [855, 433] width 64 height 35
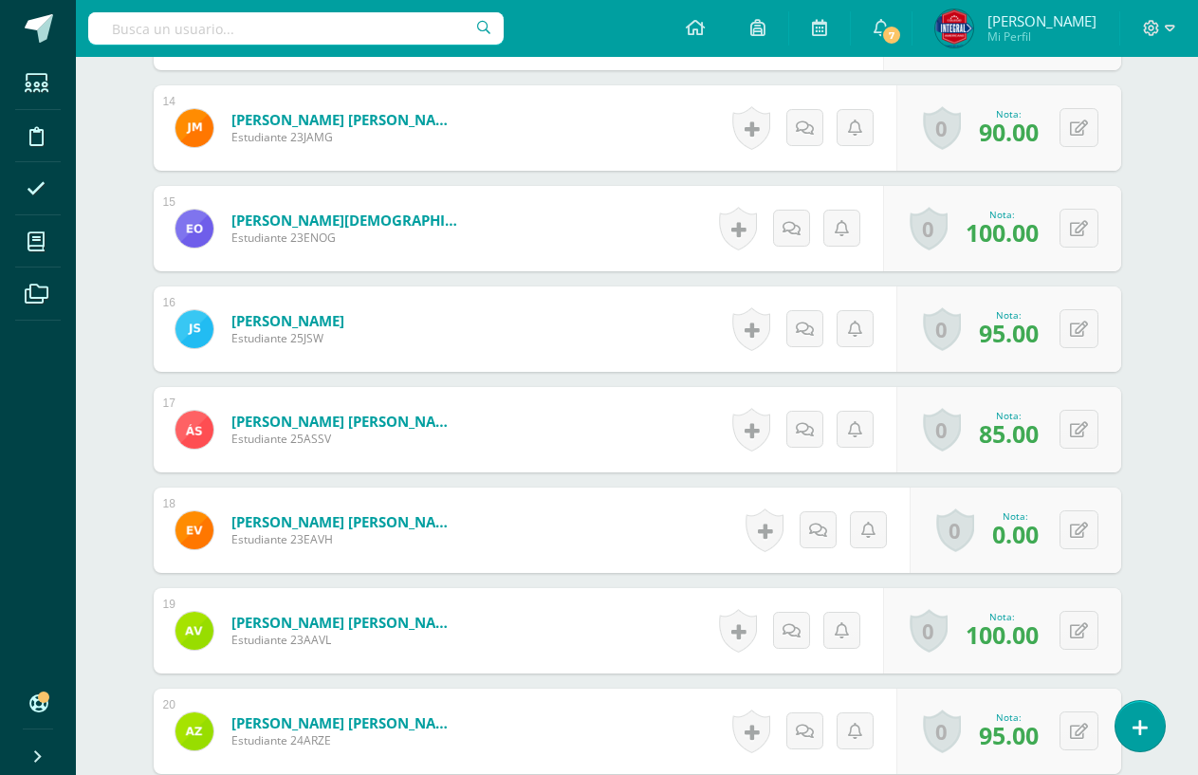
scroll to position [1900, 0]
click at [1024, 527] on span "0.00" at bounding box center [1015, 533] width 46 height 32
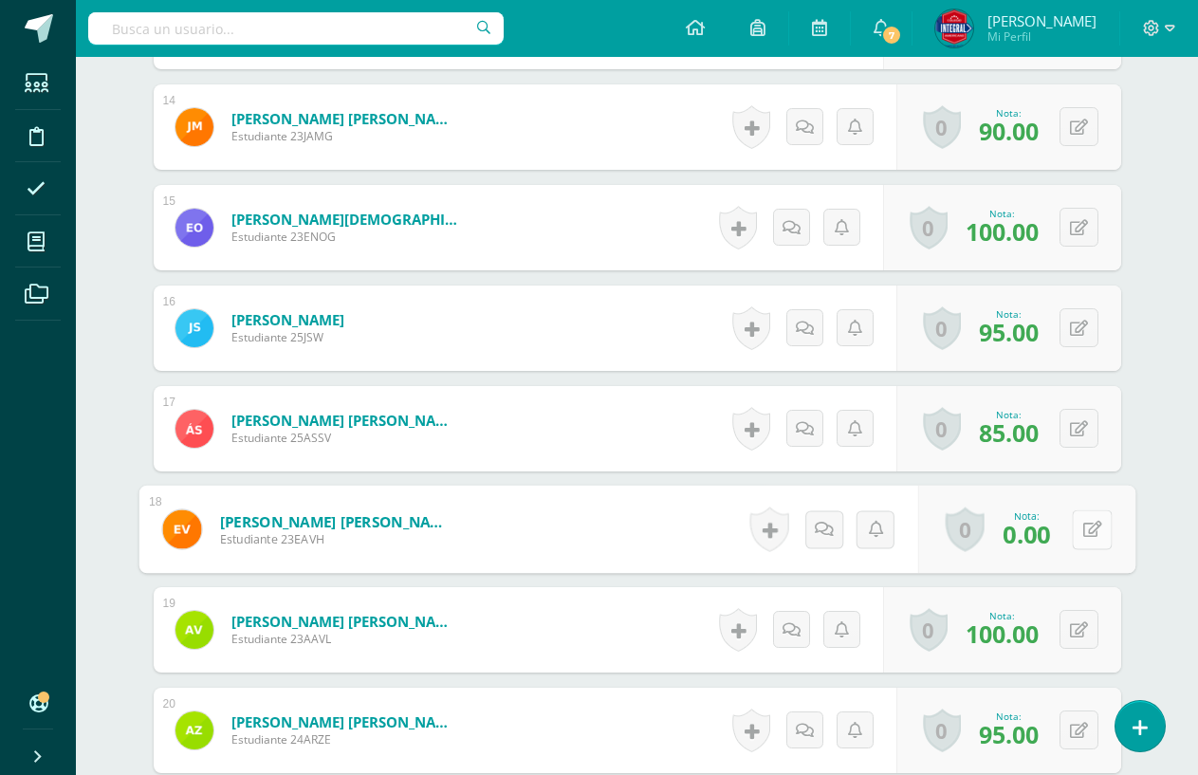
click at [1084, 532] on icon at bounding box center [1091, 529] width 19 height 16
click at [984, 533] on input "0.00" at bounding box center [962, 535] width 76 height 38
type input "0"
type input "100"
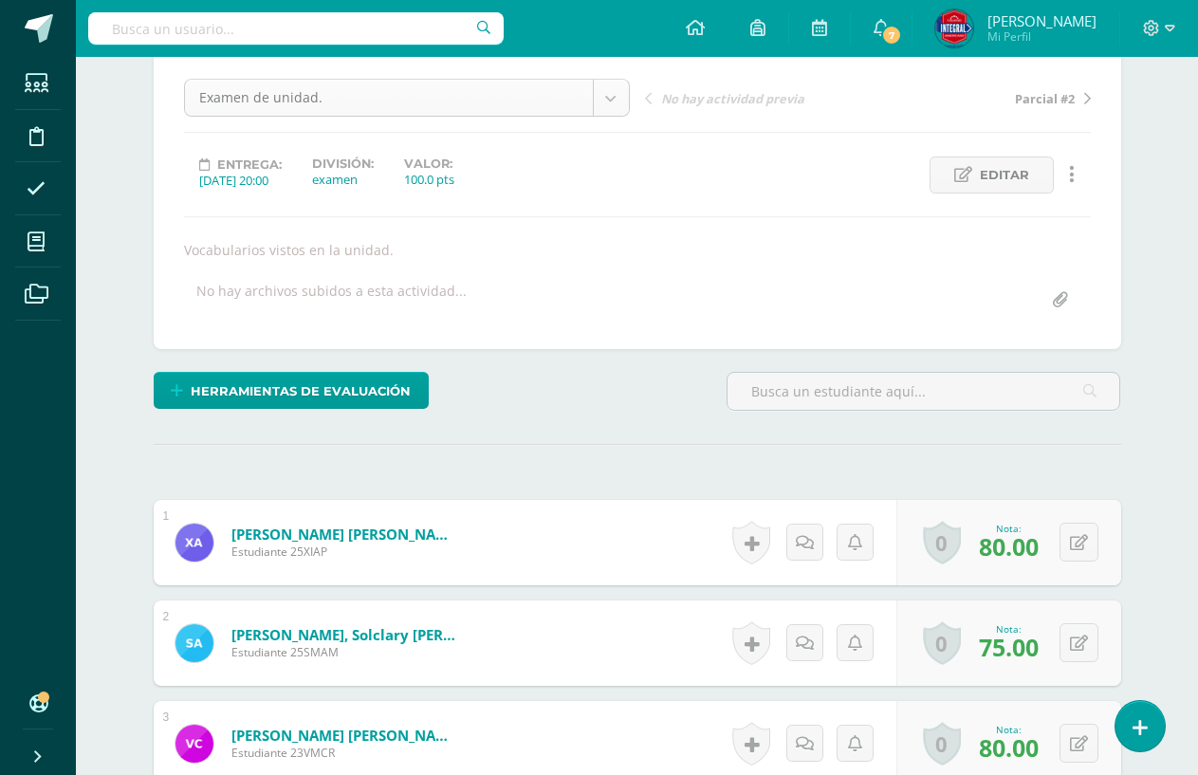
scroll to position [3, 0]
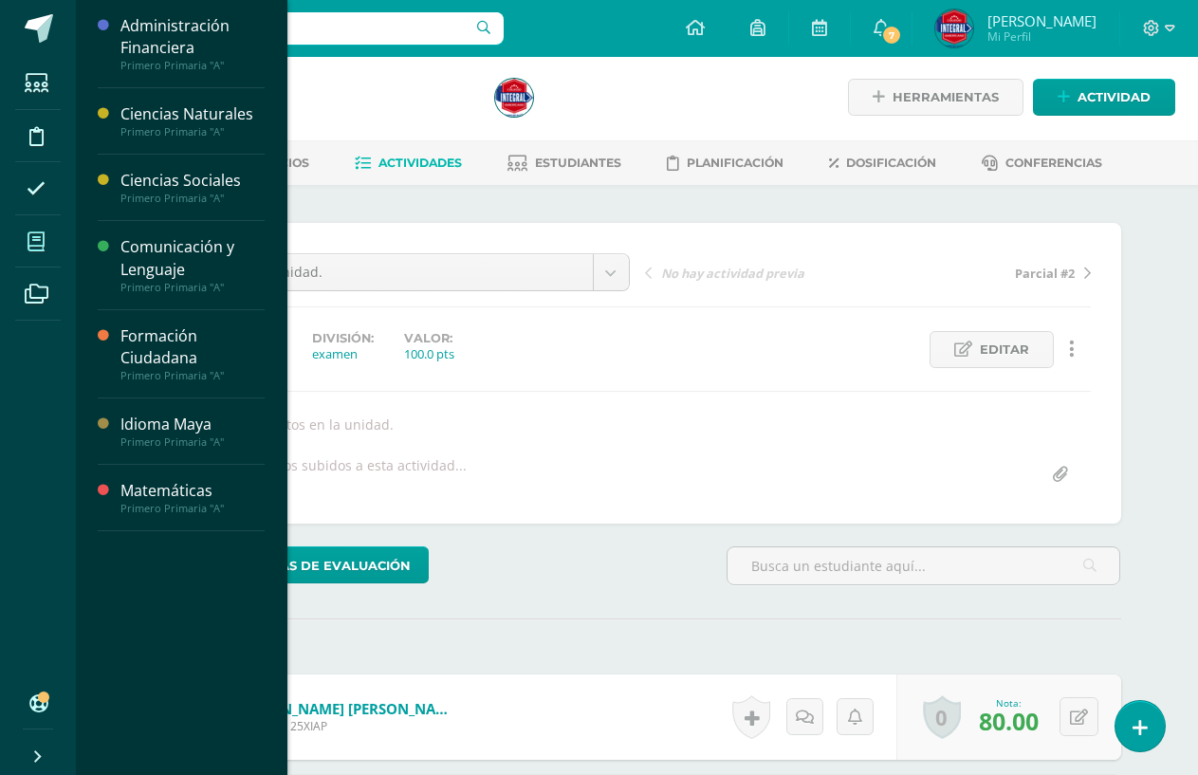
click at [17, 240] on span at bounding box center [36, 241] width 43 height 43
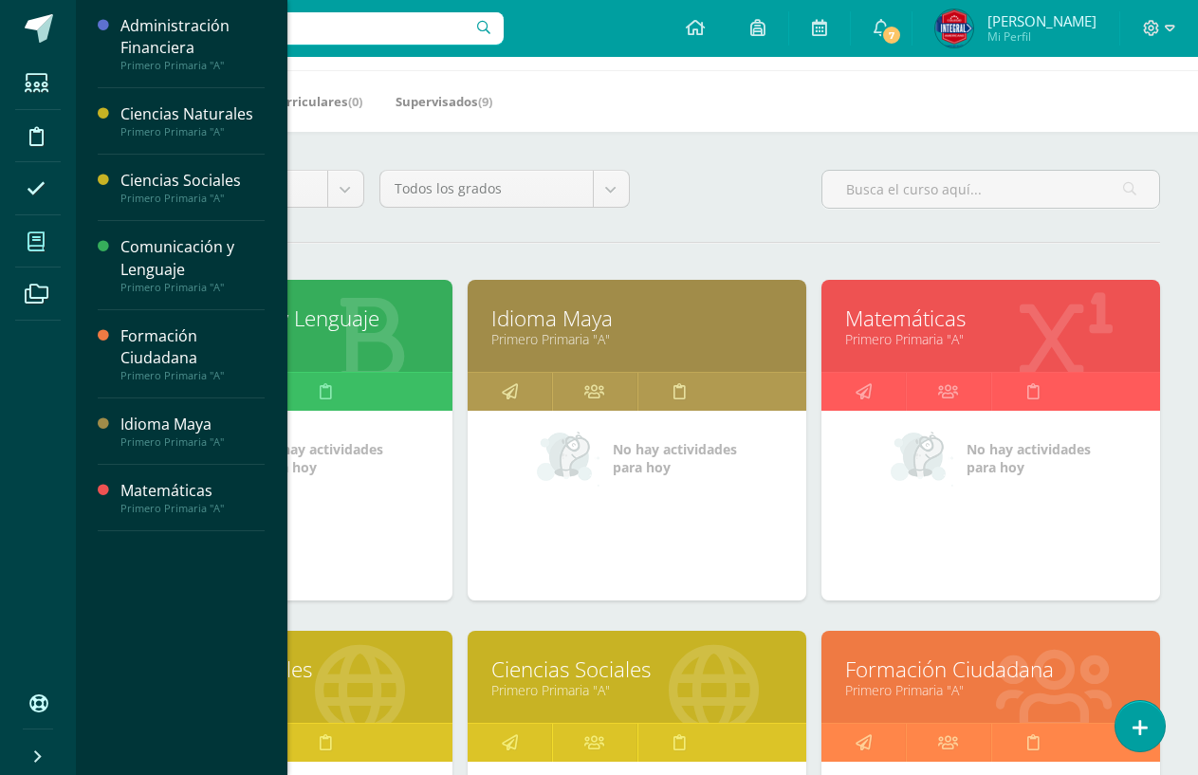
scroll to position [95, 0]
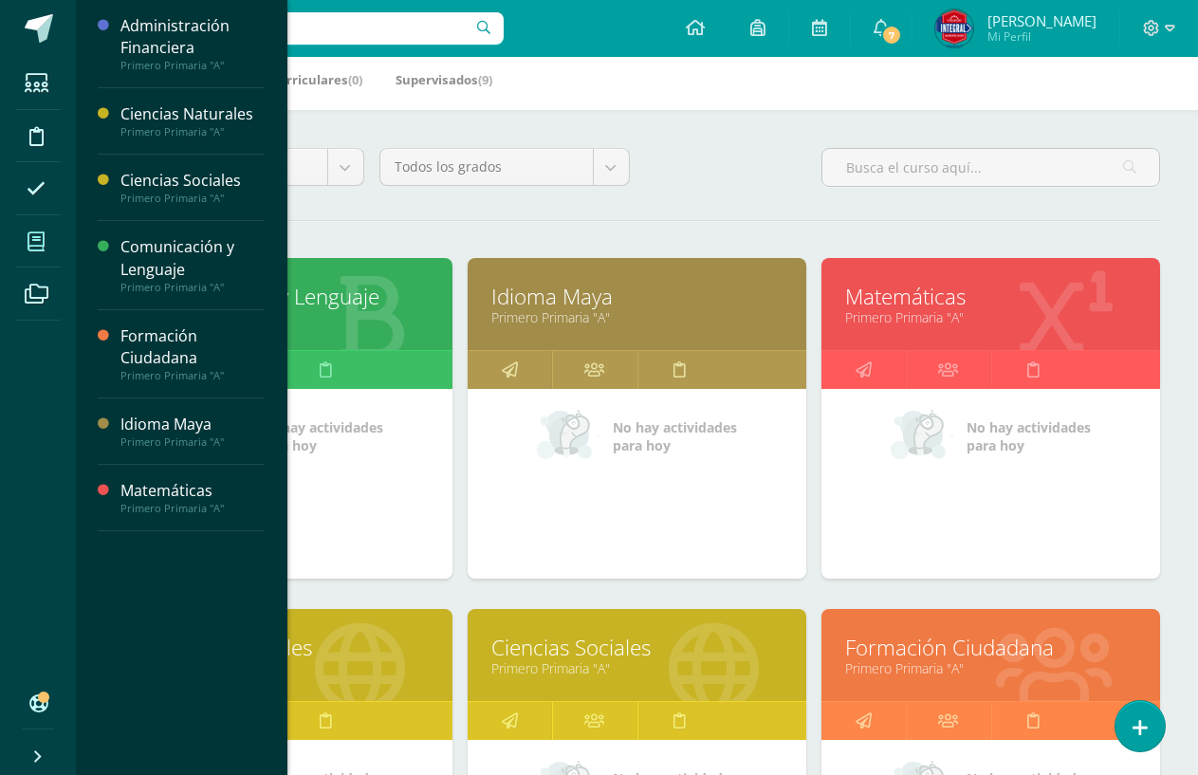
click at [892, 295] on link "Matemáticas" at bounding box center [990, 296] width 291 height 29
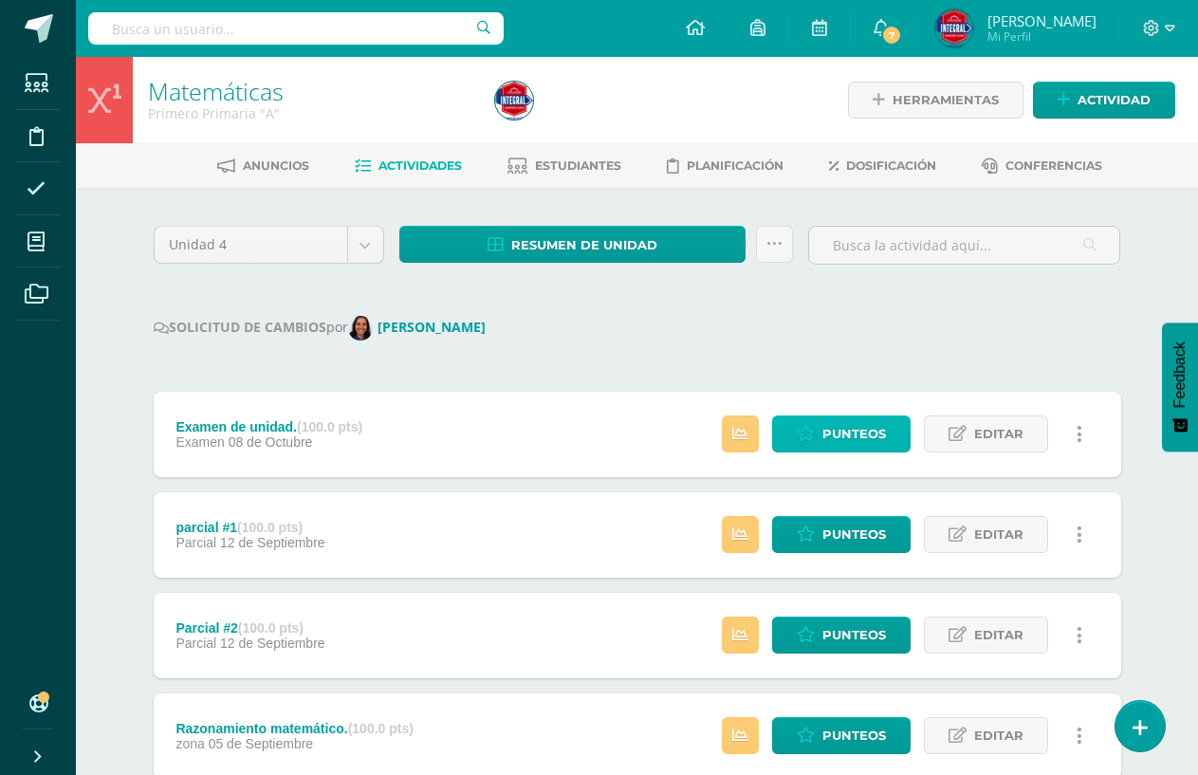
click at [873, 435] on span "Punteos" at bounding box center [855, 433] width 64 height 35
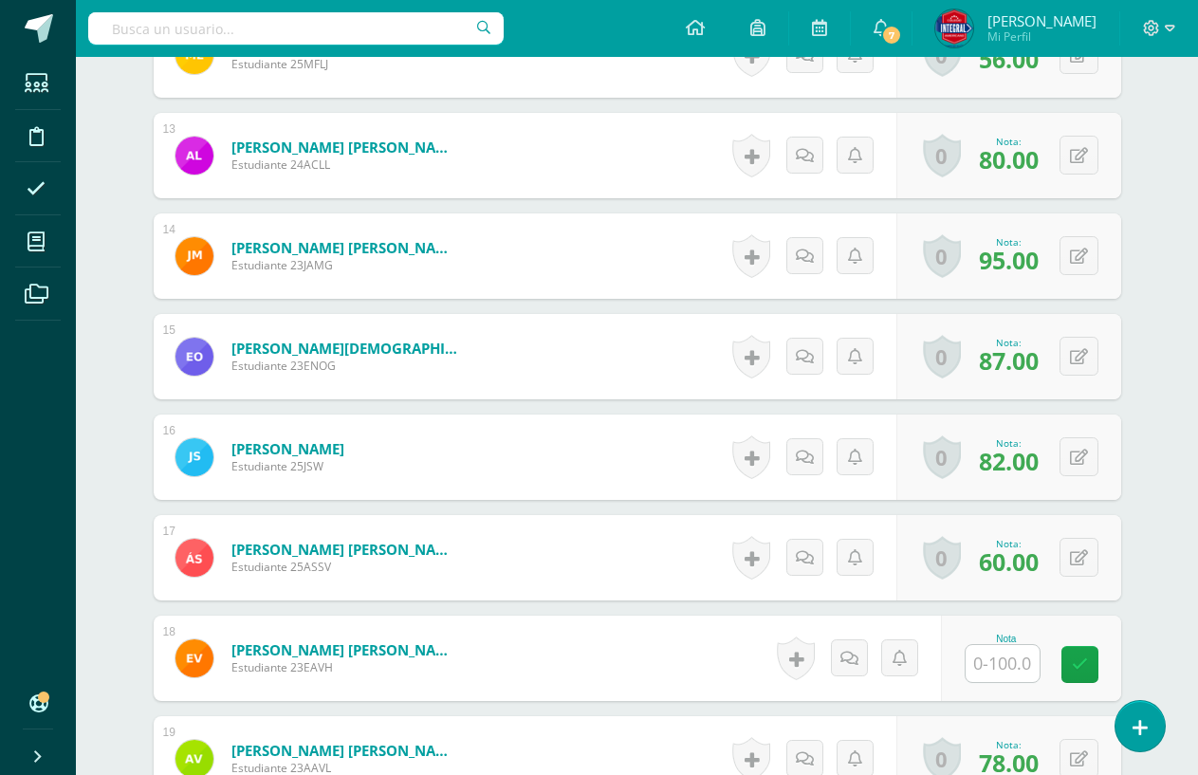
scroll to position [1805, 0]
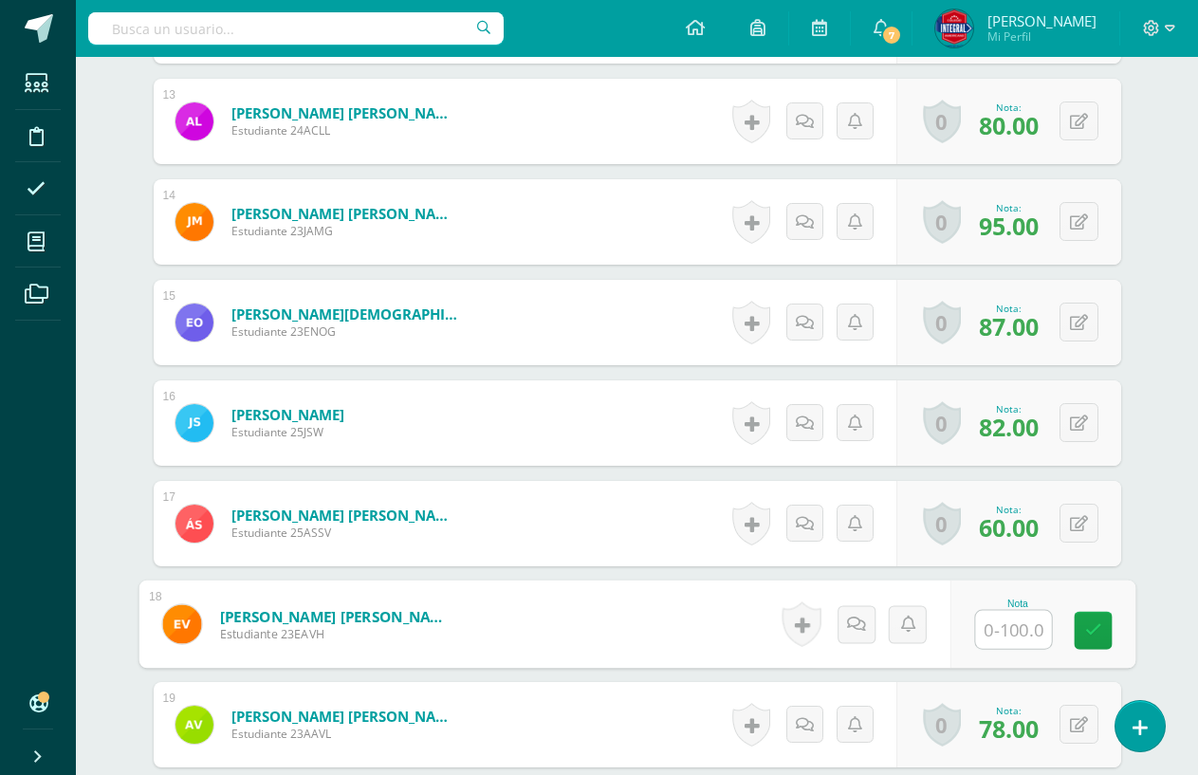
click at [1001, 621] on input "text" at bounding box center [1013, 630] width 76 height 38
type input "86"
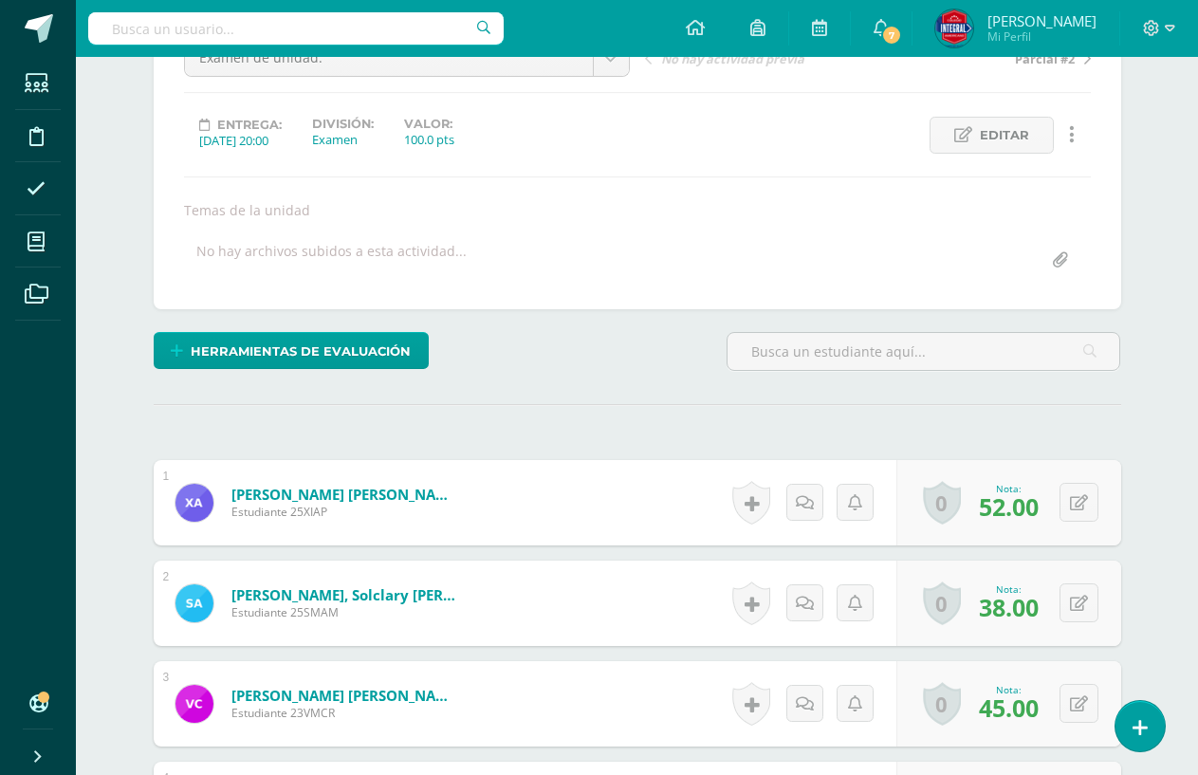
scroll to position [98, 0]
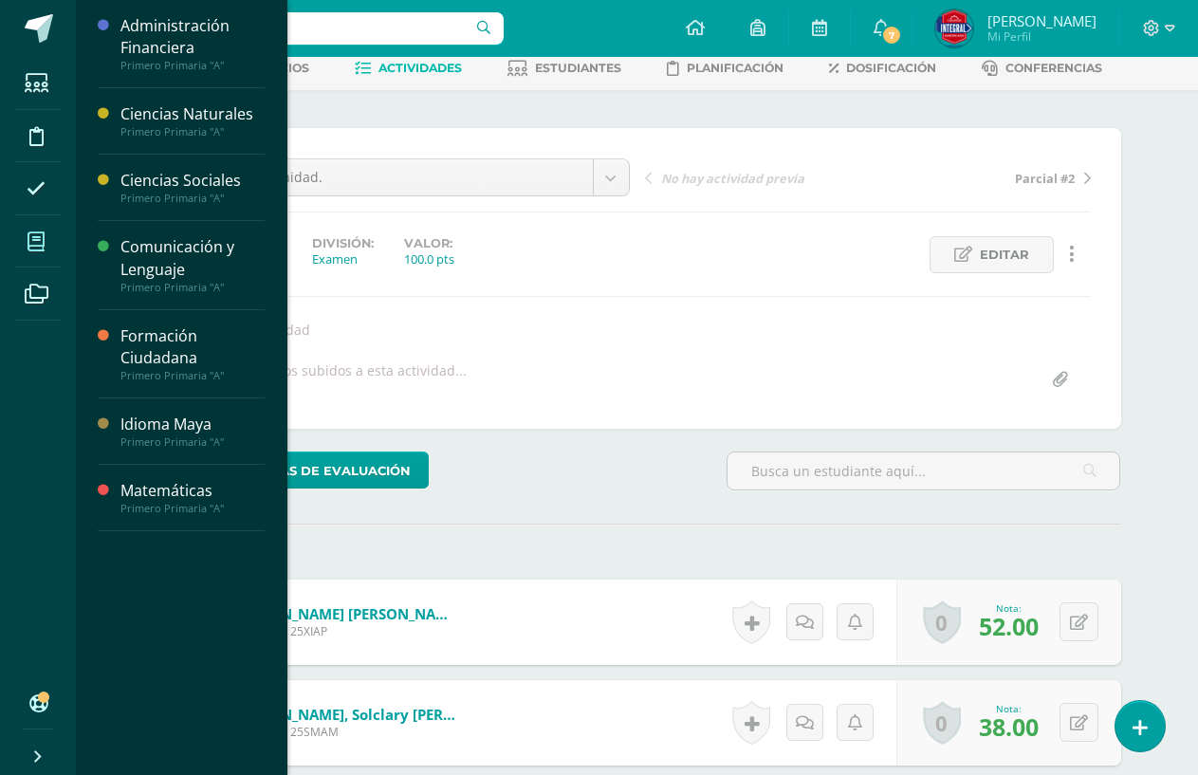
click at [17, 240] on span at bounding box center [36, 241] width 43 height 43
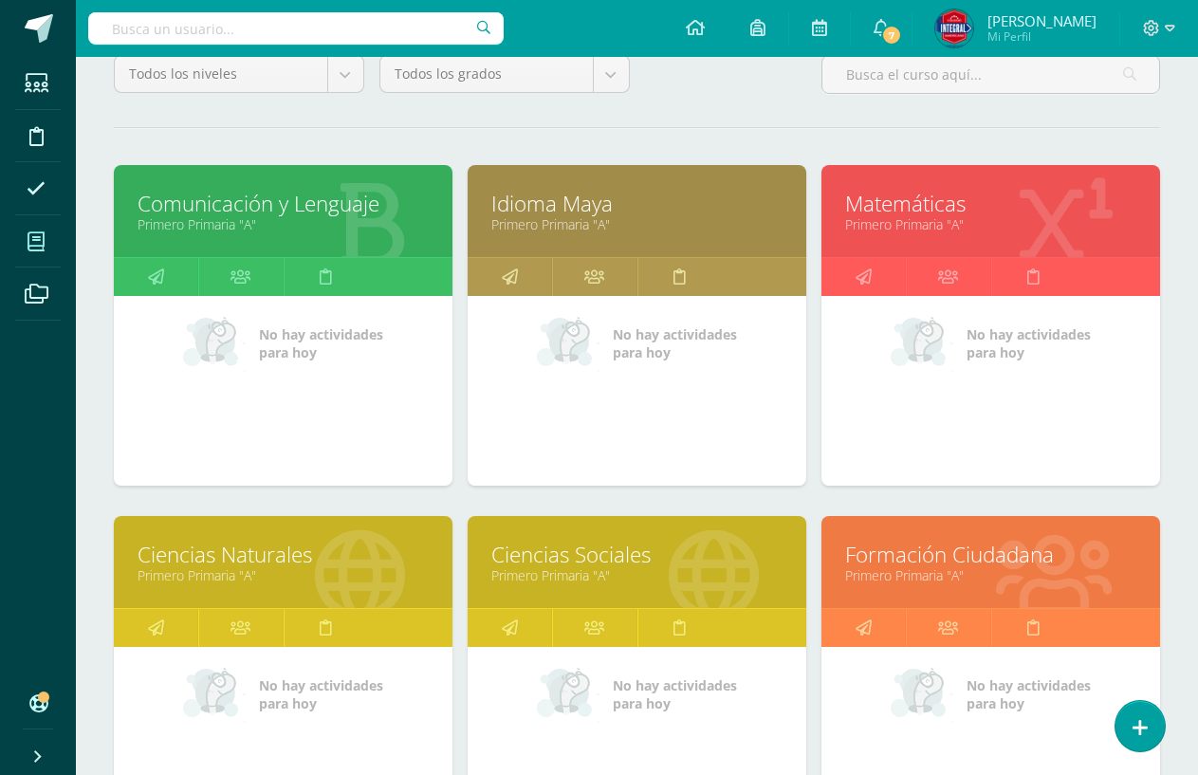
scroll to position [190, 0]
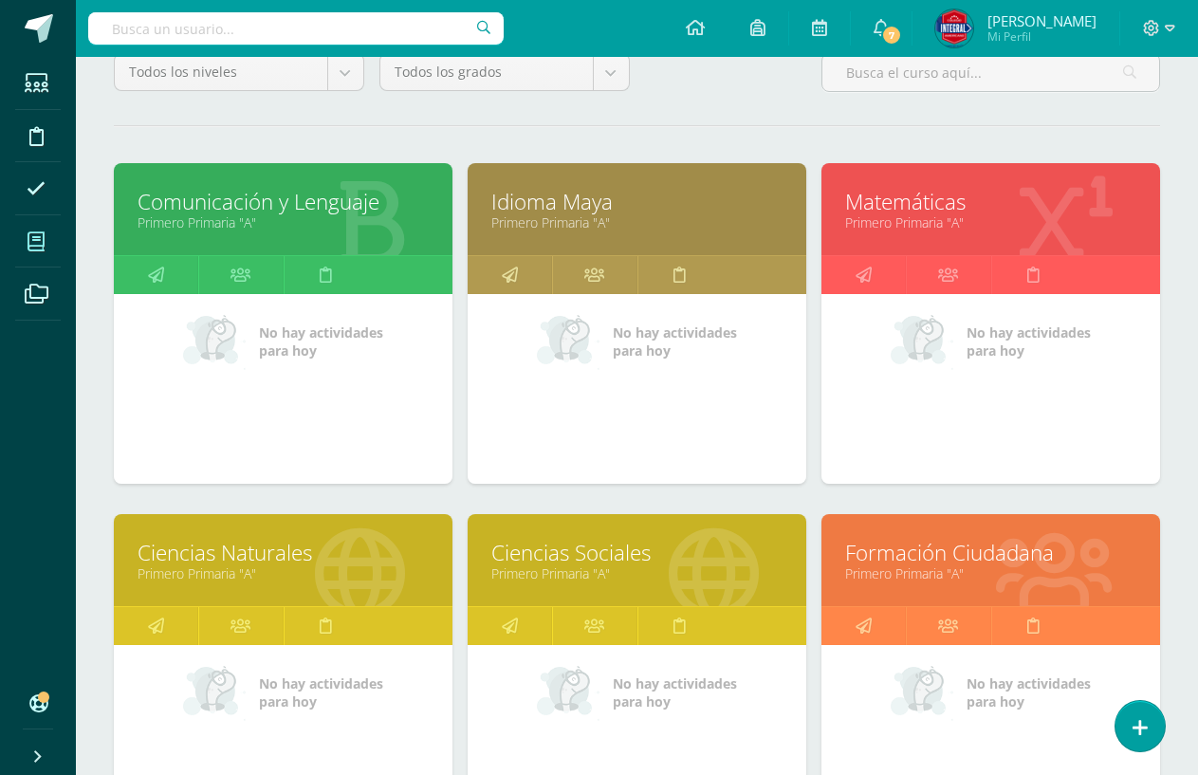
click at [204, 550] on link "Ciencias Naturales" at bounding box center [283, 552] width 291 height 29
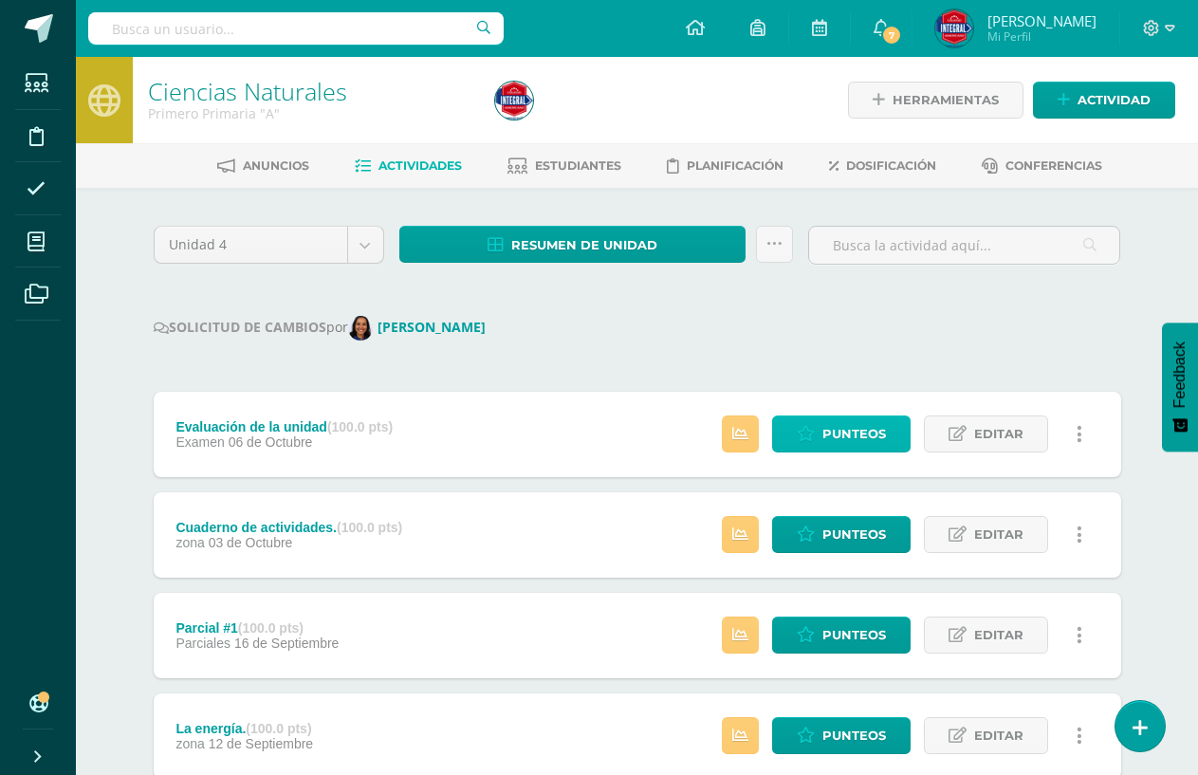
click at [834, 438] on span "Punteos" at bounding box center [855, 433] width 64 height 35
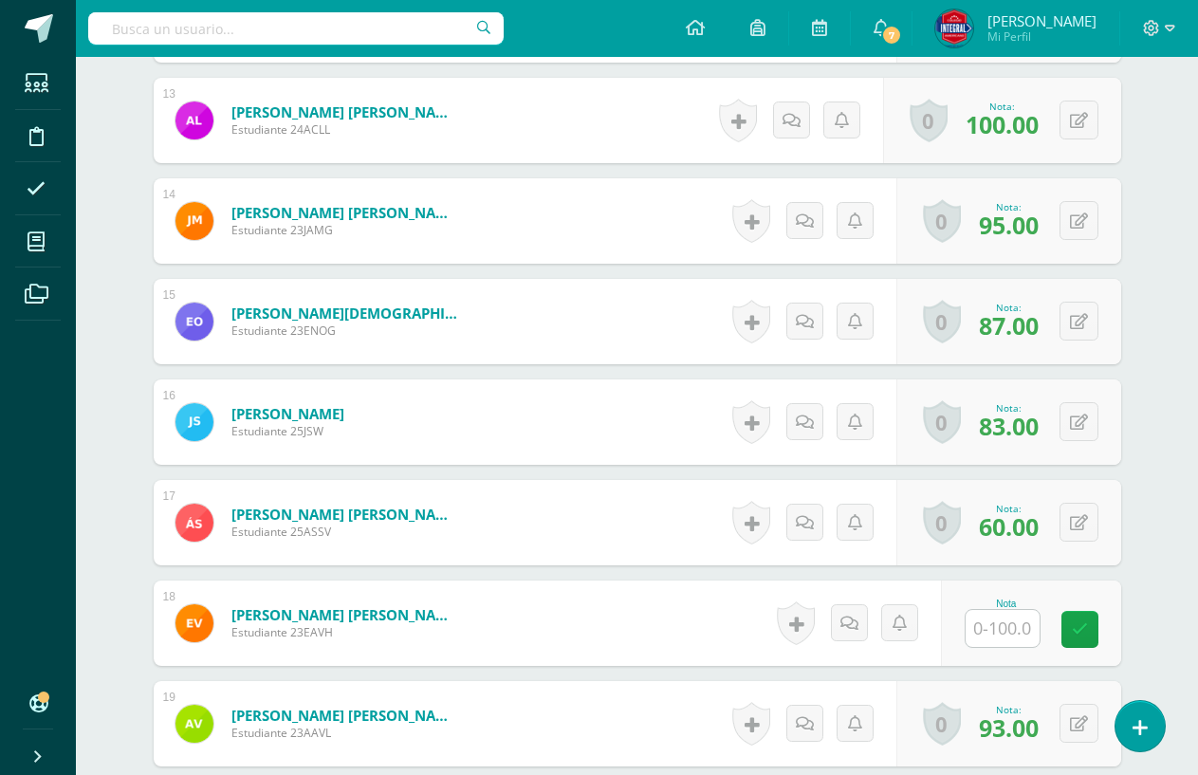
scroll to position [1900, 0]
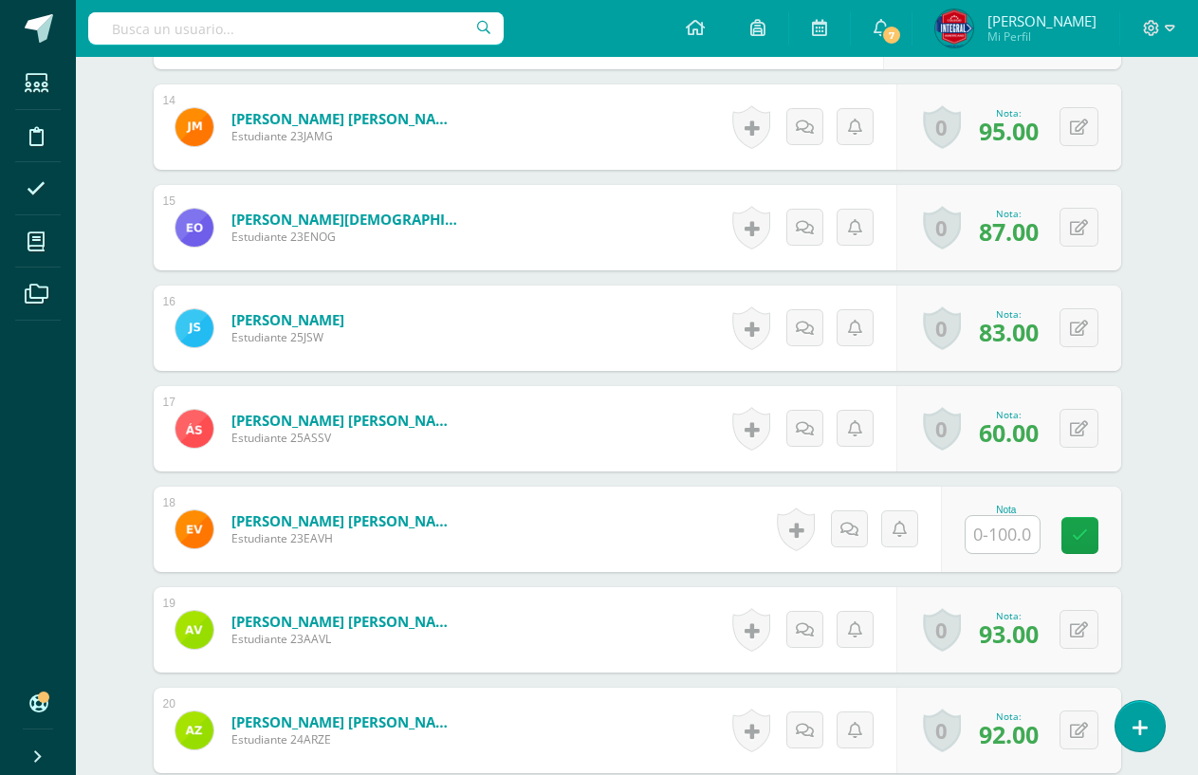
click at [984, 535] on input "text" at bounding box center [1003, 534] width 74 height 37
type input "80"
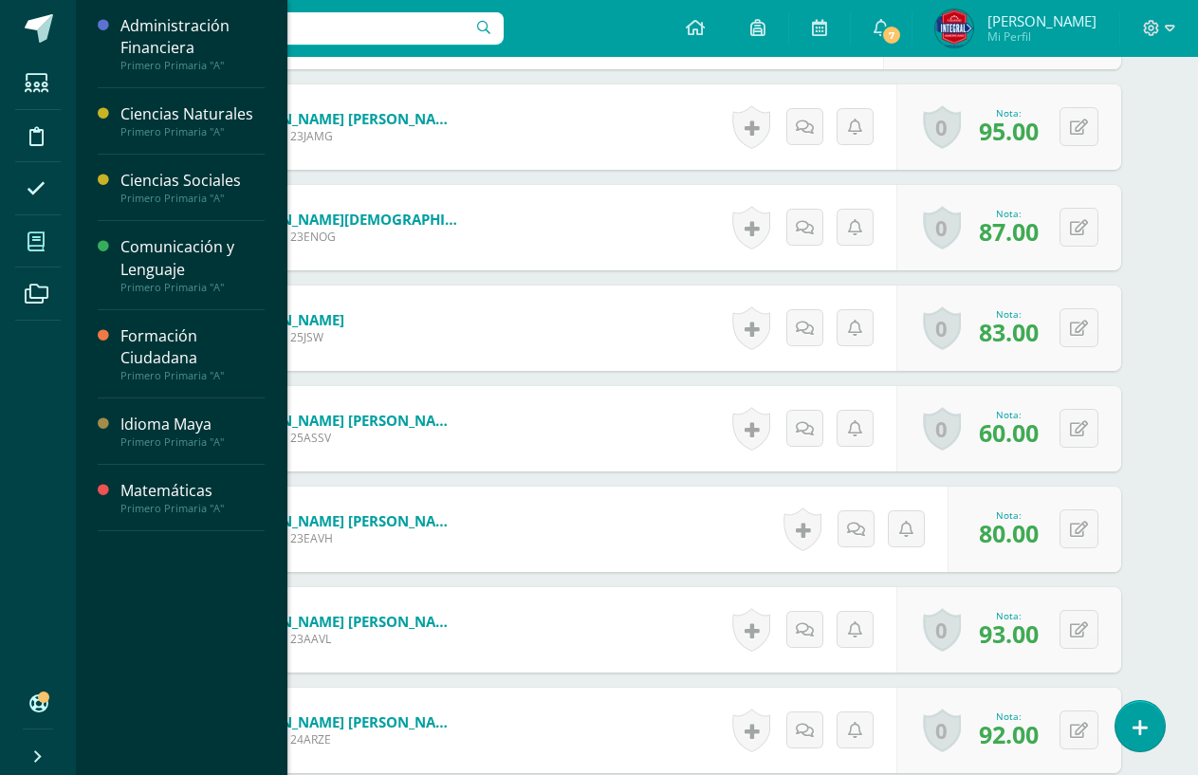
click at [31, 232] on icon at bounding box center [36, 241] width 17 height 19
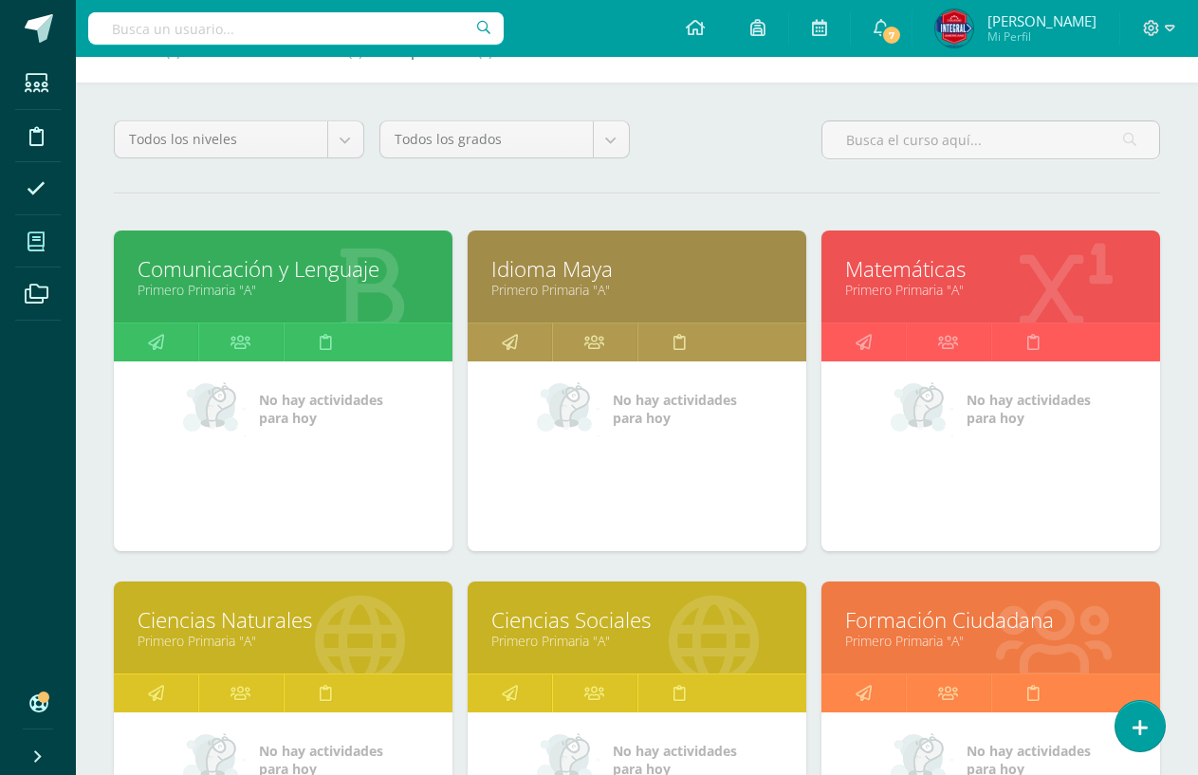
scroll to position [190, 0]
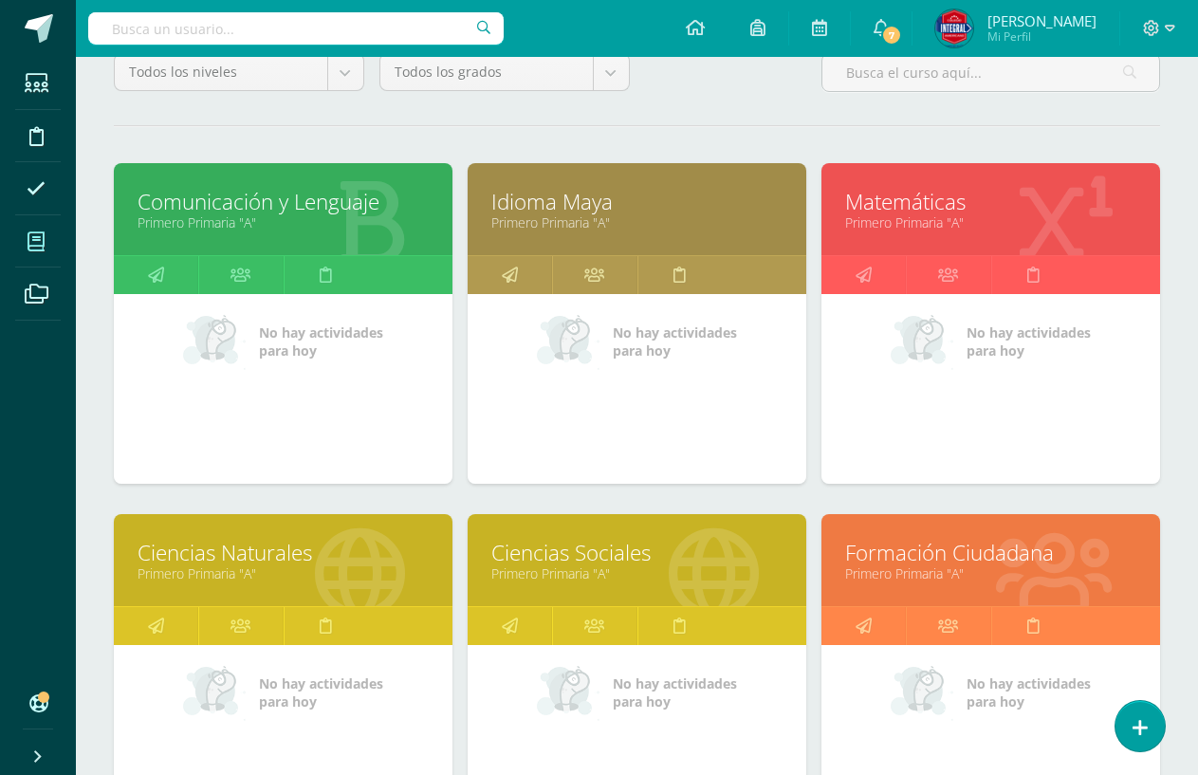
click at [612, 538] on link "Ciencias Sociales" at bounding box center [636, 552] width 291 height 29
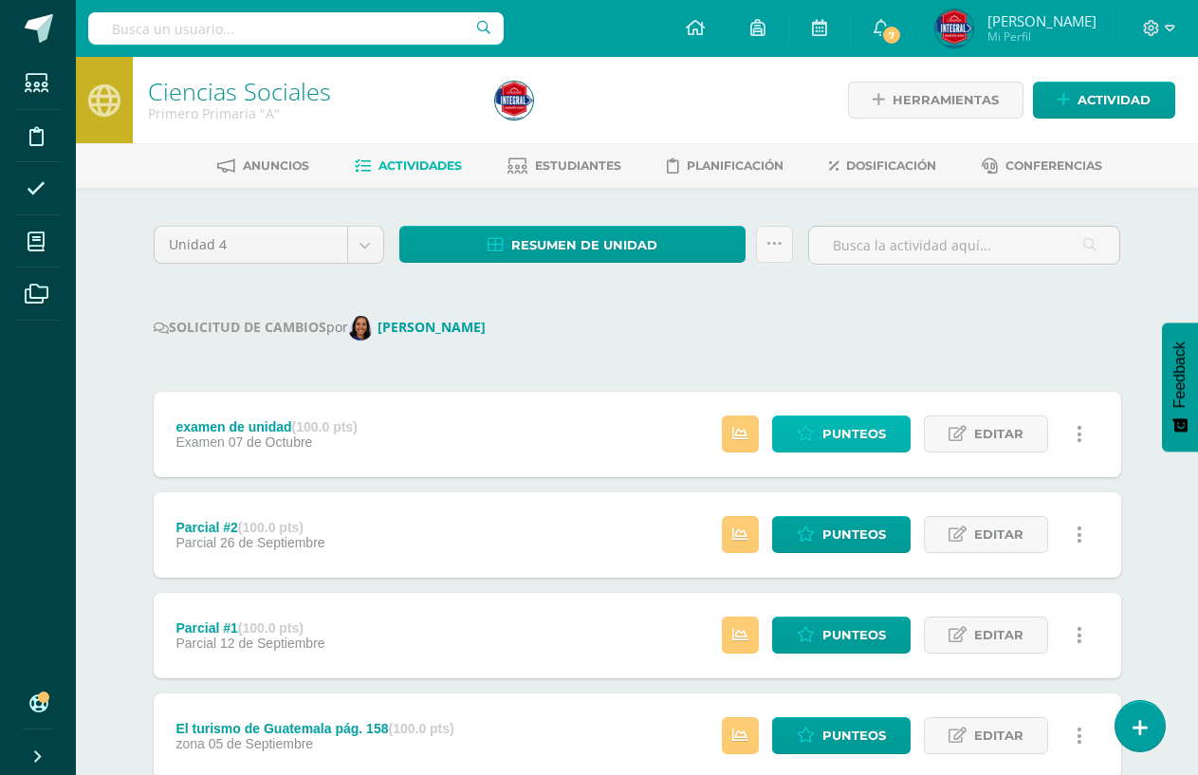
click at [805, 438] on icon at bounding box center [806, 434] width 18 height 16
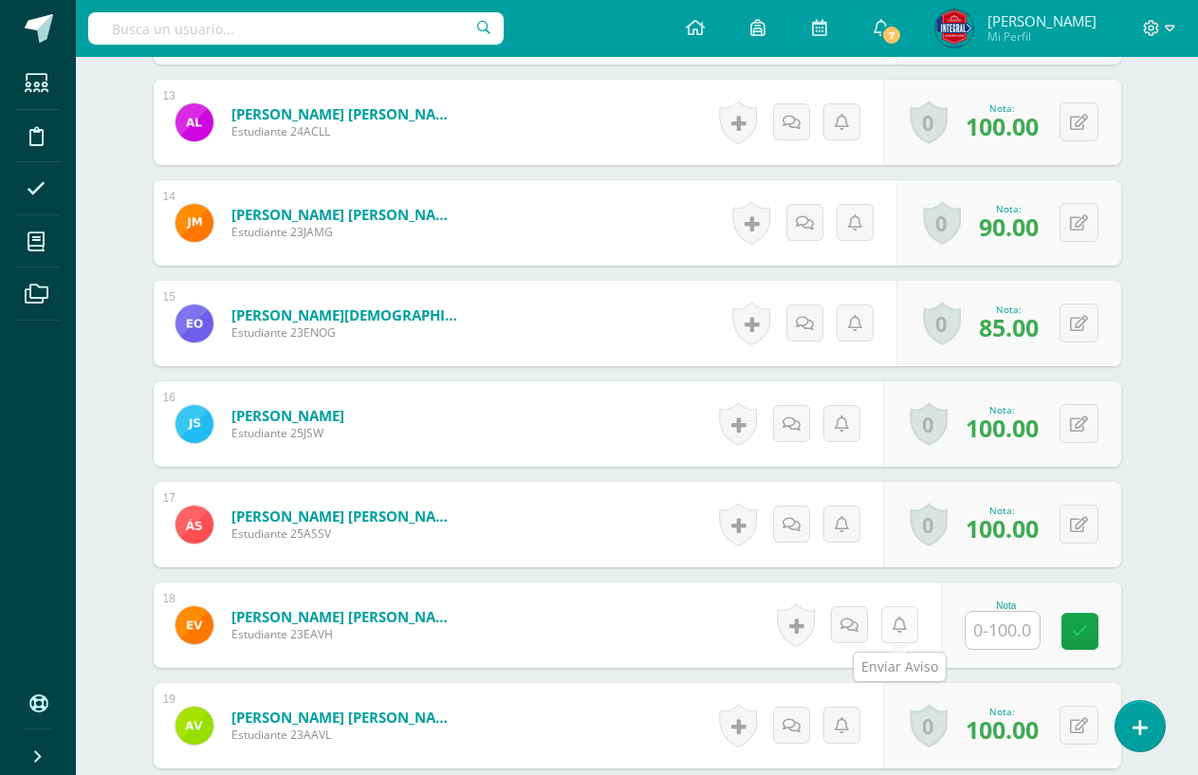
scroll to position [1805, 0]
click at [978, 628] on input "text" at bounding box center [1003, 629] width 74 height 37
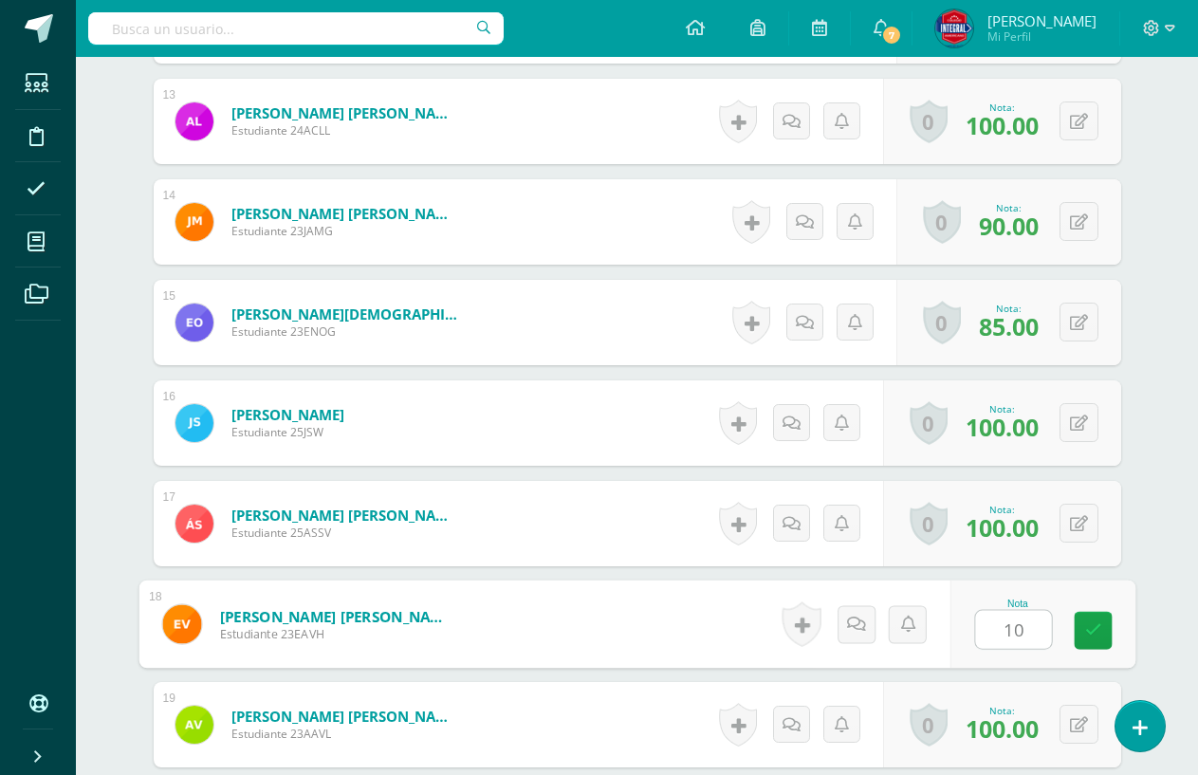
type input "100"
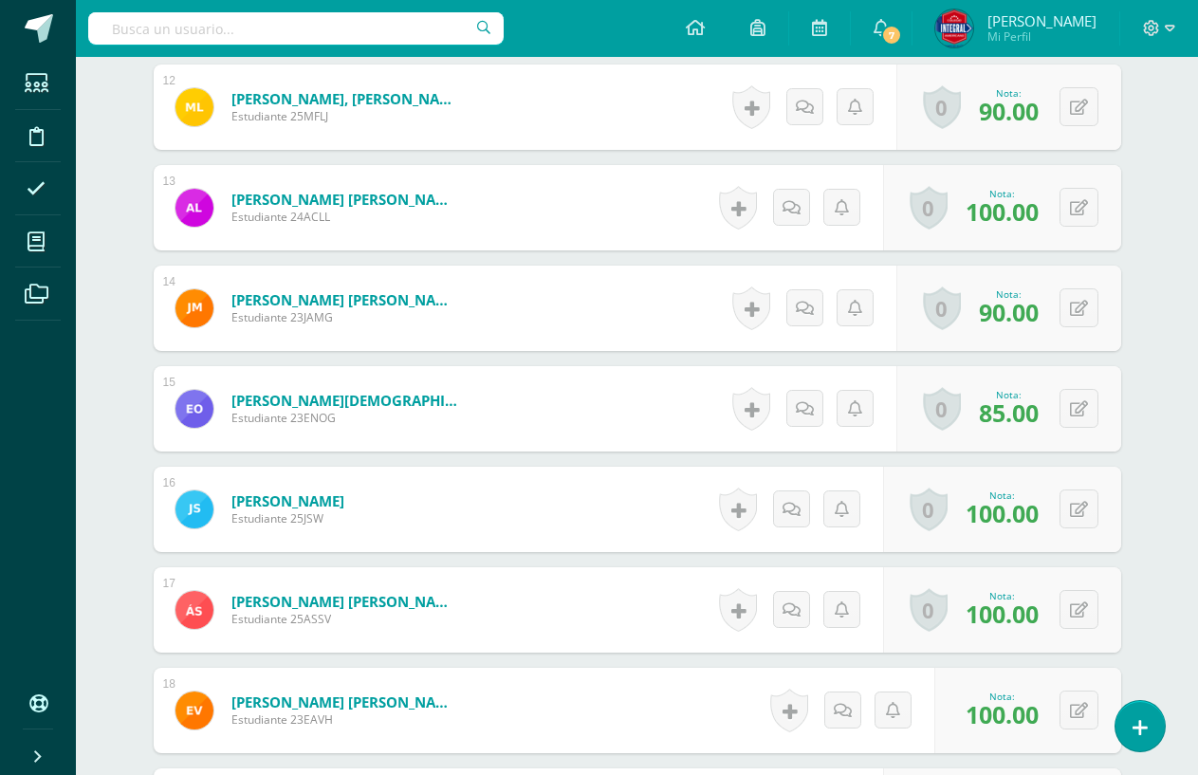
scroll to position [1616, 0]
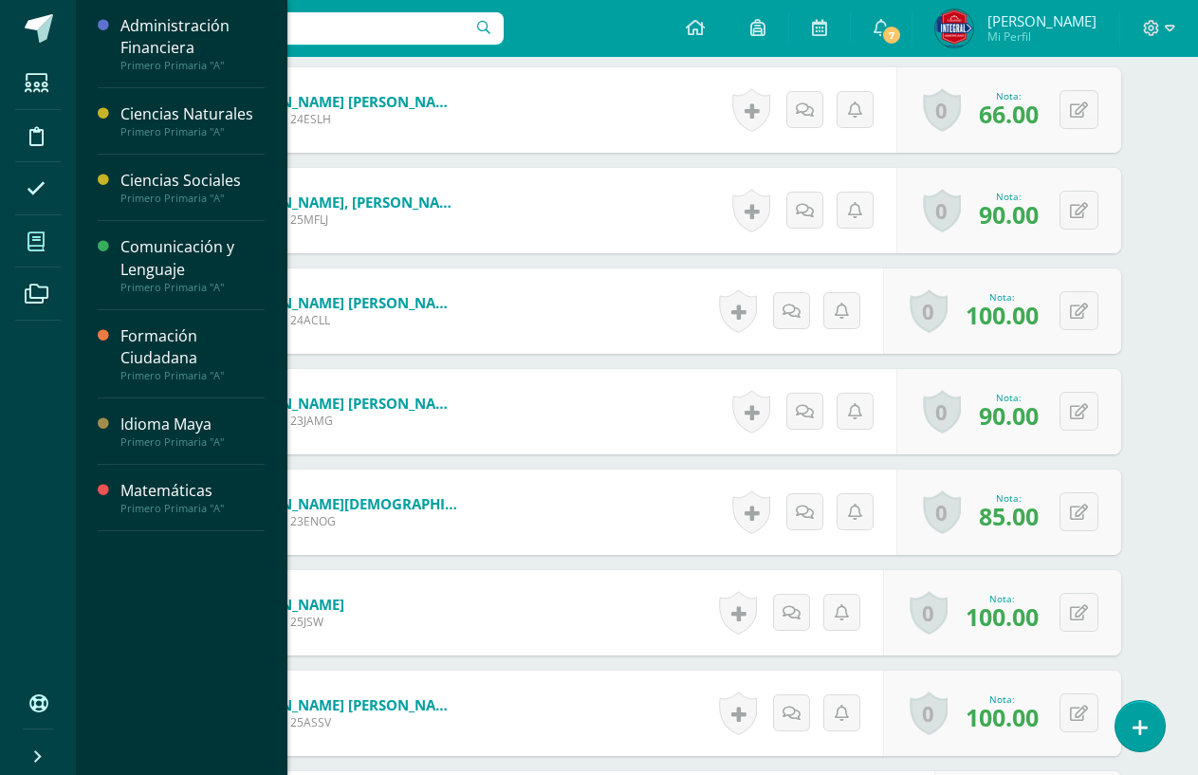
click at [55, 221] on span at bounding box center [36, 241] width 43 height 43
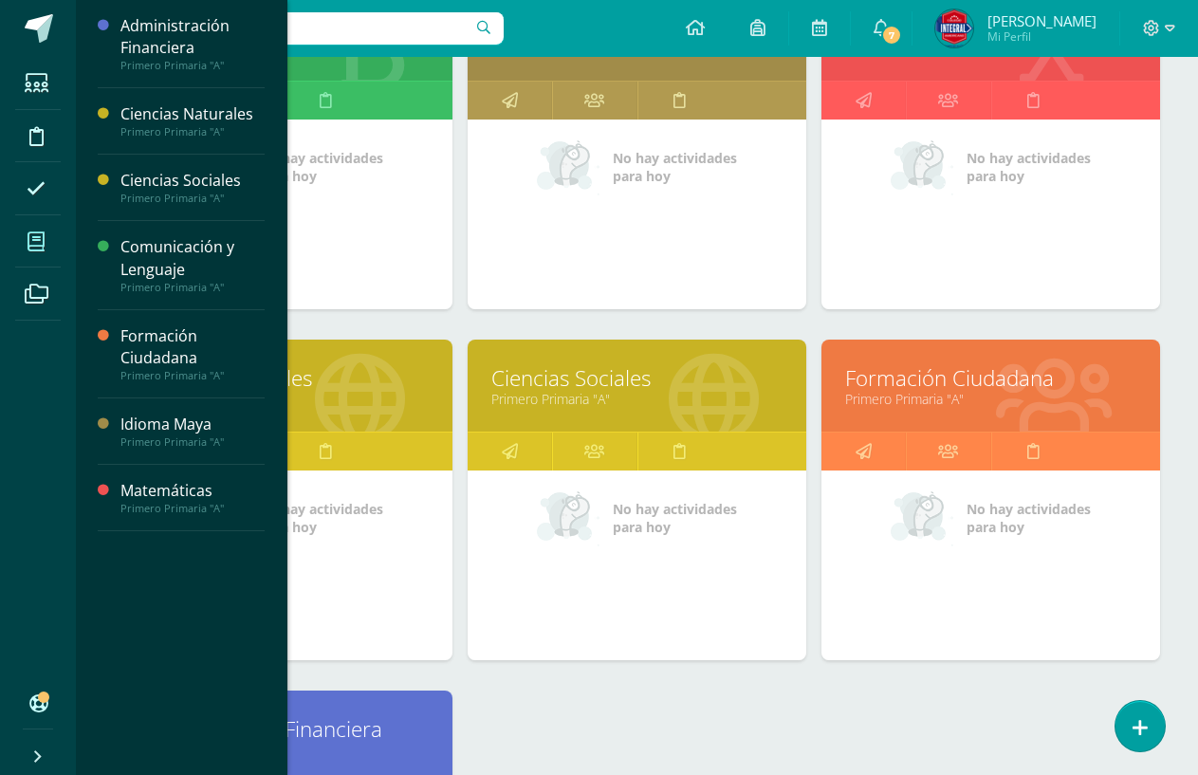
scroll to position [474, 0]
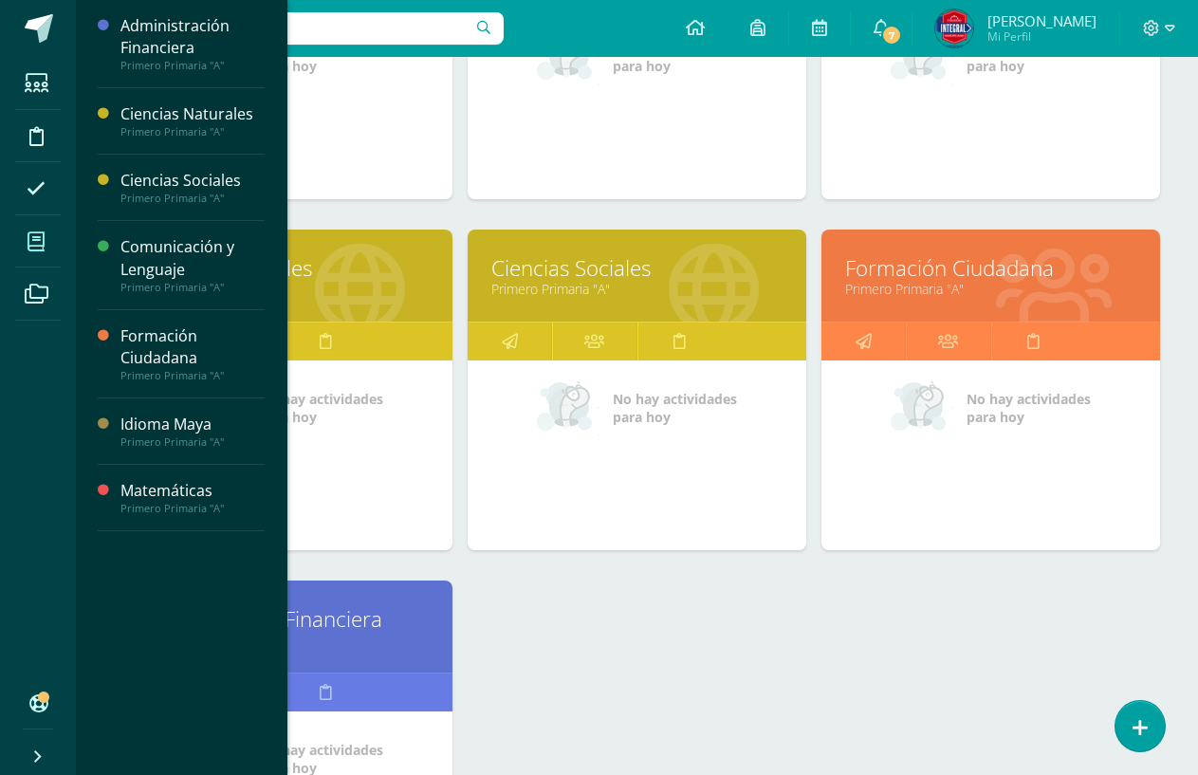
click at [385, 604] on link "Administración Financiera" at bounding box center [283, 618] width 291 height 29
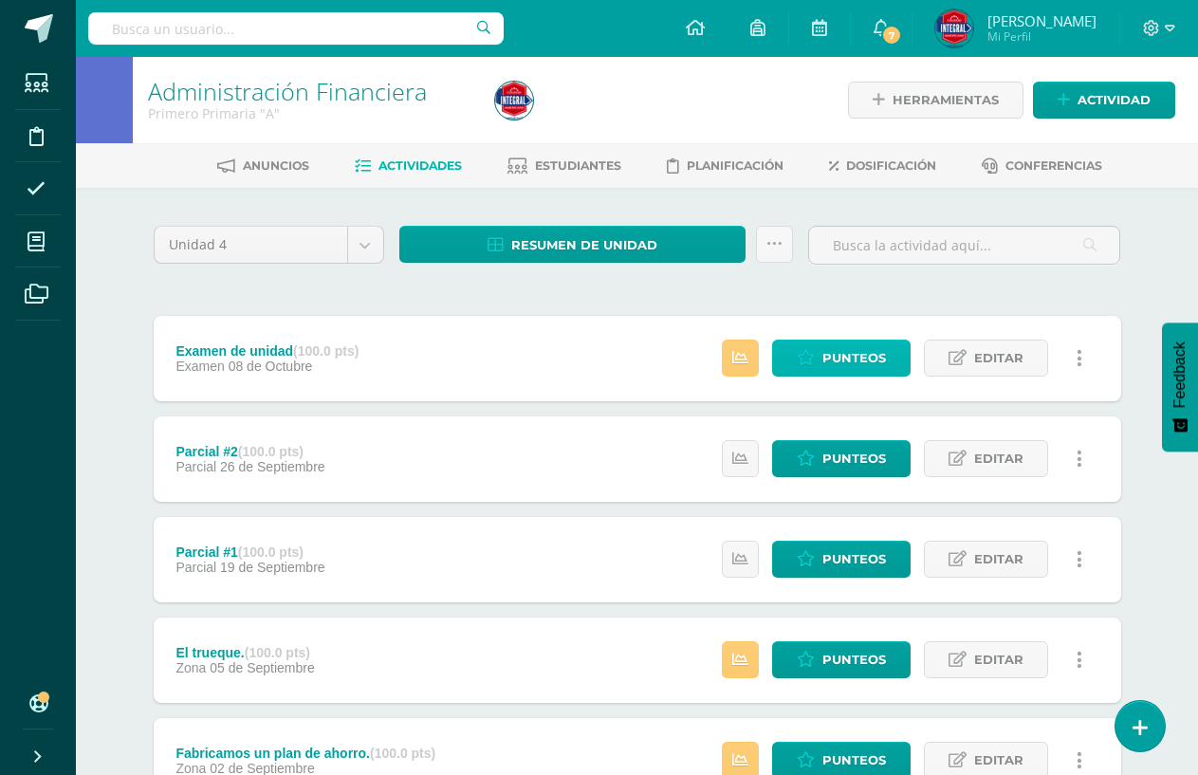
click at [883, 359] on span "Punteos" at bounding box center [855, 358] width 64 height 35
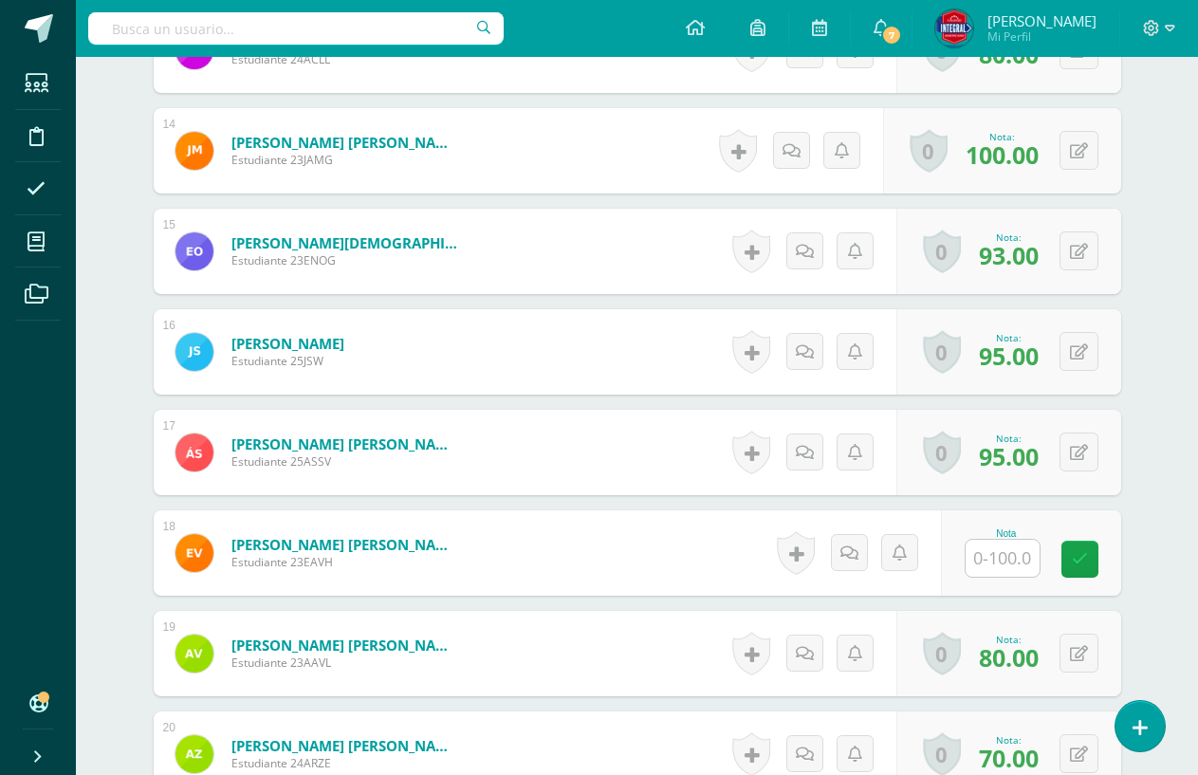
scroll to position [1896, 0]
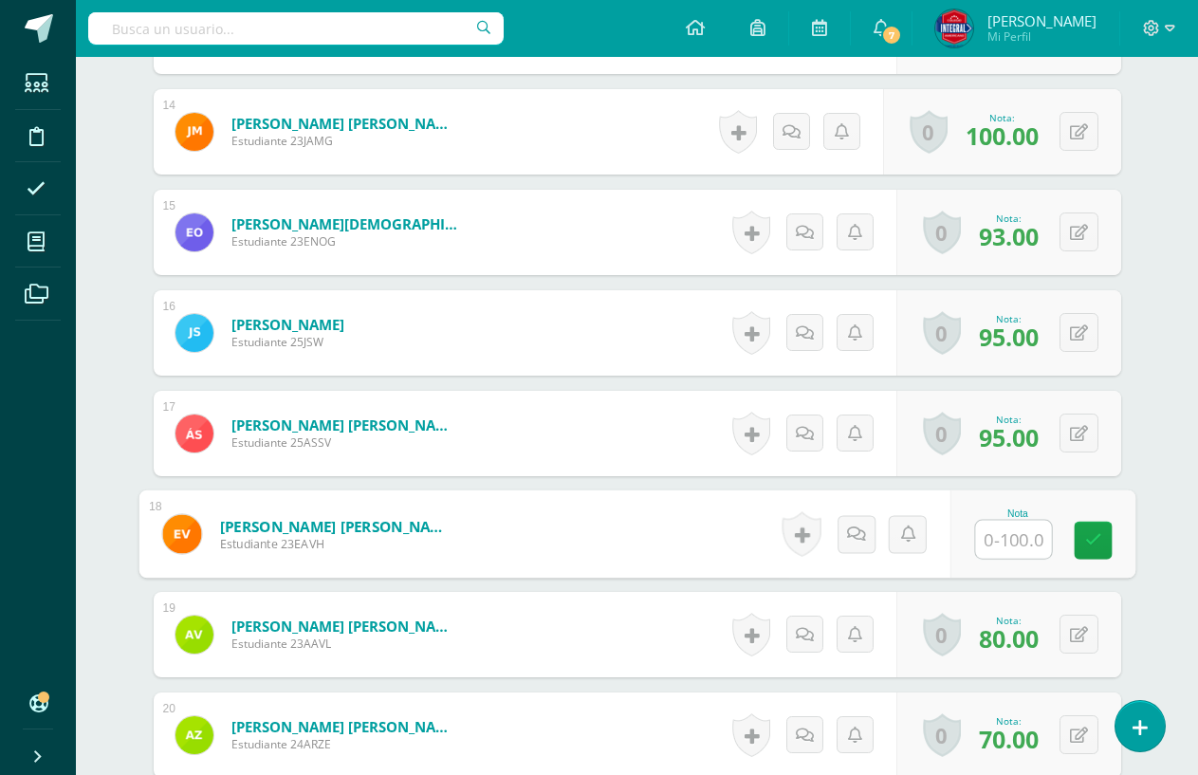
click at [1014, 541] on input "text" at bounding box center [1013, 540] width 76 height 38
type input "95"
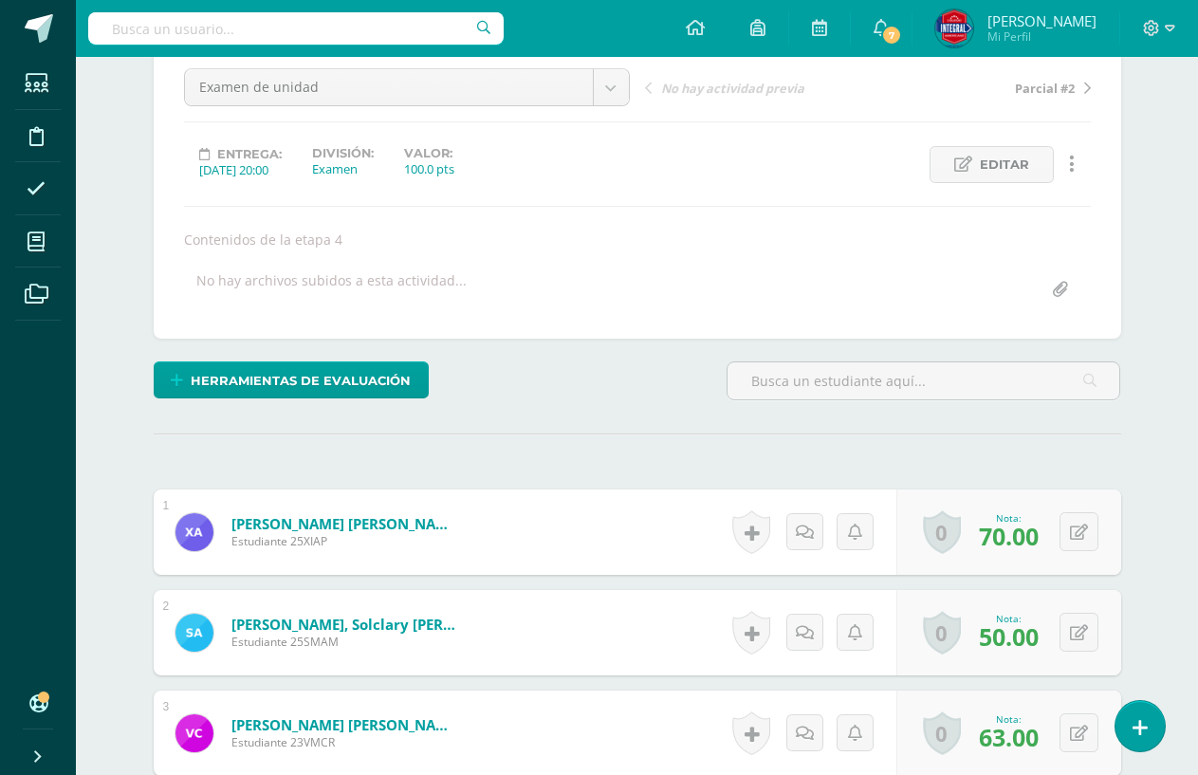
scroll to position [0, 0]
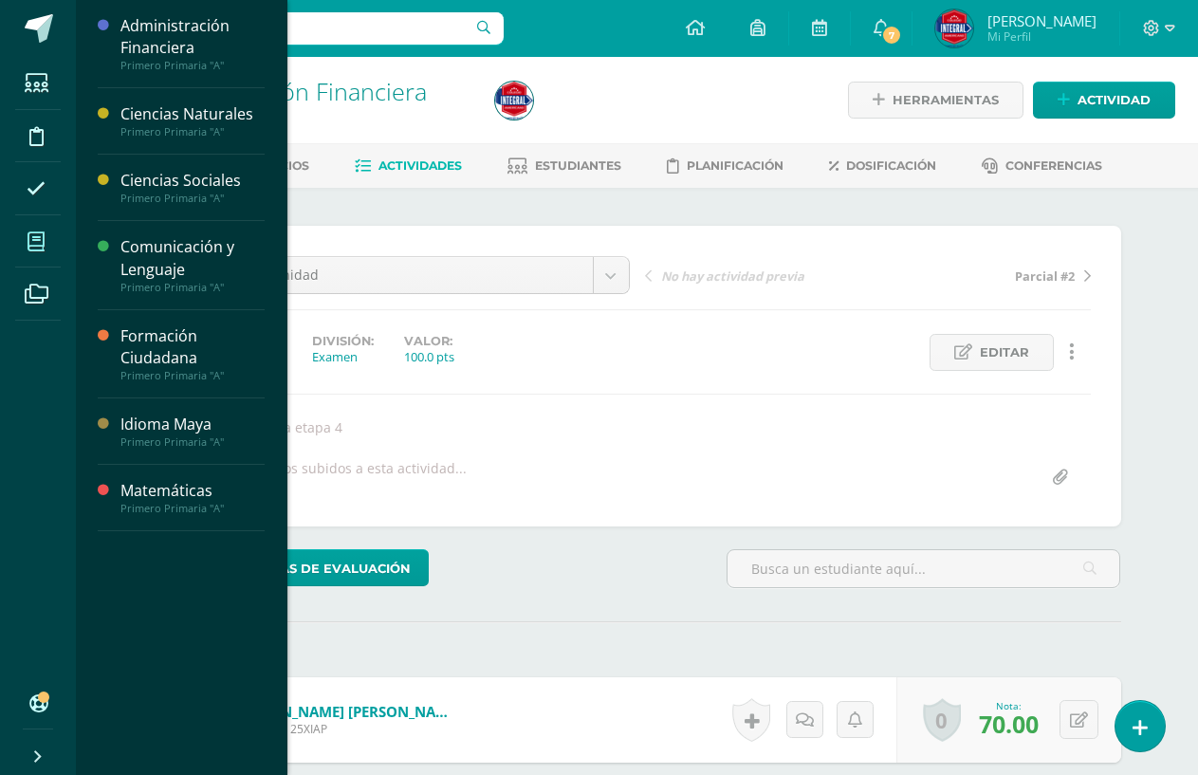
click at [28, 233] on icon at bounding box center [36, 241] width 17 height 19
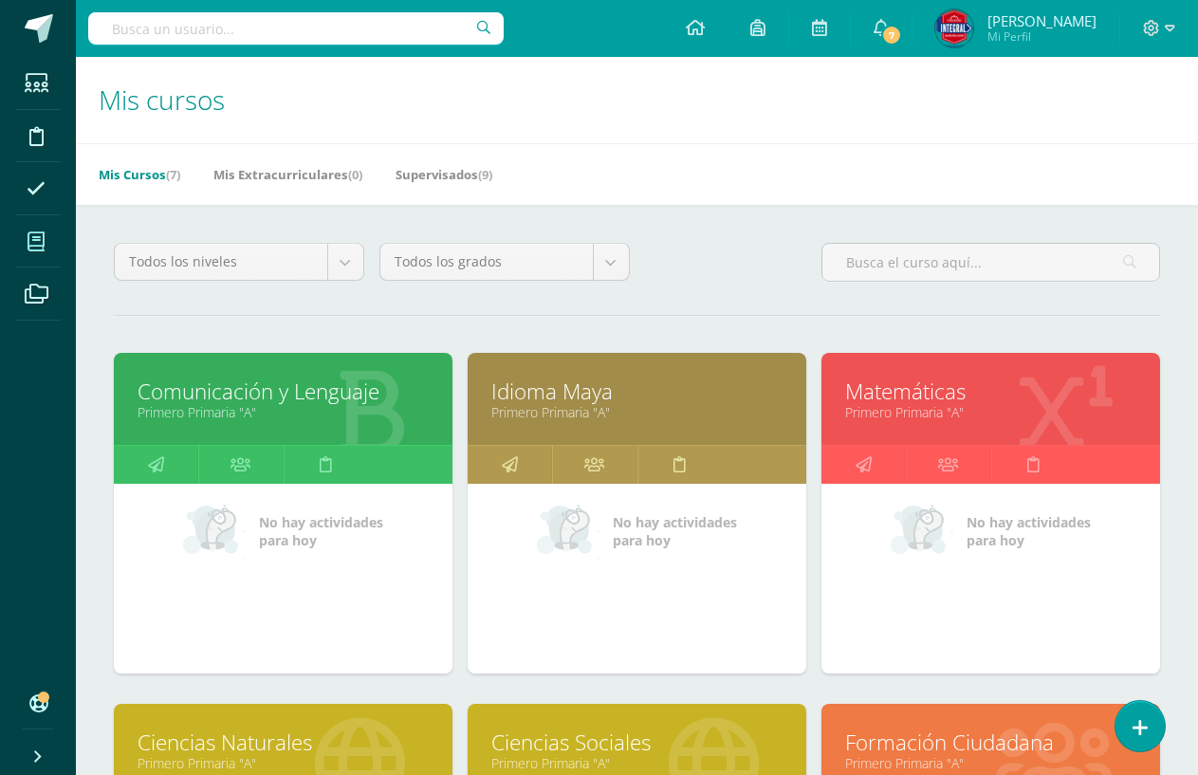
click at [618, 392] on link "Idioma Maya" at bounding box center [636, 391] width 291 height 29
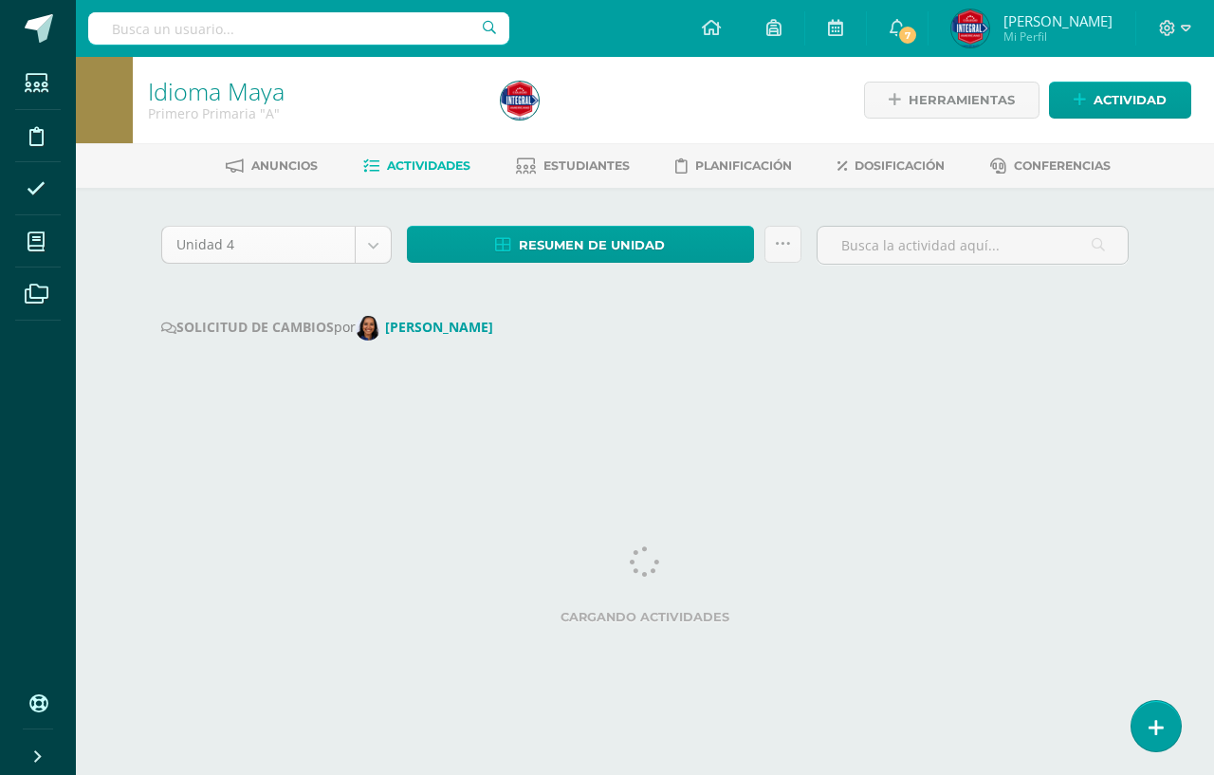
click at [360, 245] on body "Estudiantes Disciplina Asistencia Mis cursos Archivos Soporte Ayuda Reportar un…" at bounding box center [607, 215] width 1214 height 430
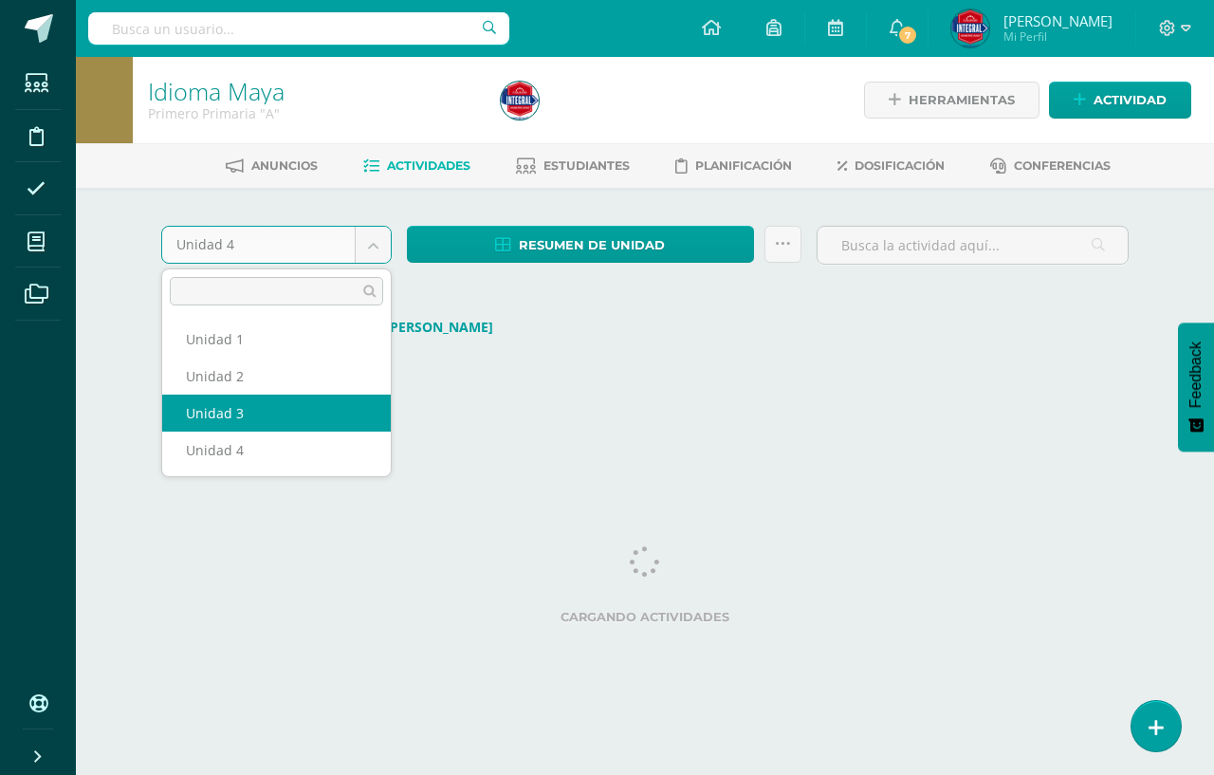
select select "Unidad 3"
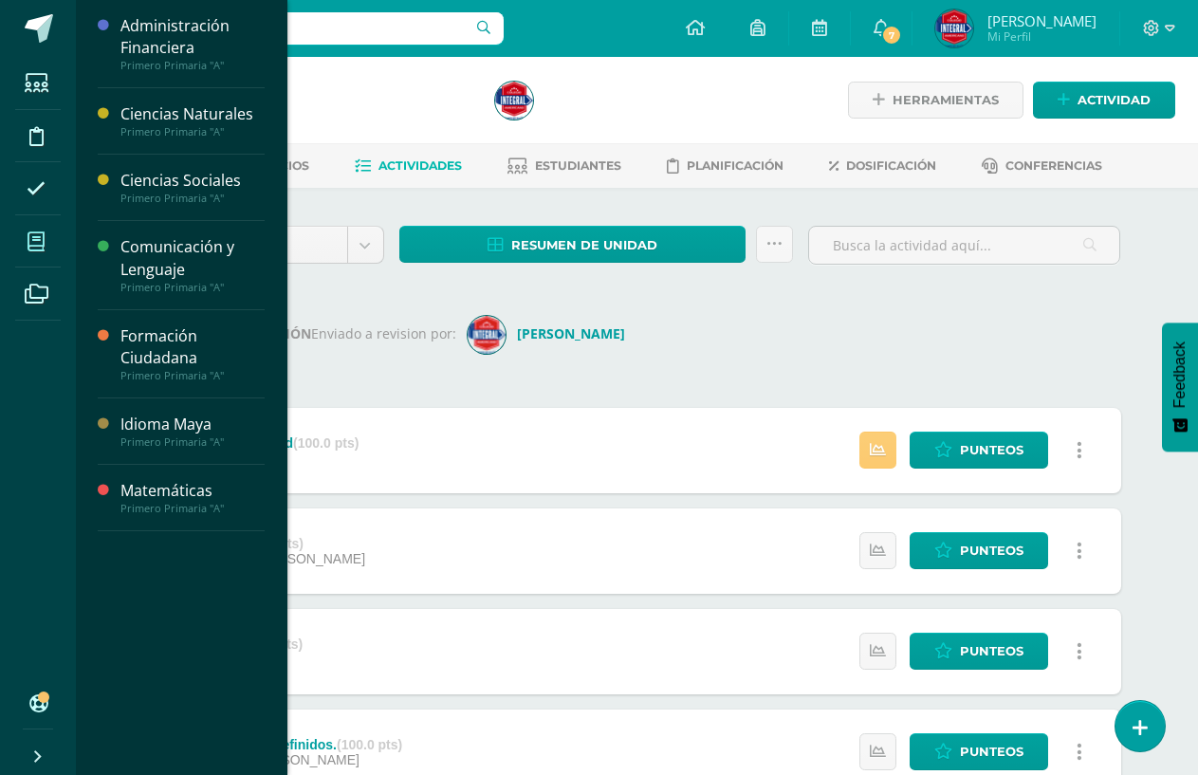
click at [45, 237] on icon at bounding box center [36, 241] width 17 height 19
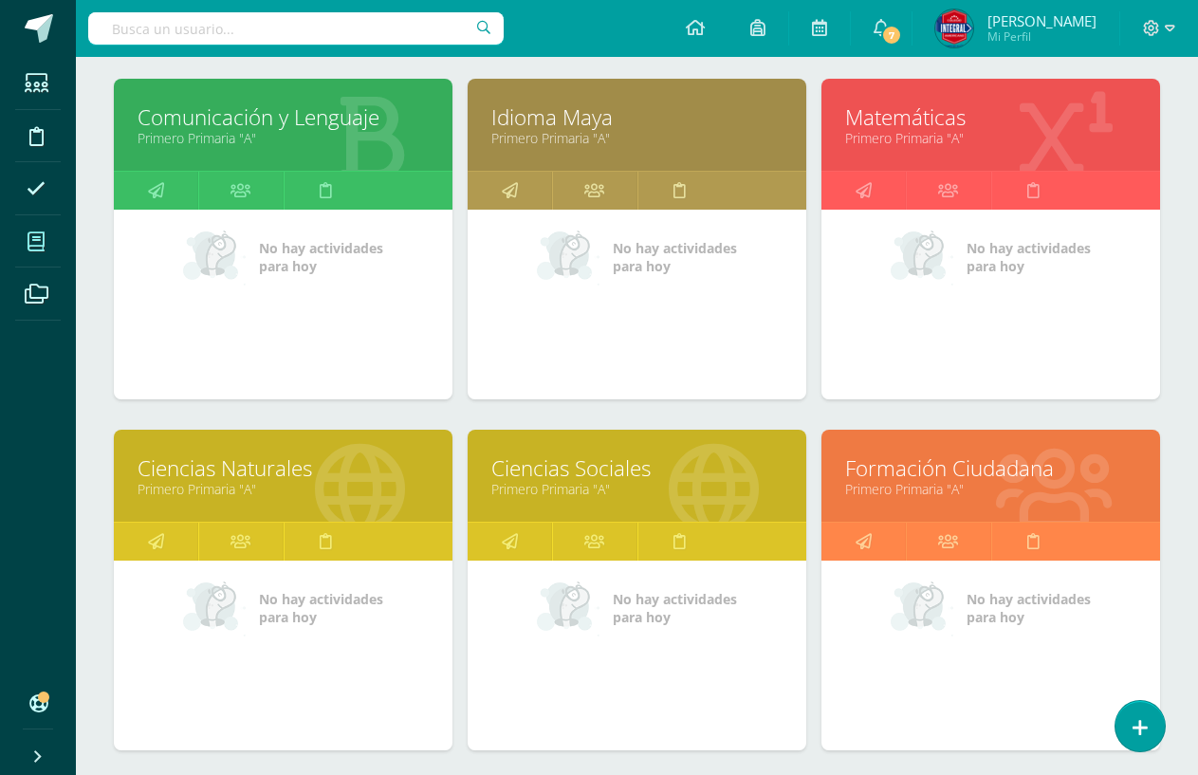
scroll to position [379, 0]
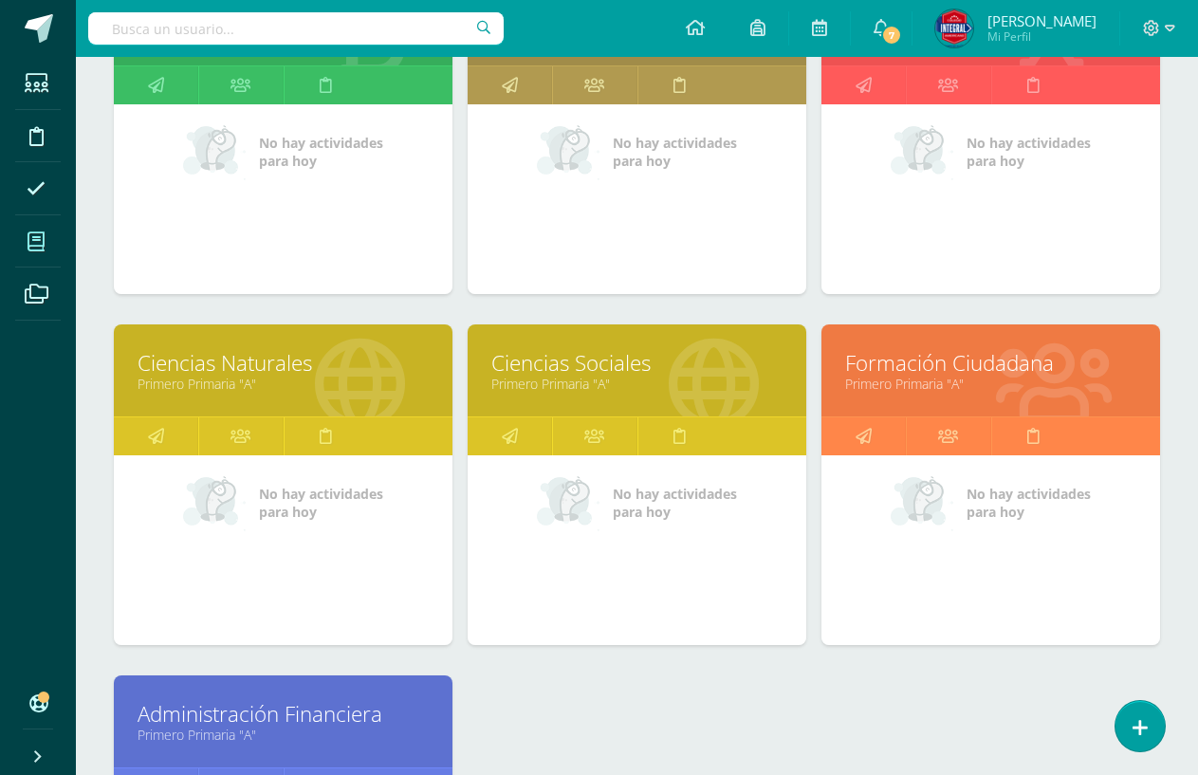
click at [1034, 386] on link "Primero Primaria "A"" at bounding box center [990, 384] width 291 height 18
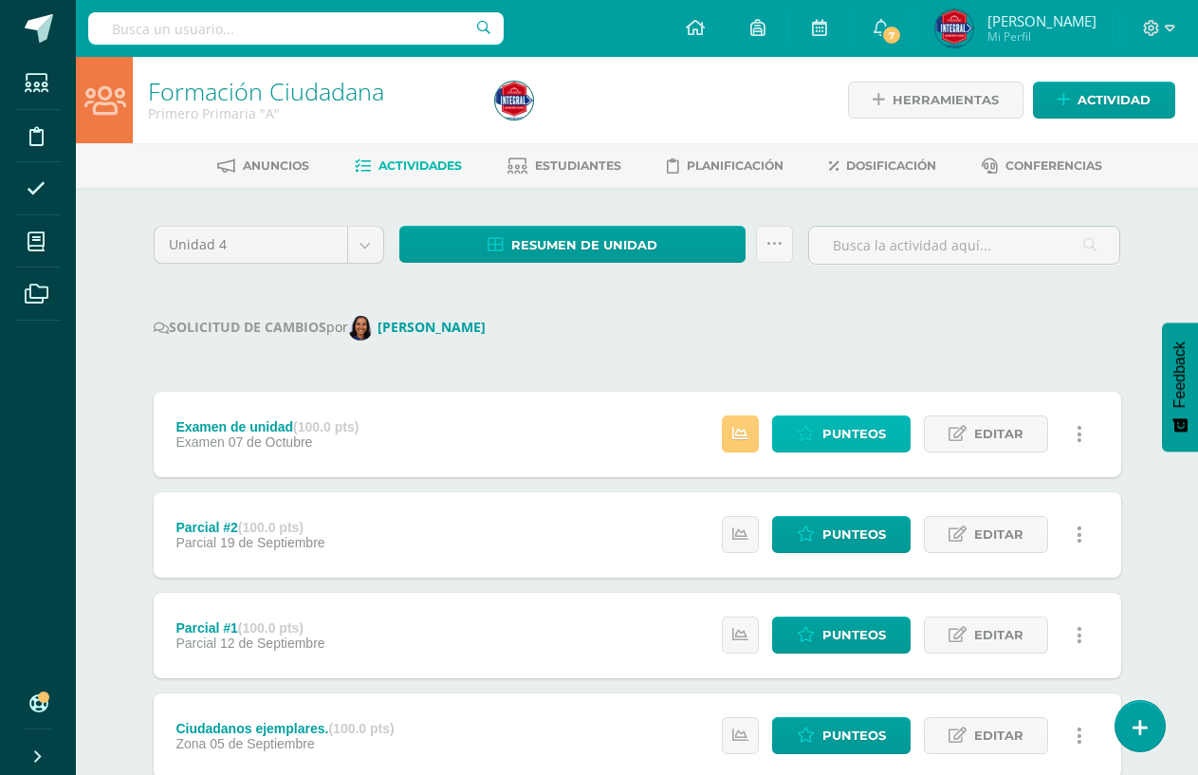
click at [829, 431] on span "Punteos" at bounding box center [855, 433] width 64 height 35
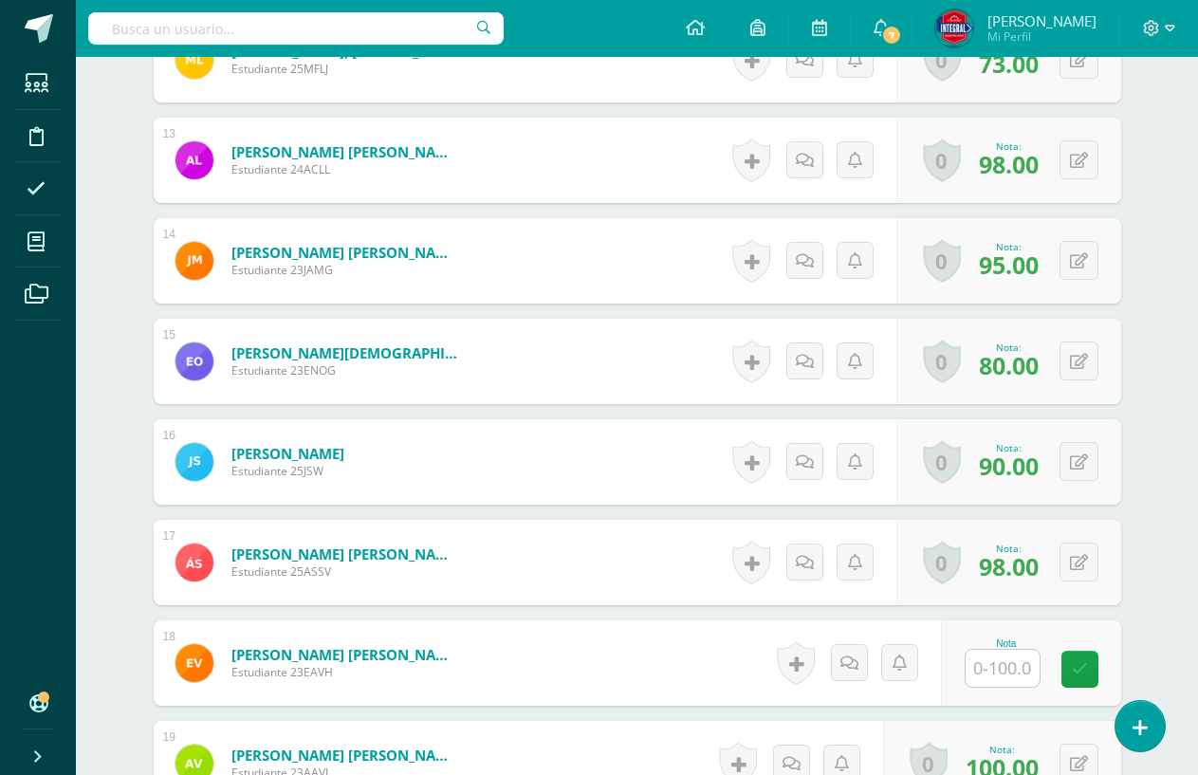
scroll to position [1768, 0]
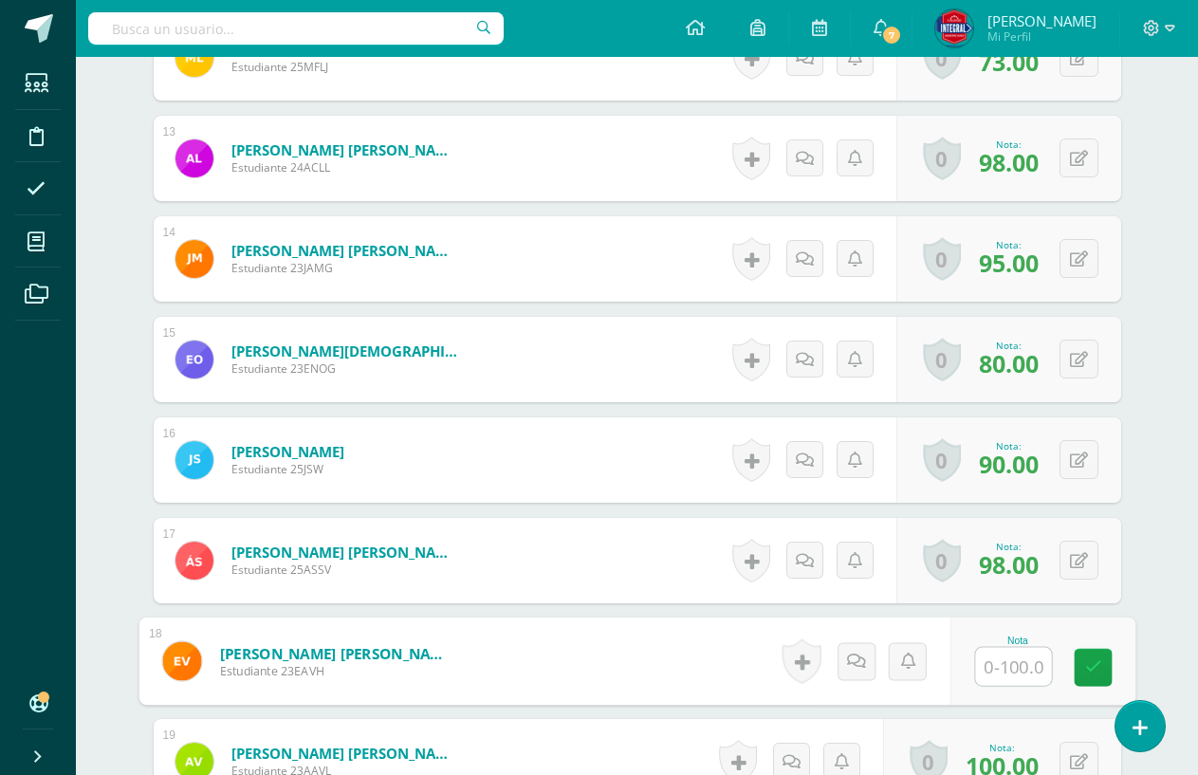
click at [1000, 659] on input "text" at bounding box center [1013, 667] width 76 height 38
type input "100"
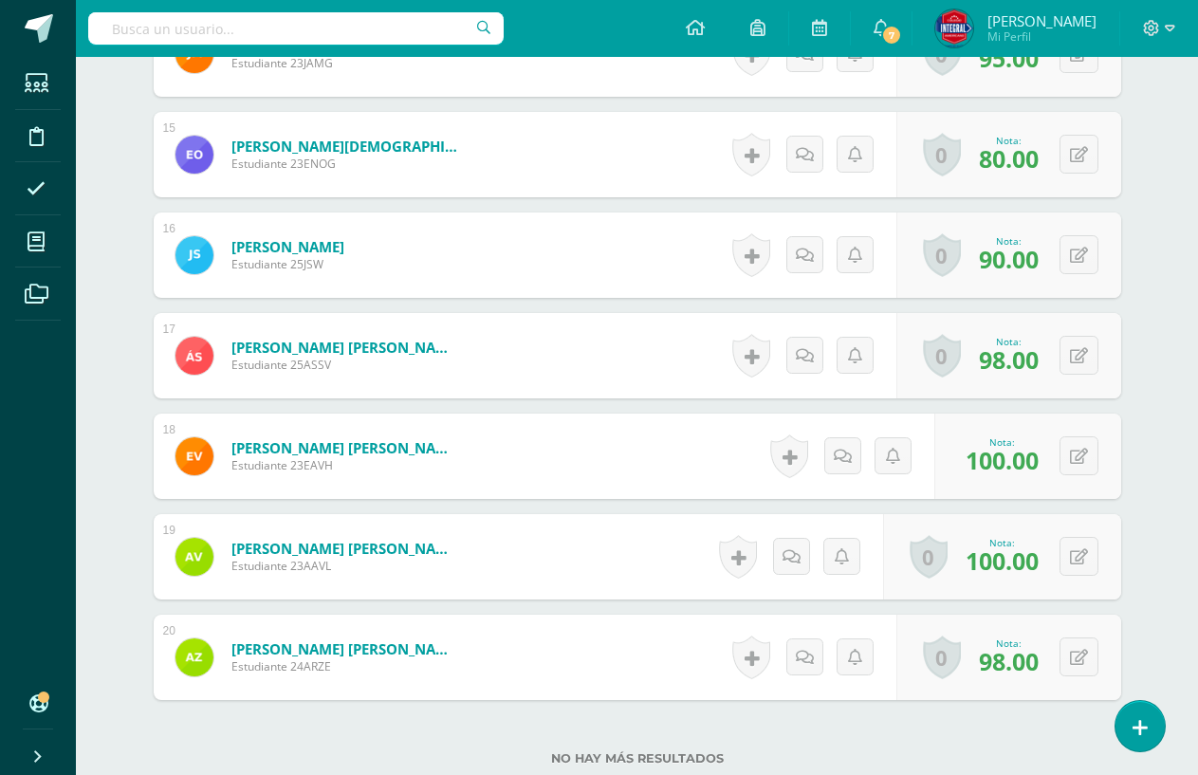
scroll to position [2116, 0]
